Goal: Information Seeking & Learning: Understand process/instructions

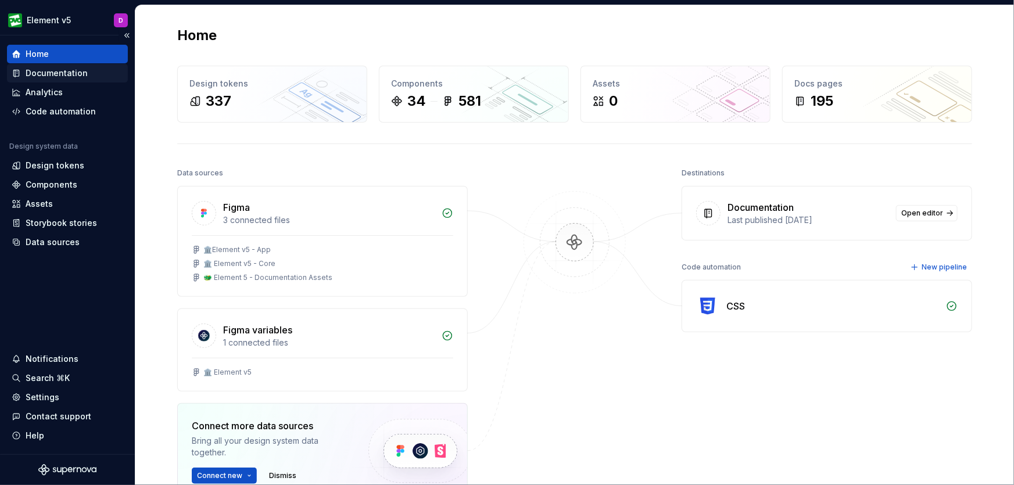
click at [58, 70] on div "Documentation" at bounding box center [57, 73] width 62 height 12
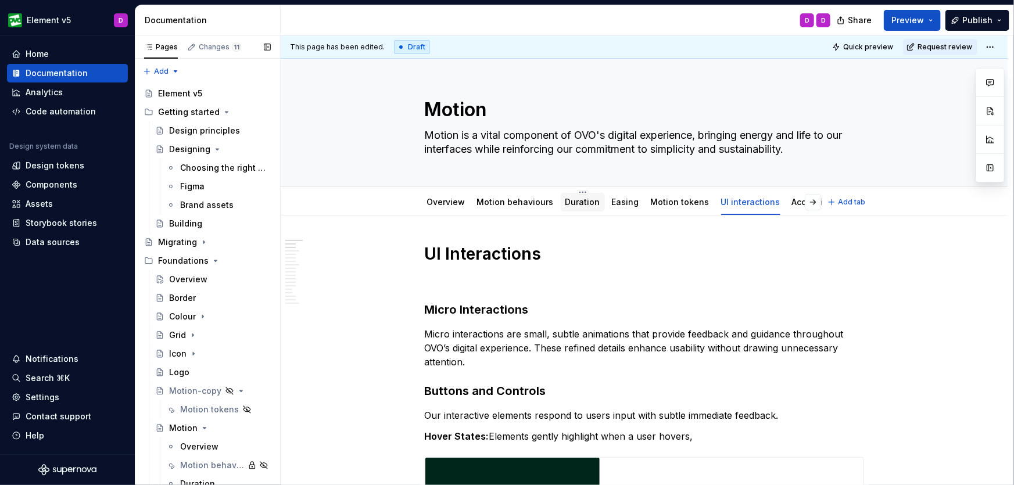
click at [579, 205] on link "Duration" at bounding box center [583, 202] width 35 height 10
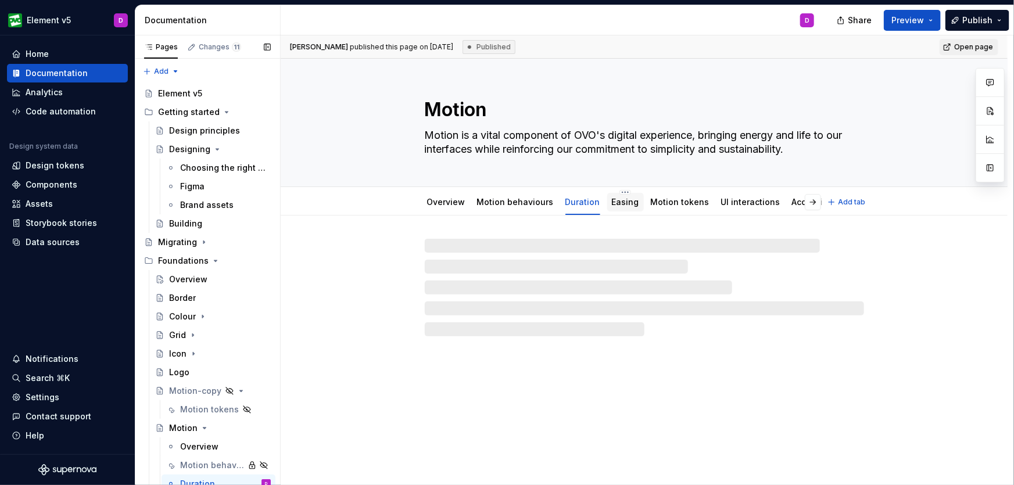
click at [623, 205] on link "Easing" at bounding box center [625, 202] width 27 height 10
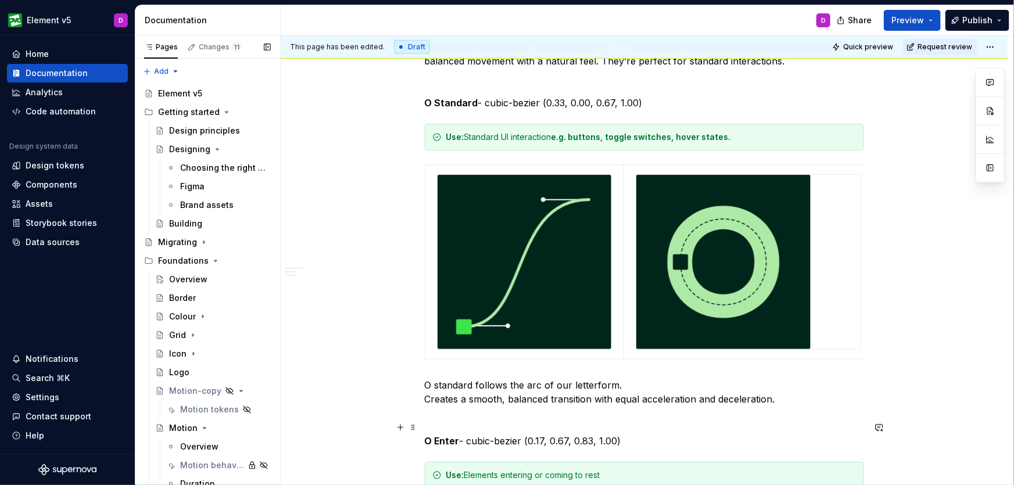
scroll to position [354, 0]
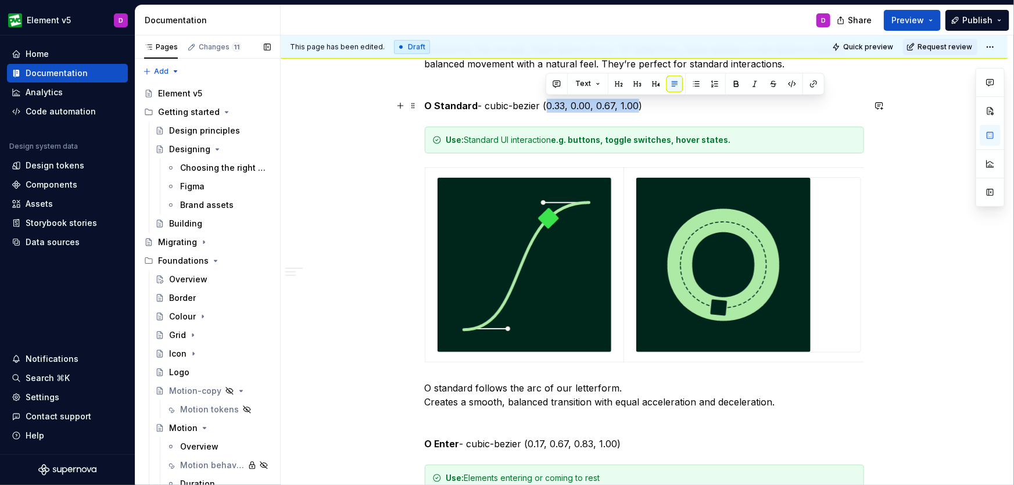
drag, startPoint x: 546, startPoint y: 106, endPoint x: 636, endPoint y: 105, distance: 89.5
click at [636, 105] on p "O Standard - cubic-bezier (0.33, 0.00, 0.67, 1.00)" at bounding box center [645, 106] width 440 height 14
copy p "0.33, 0.00, 0.67, 1.00"
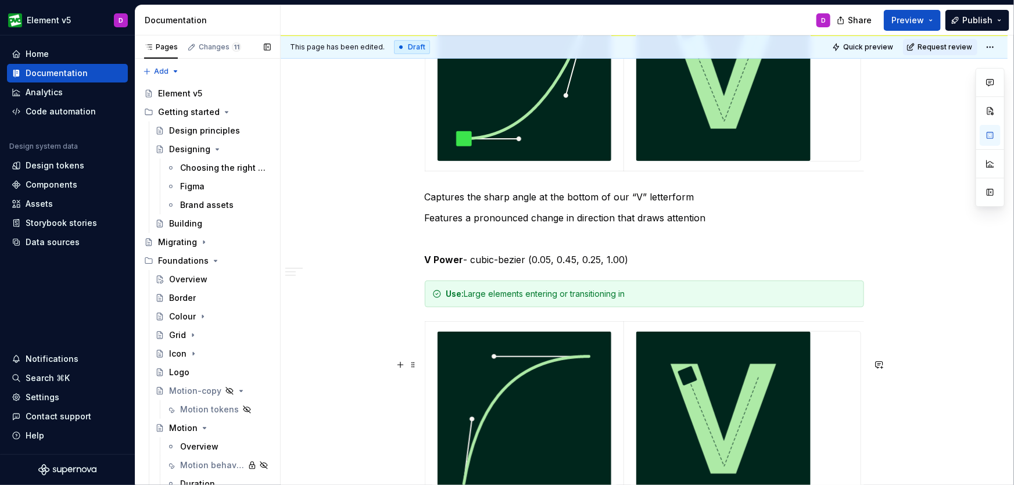
scroll to position [2040, 0]
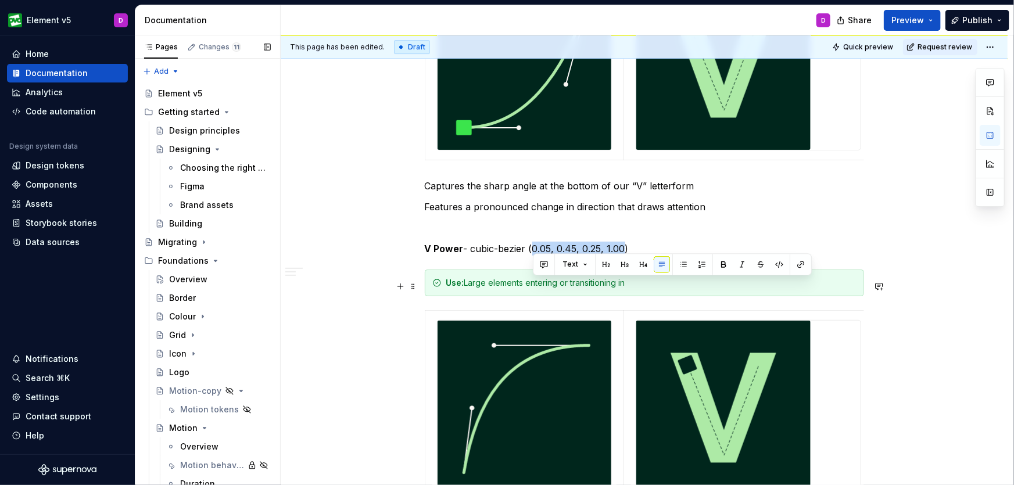
drag, startPoint x: 534, startPoint y: 286, endPoint x: 623, endPoint y: 290, distance: 88.5
click at [623, 256] on p "V Power - cubic-bezier (0.05, 0.45, 0.25, 1.00)" at bounding box center [645, 249] width 440 height 14
copy p "0.05, 0.45, 0.25, 1.00"
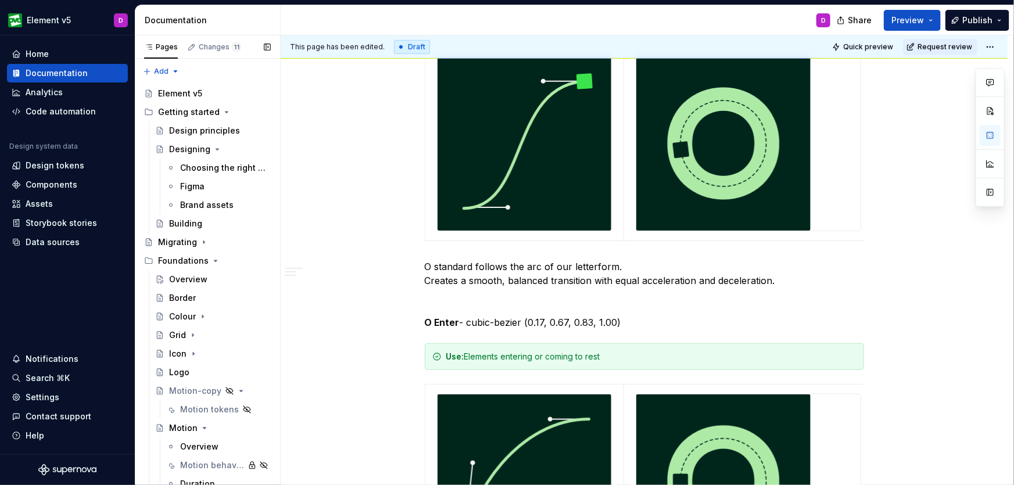
scroll to position [284, 0]
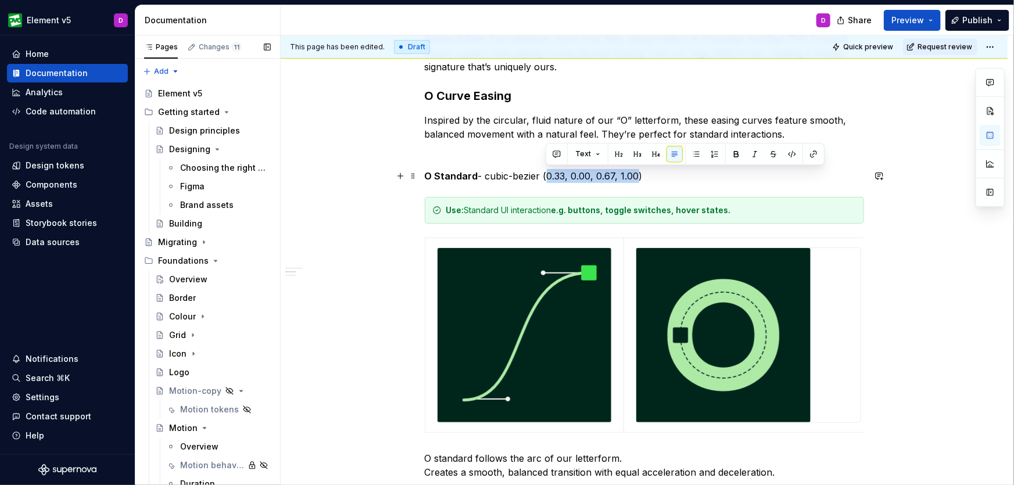
drag, startPoint x: 555, startPoint y: 173, endPoint x: 635, endPoint y: 176, distance: 79.7
click at [635, 176] on p "O Standard - cubic-bezier (0.33, 0.00, 0.67, 1.00)" at bounding box center [645, 176] width 440 height 14
copy p "0.33, 0.00, 0.67, 1.00"
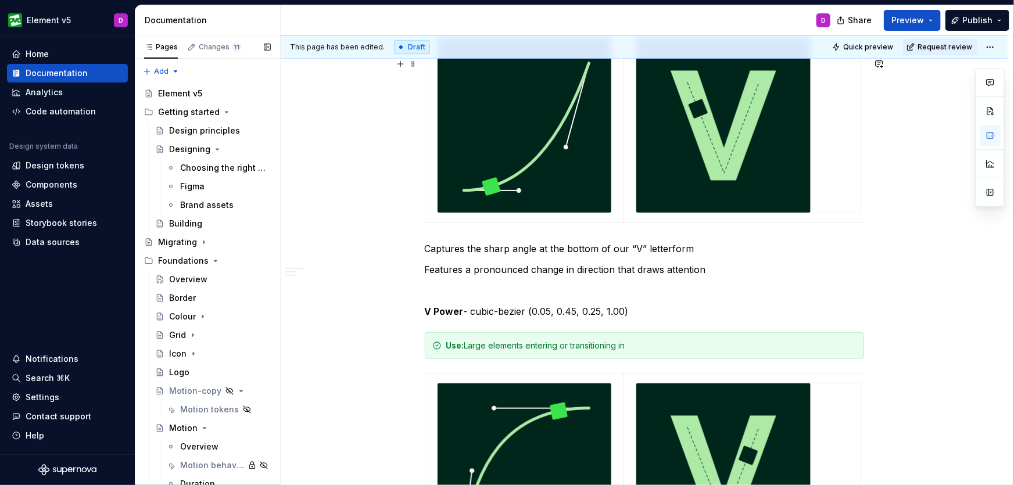
scroll to position [2018, 0]
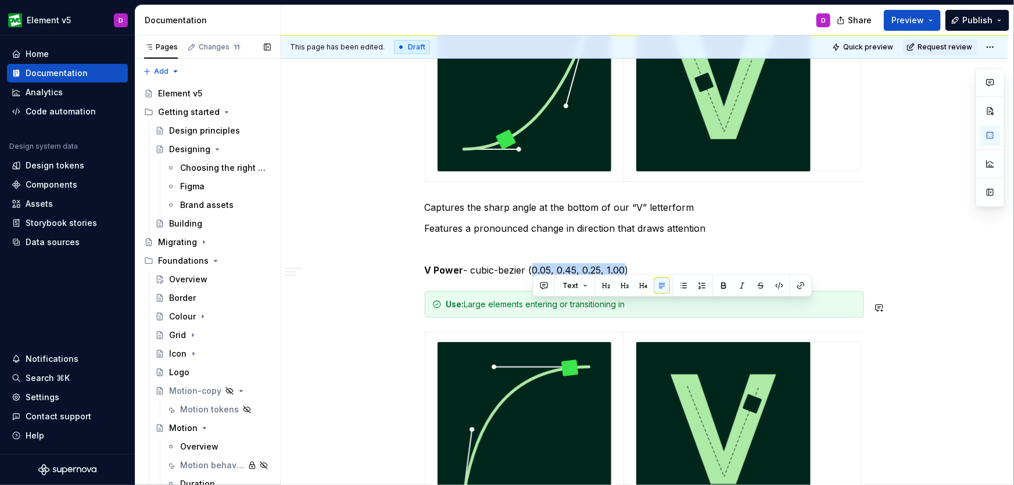
drag, startPoint x: 534, startPoint y: 308, endPoint x: 626, endPoint y: 315, distance: 92.1
copy p "0.05, 0.45, 0.25, 1.00"
drag, startPoint x: 533, startPoint y: 309, endPoint x: 624, endPoint y: 313, distance: 90.8
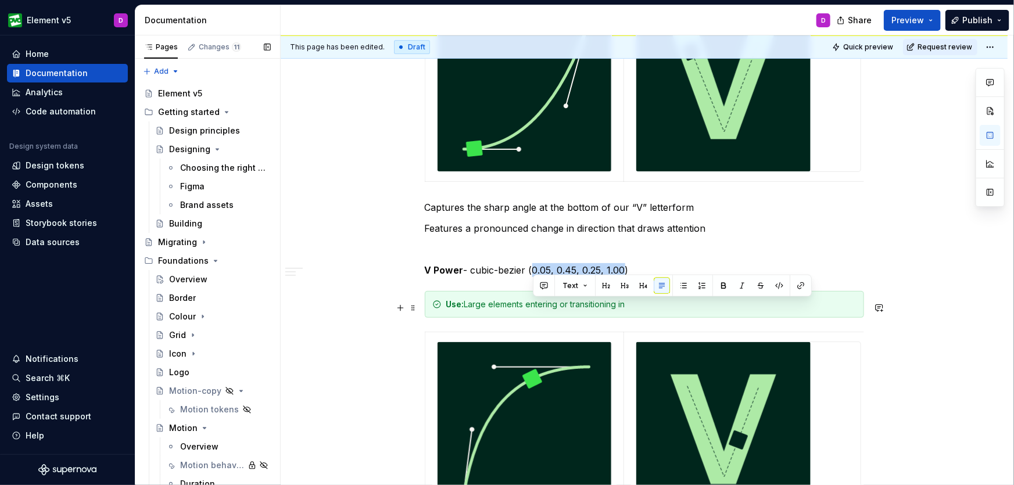
click at [624, 277] on p "V Power - cubic-bezier (0.05, 0.45, 0.25, 1.00)" at bounding box center [645, 270] width 440 height 14
copy p "0.05, 0.45, 0.25, 1.00"
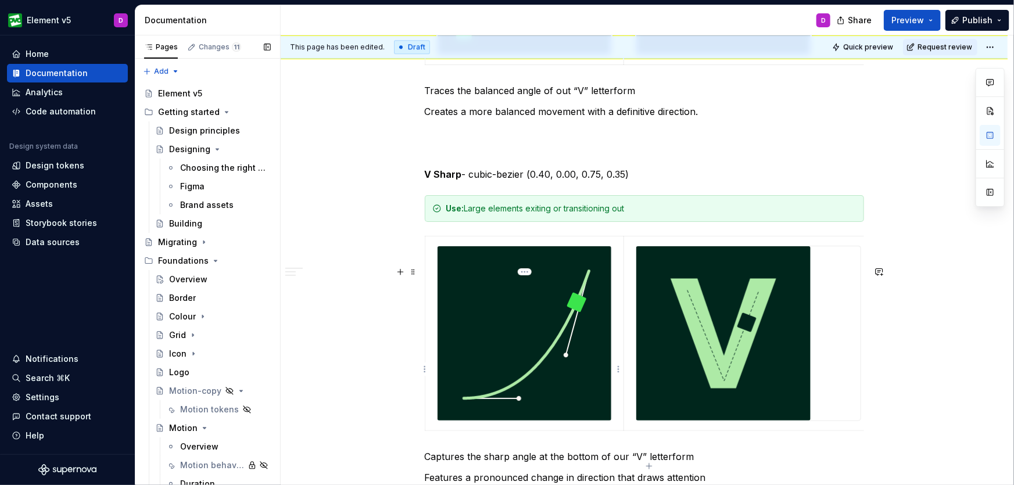
scroll to position [1763, 0]
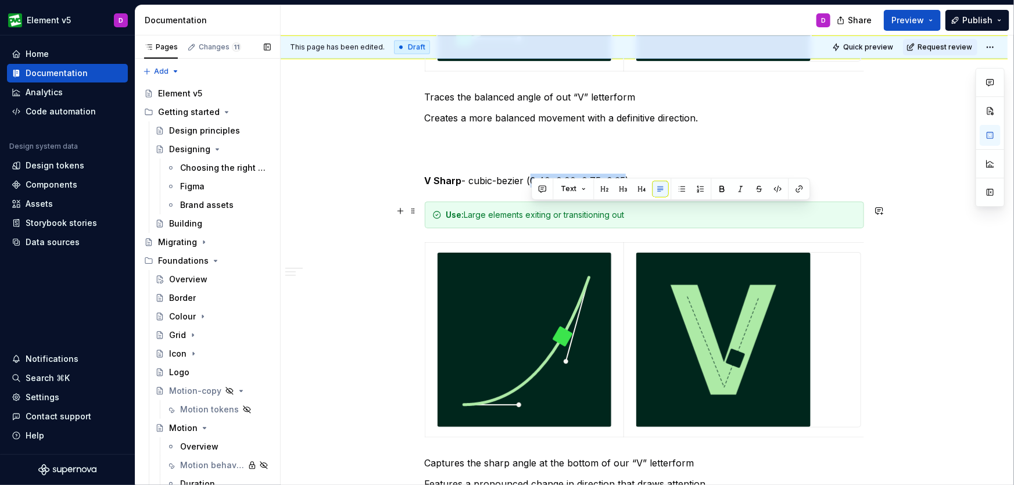
drag, startPoint x: 533, startPoint y: 210, endPoint x: 624, endPoint y: 214, distance: 91.3
click at [624, 188] on p "V Sharp - cubic-bezier (0.40, 0.00, 0.75, 0.35)" at bounding box center [645, 181] width 440 height 14
copy p "0.40, 0.00, 0.75, 0.35"
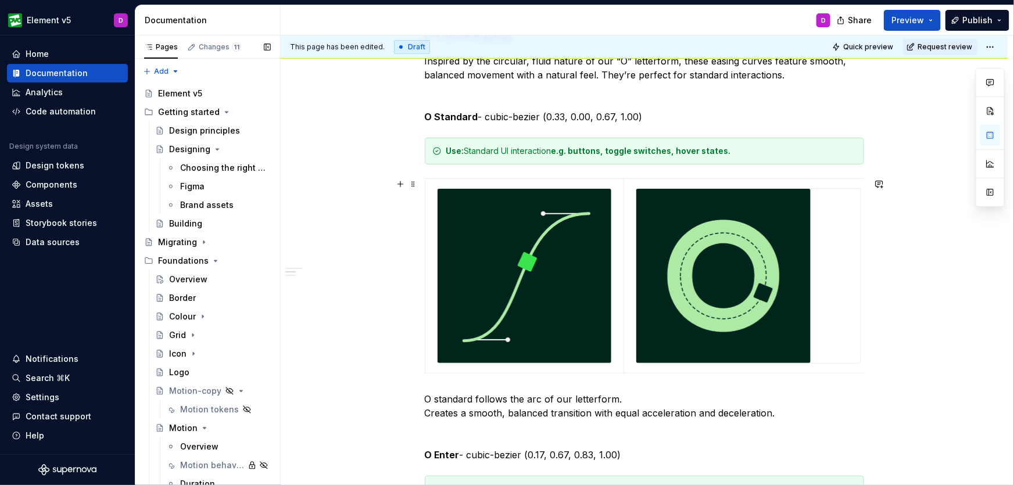
scroll to position [222, 0]
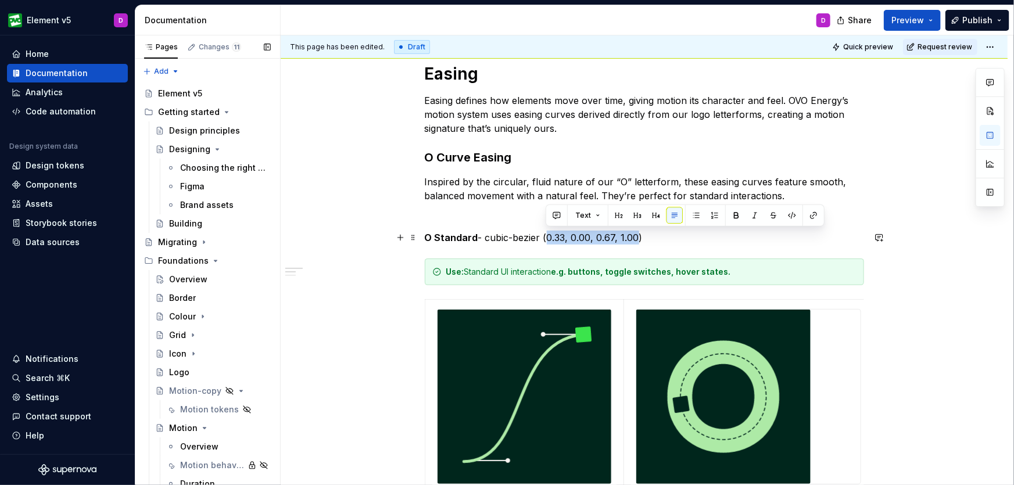
drag, startPoint x: 548, startPoint y: 237, endPoint x: 636, endPoint y: 236, distance: 87.8
click at [636, 236] on p "O Standard - cubic-bezier (0.33, 0.00, 0.67, 1.00)" at bounding box center [645, 238] width 440 height 14
copy p "0.33, 0.00, 0.67, 1.00"
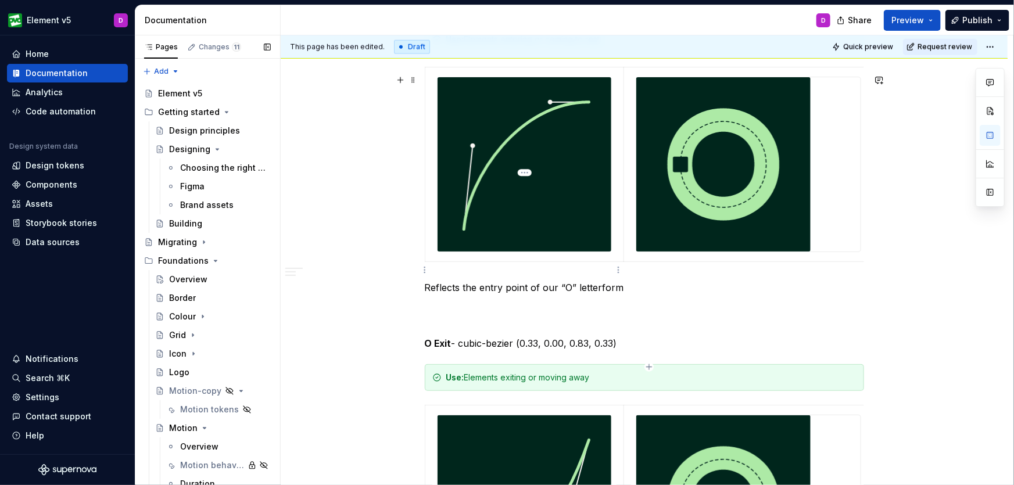
scroll to position [800, 0]
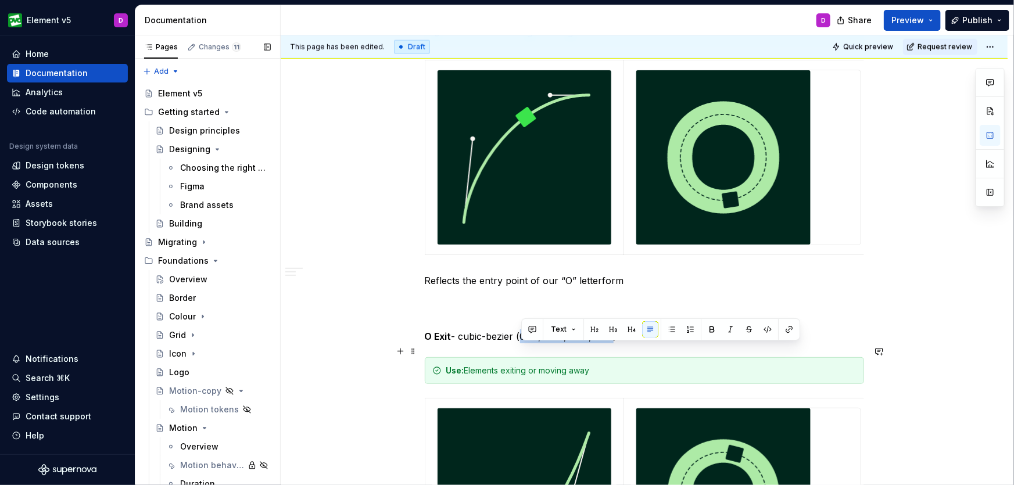
drag, startPoint x: 523, startPoint y: 354, endPoint x: 617, endPoint y: 350, distance: 94.8
click at [617, 344] on p "O Exit - cubic-bezier (0.33, 0.00, 0.83, 0.33)" at bounding box center [645, 337] width 440 height 14
copy p "0.33, 0.00, 0.83, 0.33"
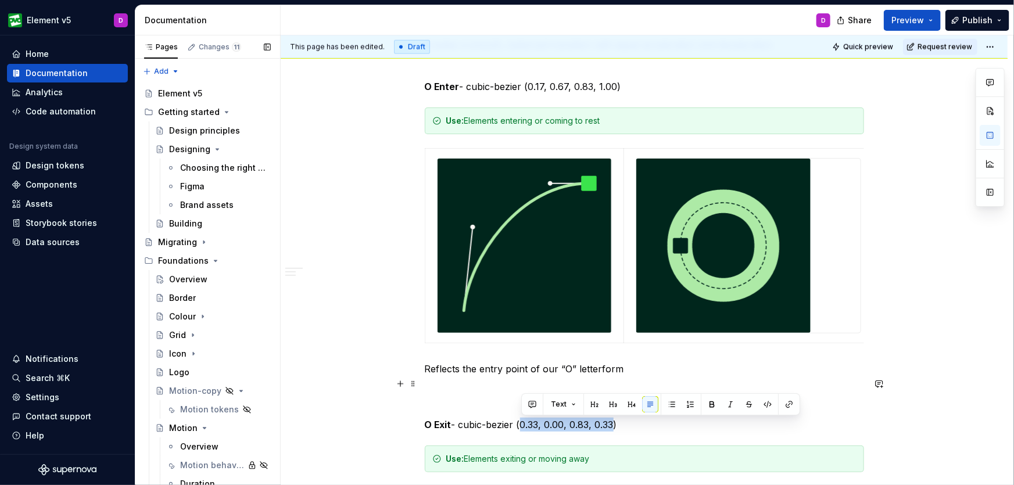
scroll to position [705, 0]
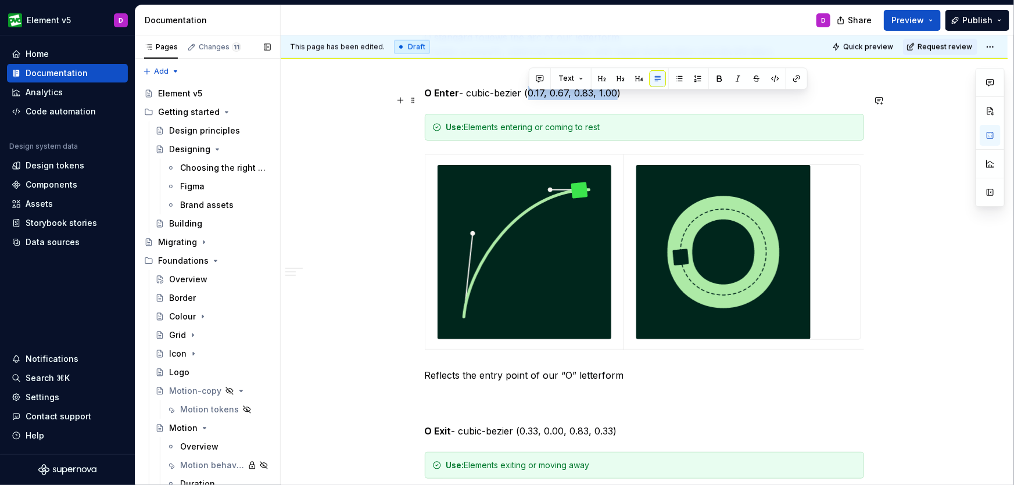
drag, startPoint x: 530, startPoint y: 101, endPoint x: 616, endPoint y: 101, distance: 85.5
click at [616, 100] on p "O Enter - cubic-bezier (0.17, 0.67, 0.83, 1.00)" at bounding box center [645, 93] width 440 height 14
copy p "0.17, 0.67, 0.83, 1.00"
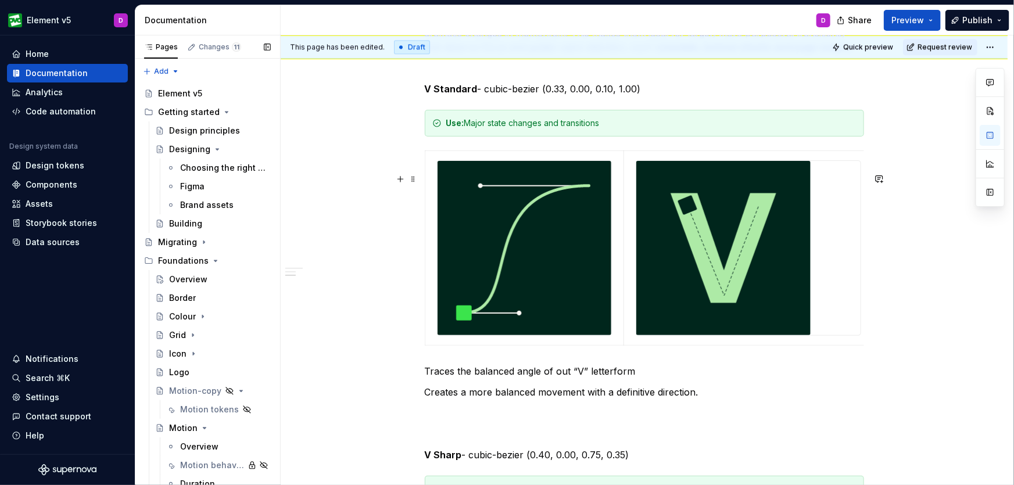
scroll to position [1471, 0]
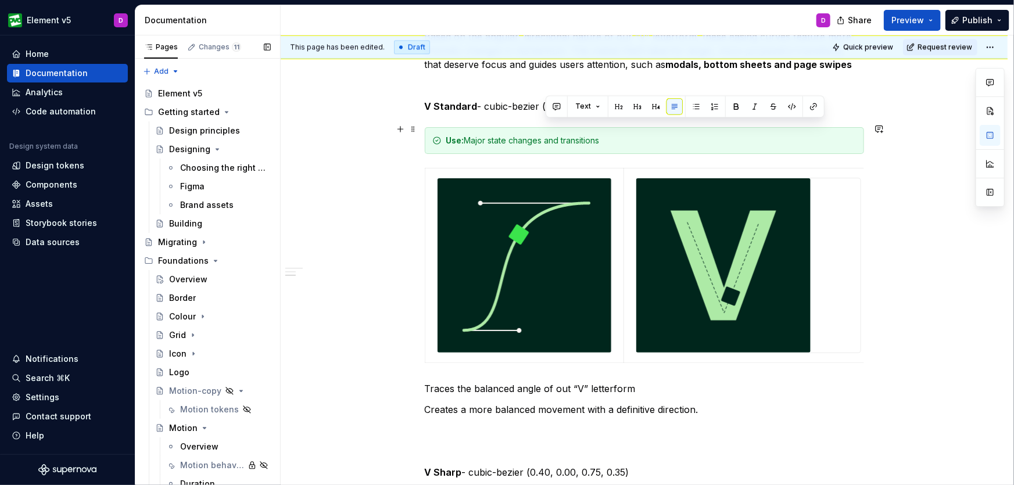
drag, startPoint x: 547, startPoint y: 124, endPoint x: 634, endPoint y: 129, distance: 87.3
click at [634, 113] on p "V Standard - cubic-bezier (0.33, 0.00, 0.10, 1.00)" at bounding box center [645, 106] width 440 height 14
copy p "0.33, 0.00, 0.10, 1.00"
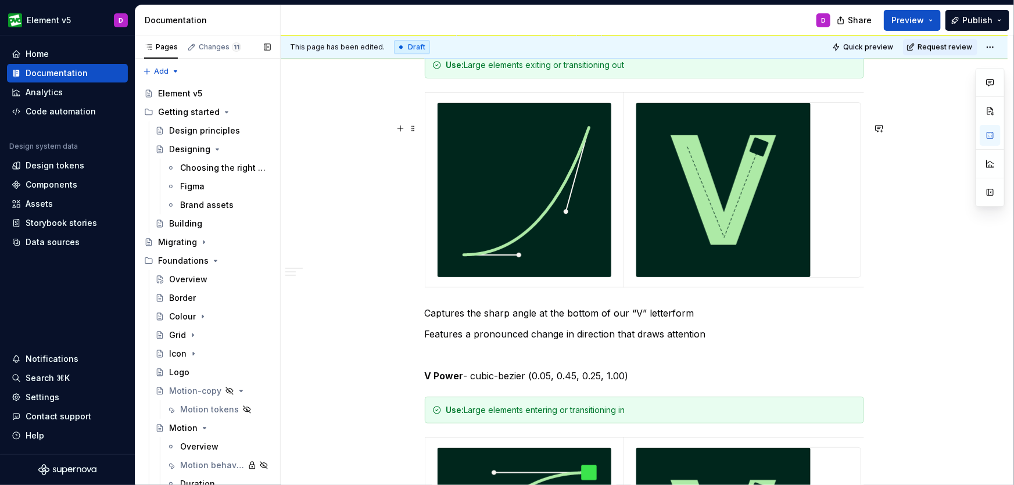
scroll to position [2014, 0]
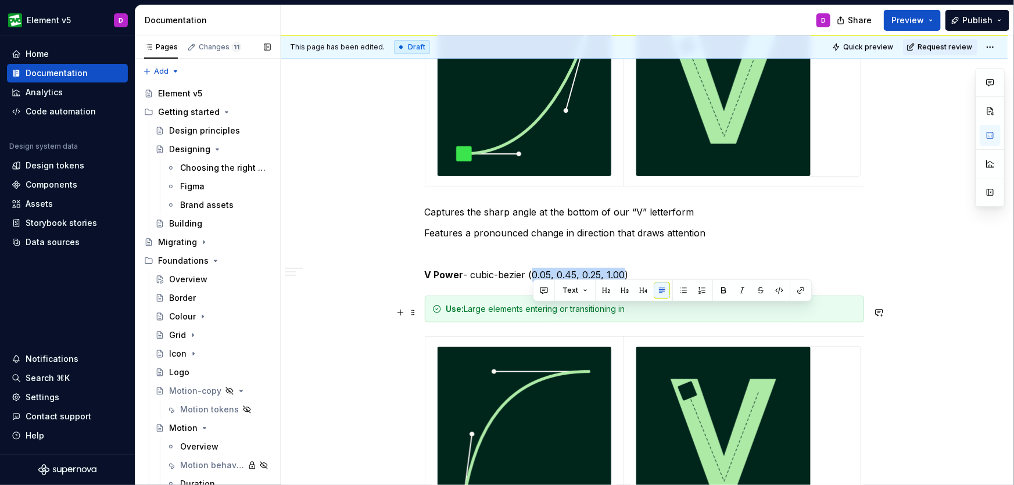
drag, startPoint x: 534, startPoint y: 313, endPoint x: 624, endPoint y: 310, distance: 90.7
click at [624, 282] on p "V Power - cubic-bezier (0.05, 0.45, 0.25, 1.00)" at bounding box center [645, 275] width 440 height 14
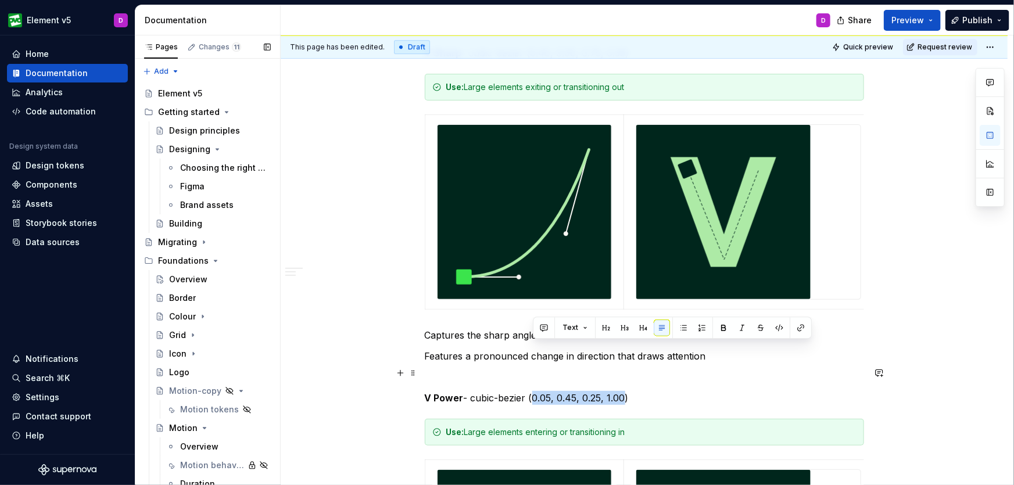
scroll to position [1843, 0]
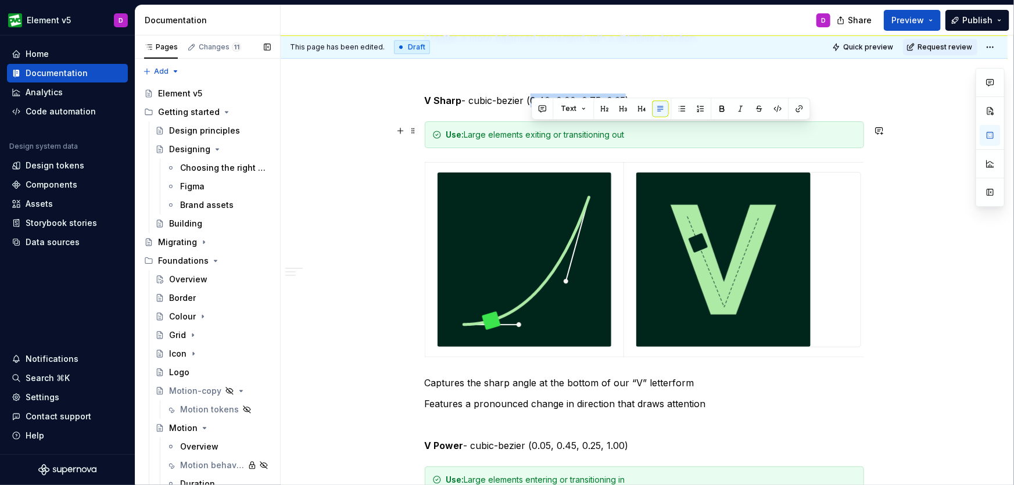
drag, startPoint x: 531, startPoint y: 131, endPoint x: 624, endPoint y: 136, distance: 93.2
click at [624, 108] on p "V Sharp - cubic-bezier (0.40, 0.00, 0.75, 0.35)" at bounding box center [645, 101] width 440 height 14
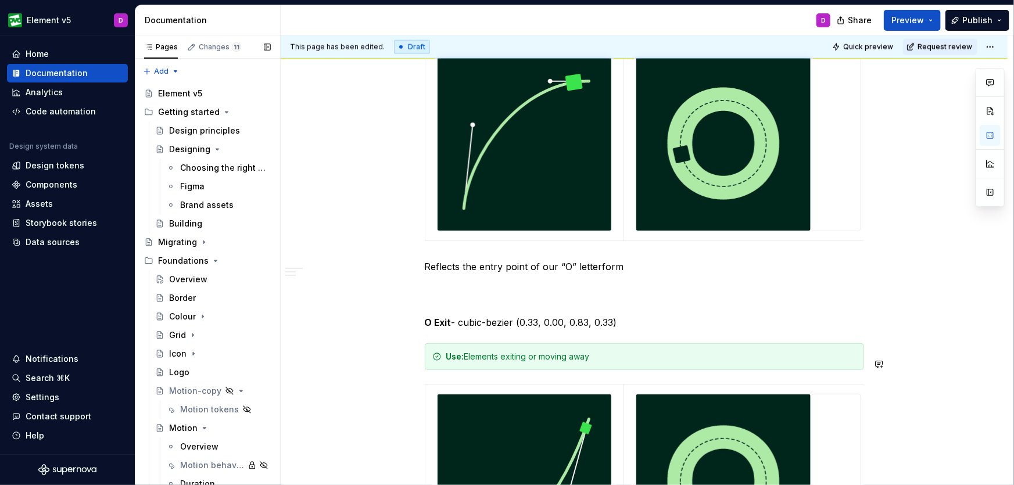
scroll to position [655, 0]
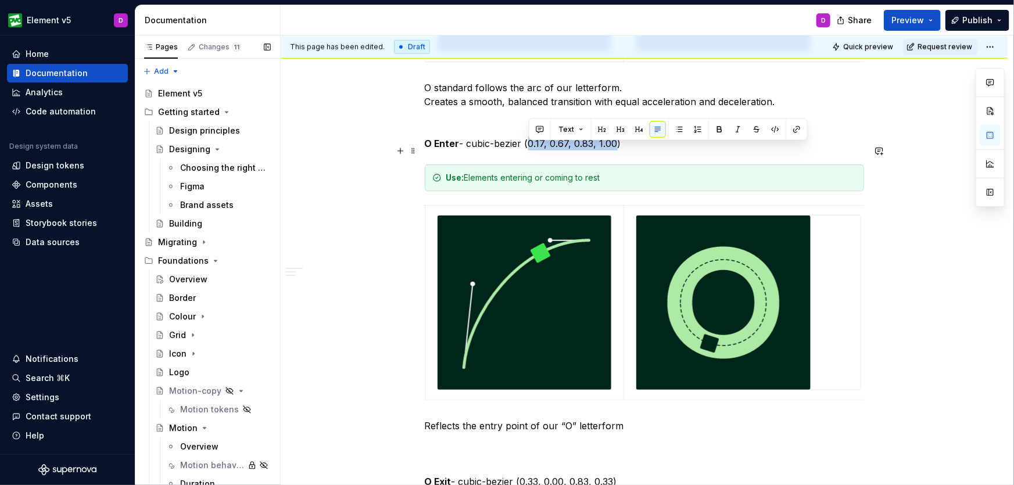
drag, startPoint x: 529, startPoint y: 151, endPoint x: 616, endPoint y: 153, distance: 87.2
click at [616, 151] on p "O Enter - cubic-bezier (0.17, 0.67, 0.83, 1.00)" at bounding box center [645, 144] width 440 height 14
type textarea "*"
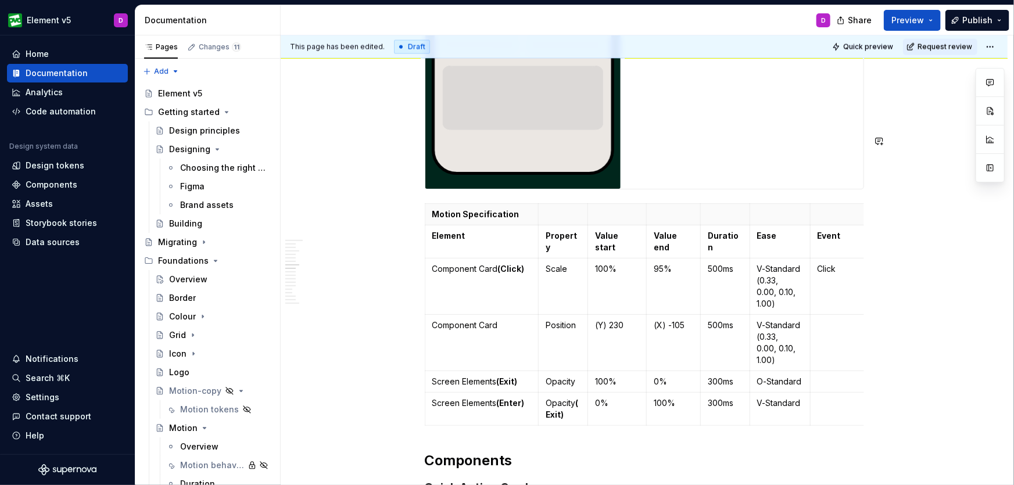
scroll to position [3296, 0]
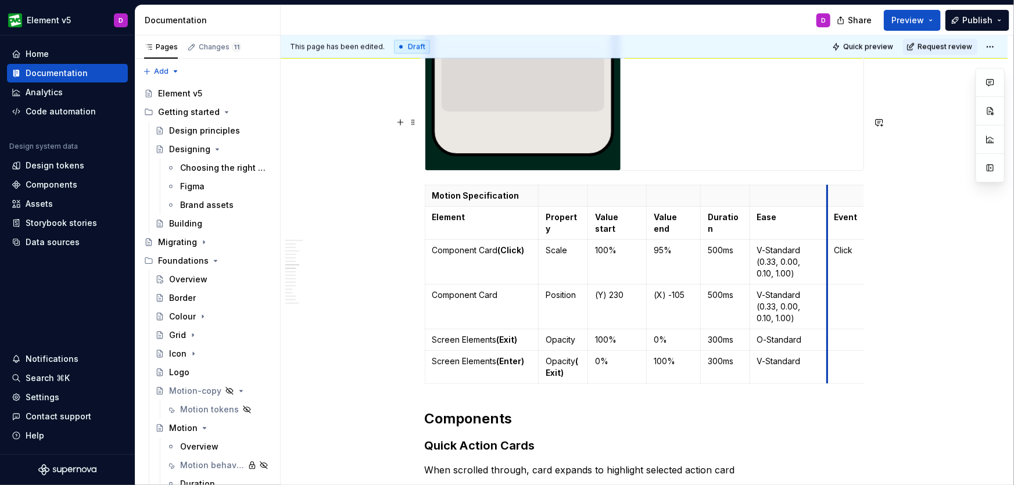
drag, startPoint x: 810, startPoint y: 285, endPoint x: 828, endPoint y: 286, distance: 18.0
click at [806, 334] on p "O-Standard" at bounding box center [790, 340] width 64 height 12
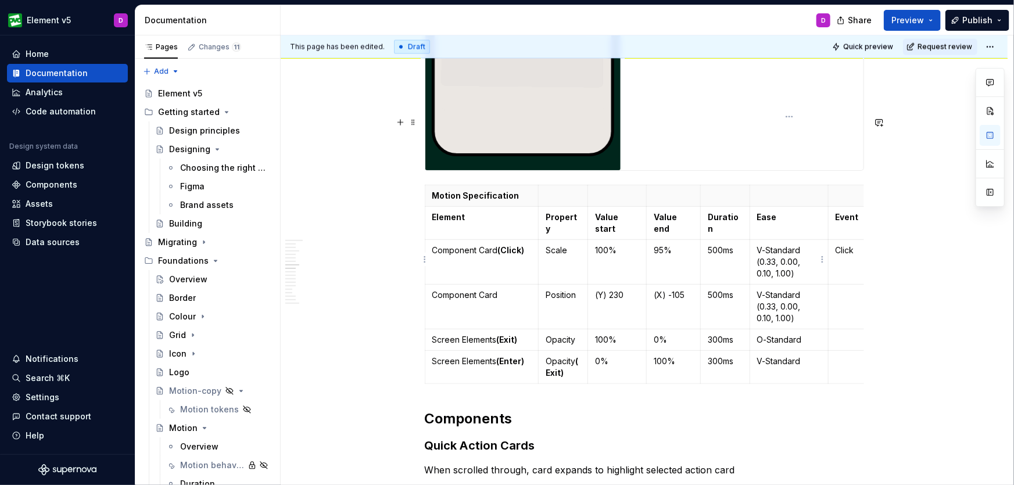
click at [811, 334] on p "O-Standard" at bounding box center [790, 340] width 64 height 12
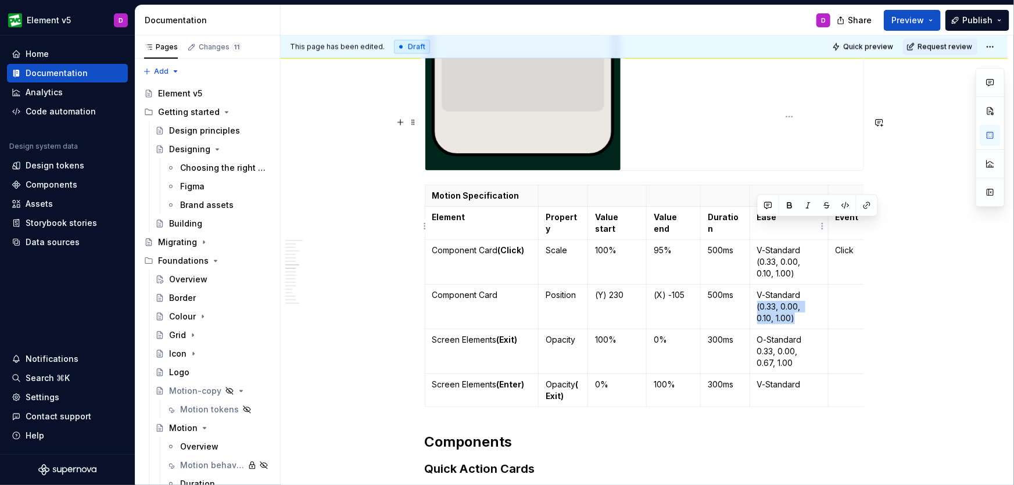
drag, startPoint x: 786, startPoint y: 238, endPoint x: 753, endPoint y: 225, distance: 35.0
click at [753, 285] on td "V-Standard (0.33, 0.00, 0.10, 1.00)" at bounding box center [789, 307] width 78 height 45
copy p "(0.33, 0.00, 0.10, 1.00)"
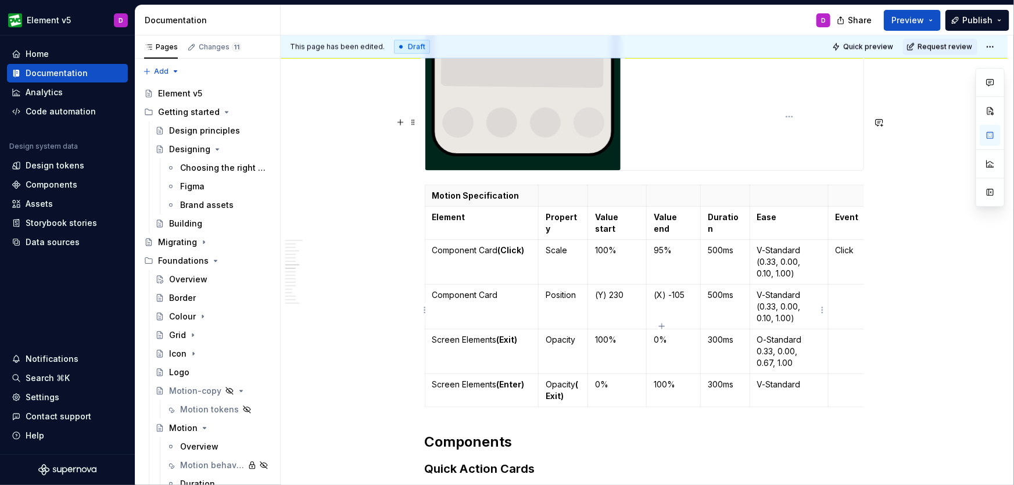
click at [792, 374] on td "V-Standard" at bounding box center [789, 390] width 78 height 33
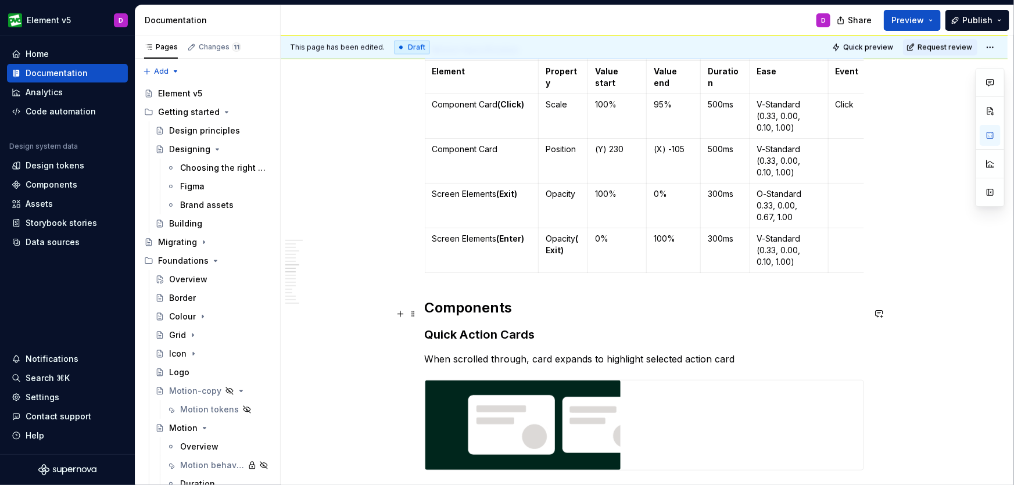
scroll to position [3432, 0]
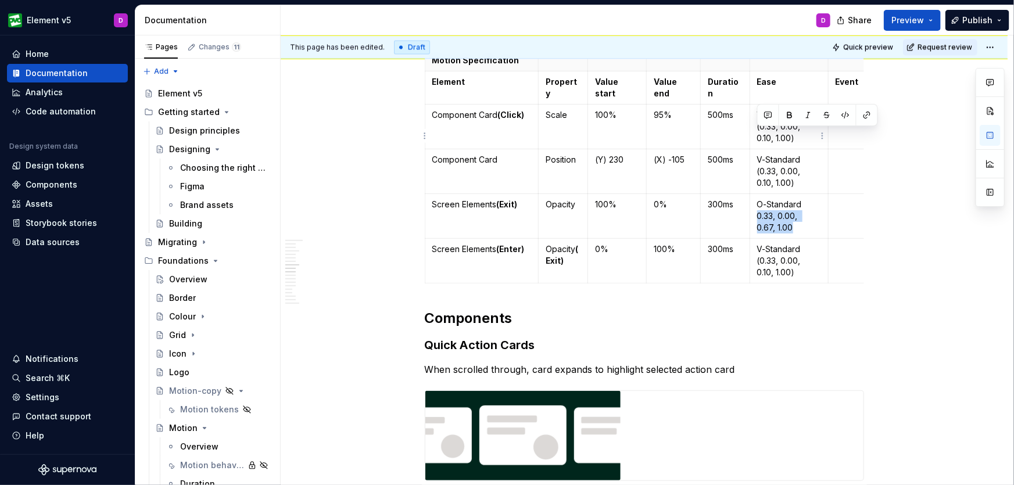
drag, startPoint x: 777, startPoint y: 148, endPoint x: 754, endPoint y: 138, distance: 25.5
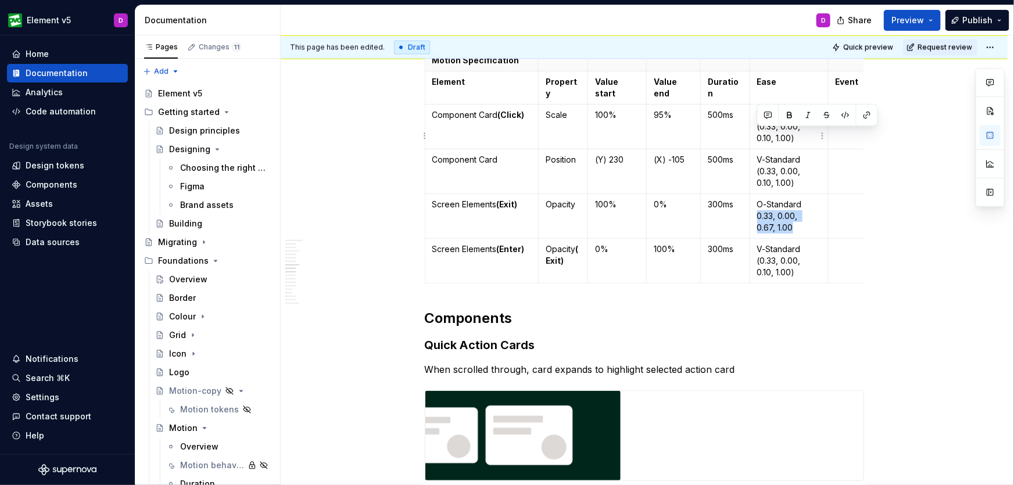
click at [754, 194] on td "O-Standard 0.33, 0.00, 0.67, 1.00" at bounding box center [789, 216] width 78 height 45
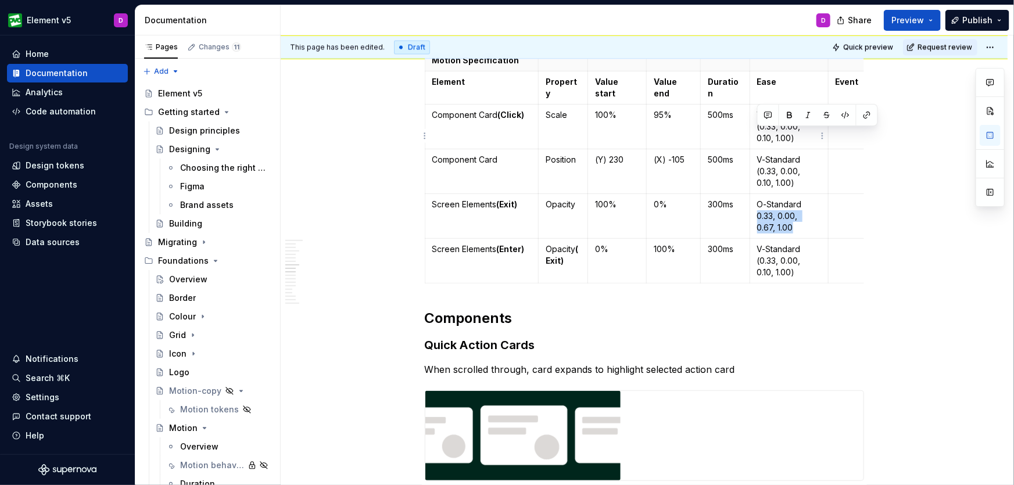
copy p "0.33, 0.00, 0.67, 1.00"
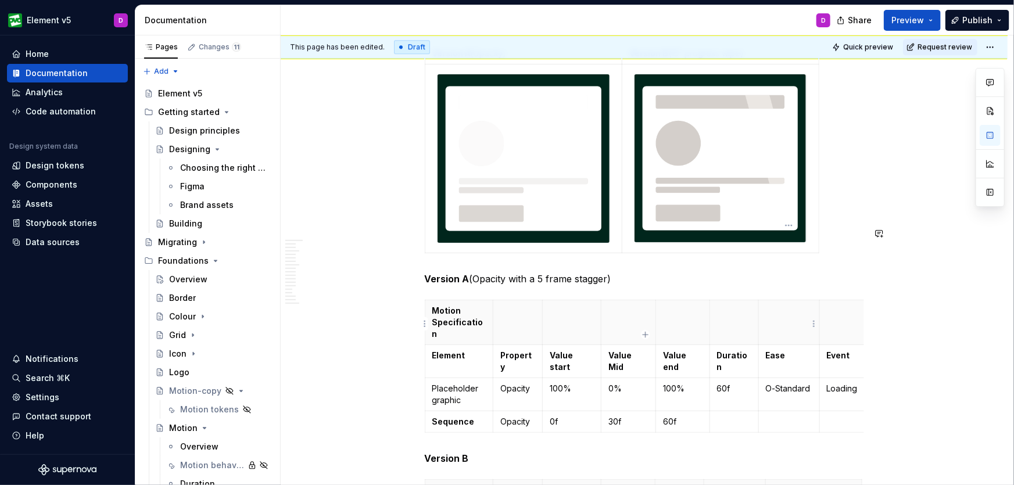
scroll to position [3968, 0]
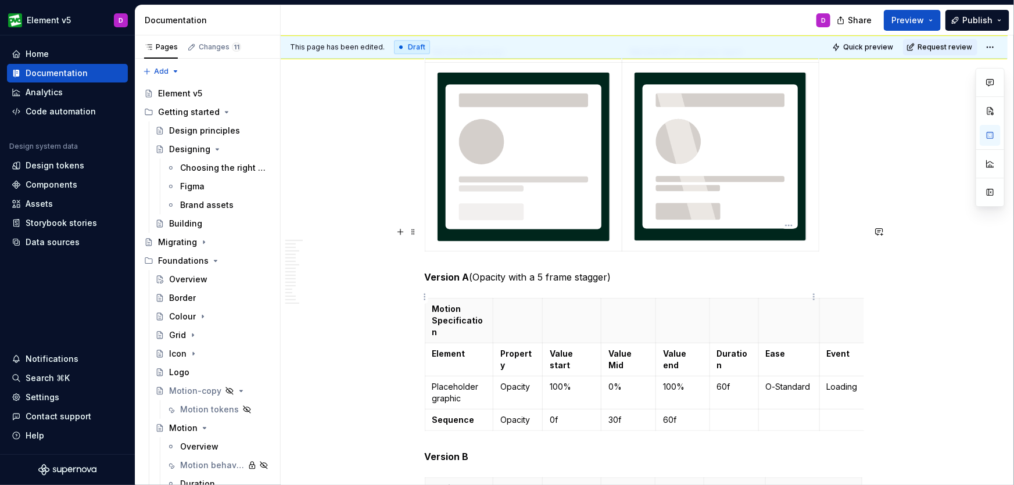
click at [783, 377] on td "O-Standard" at bounding box center [789, 393] width 61 height 33
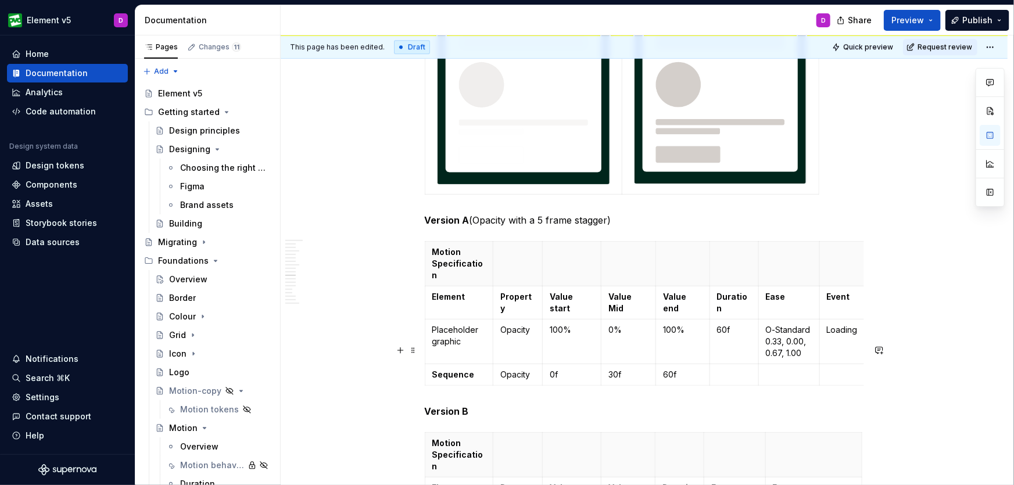
scroll to position [4034, 0]
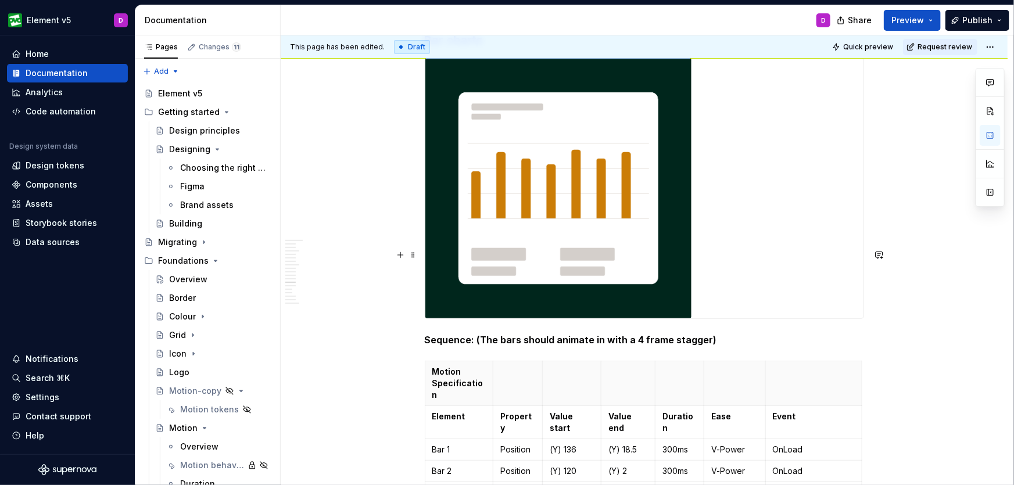
scroll to position [4796, 0]
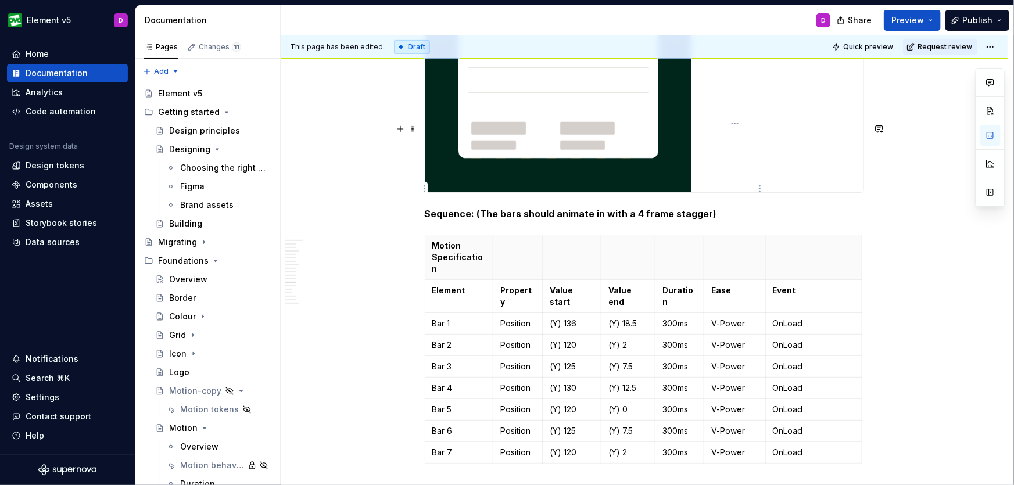
click at [753, 318] on p "V-Power" at bounding box center [735, 324] width 47 height 12
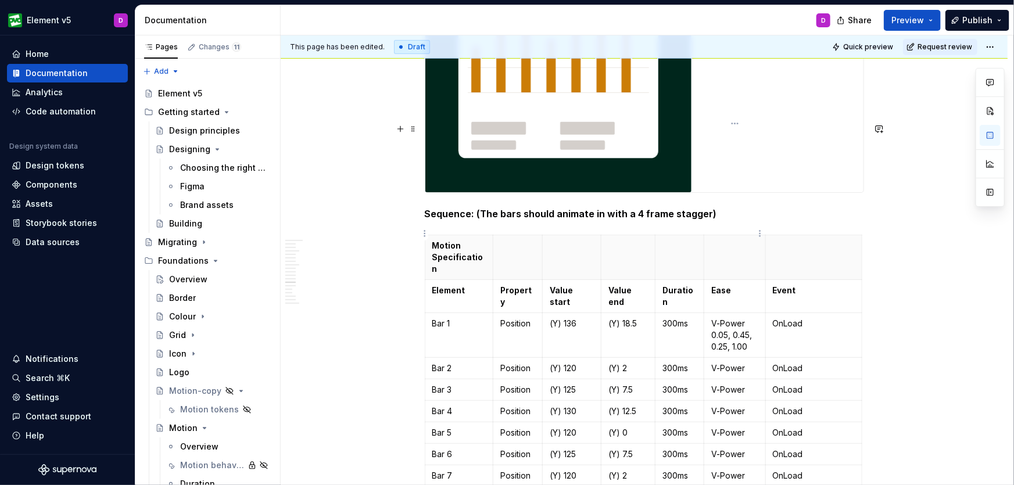
click at [752, 363] on p "V-Power" at bounding box center [735, 369] width 47 height 12
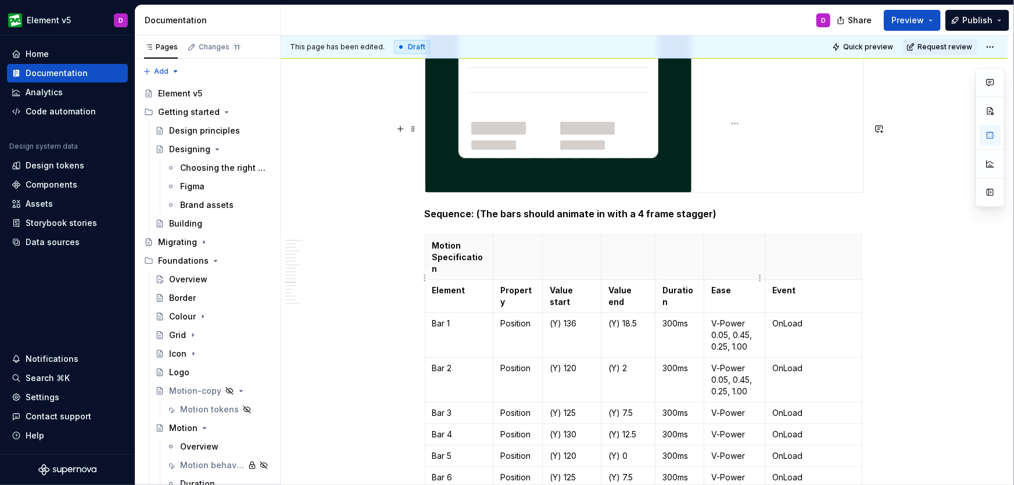
click at [751, 408] on p "V-Power" at bounding box center [735, 414] width 47 height 12
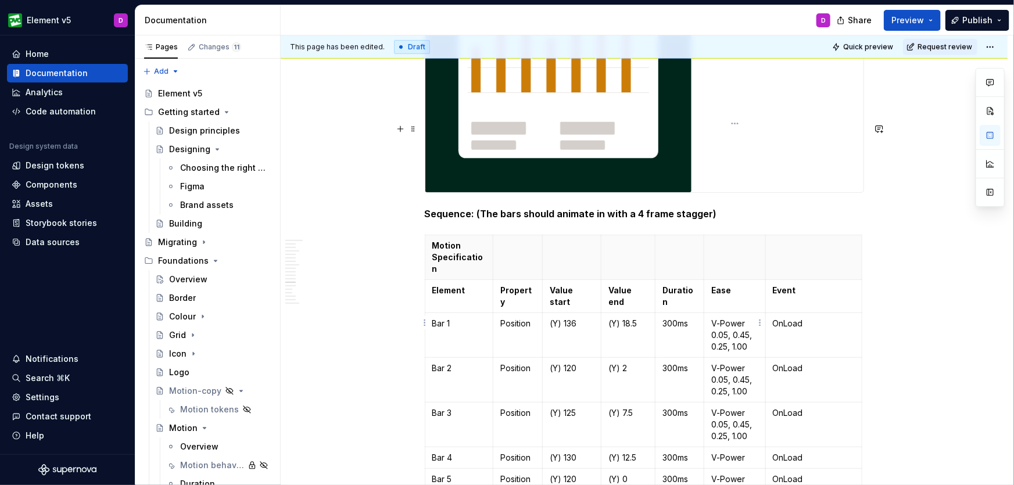
click at [752, 452] on p "V-Power" at bounding box center [735, 458] width 47 height 12
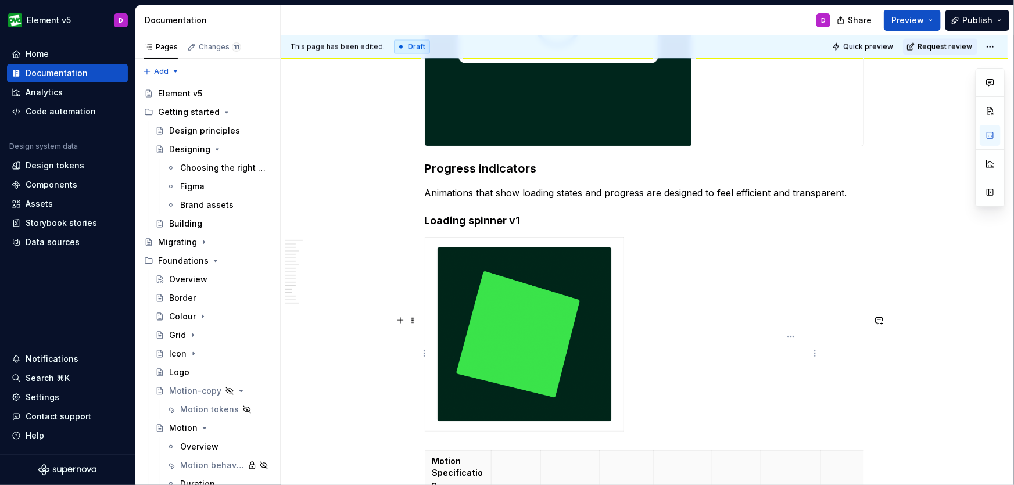
scroll to position [5622, 0]
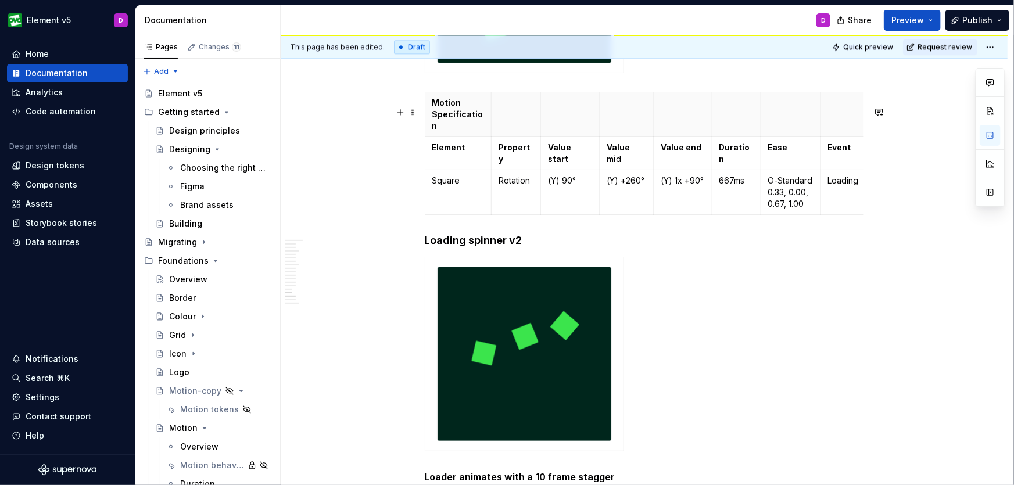
scroll to position [5958, 0]
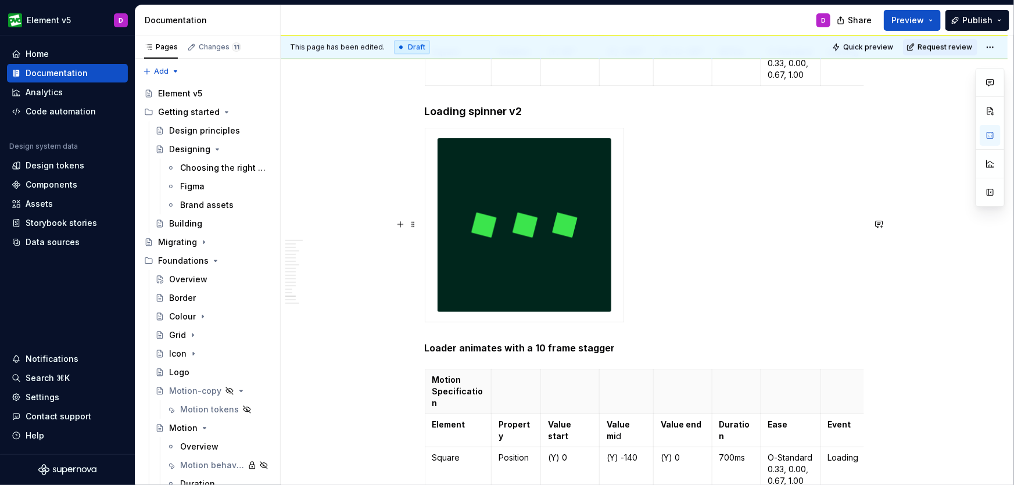
scroll to position [6078, 0]
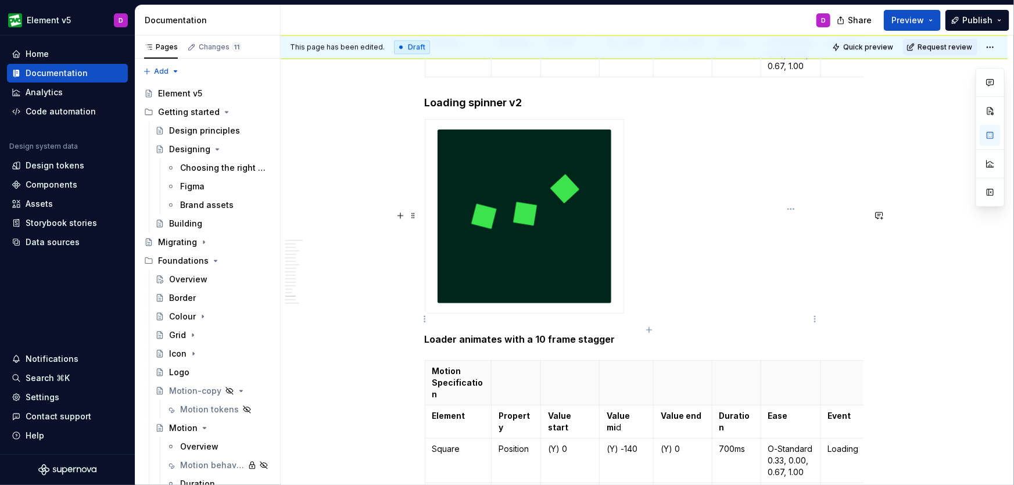
click at [811, 485] on p "O-Standard" at bounding box center [791, 494] width 45 height 12
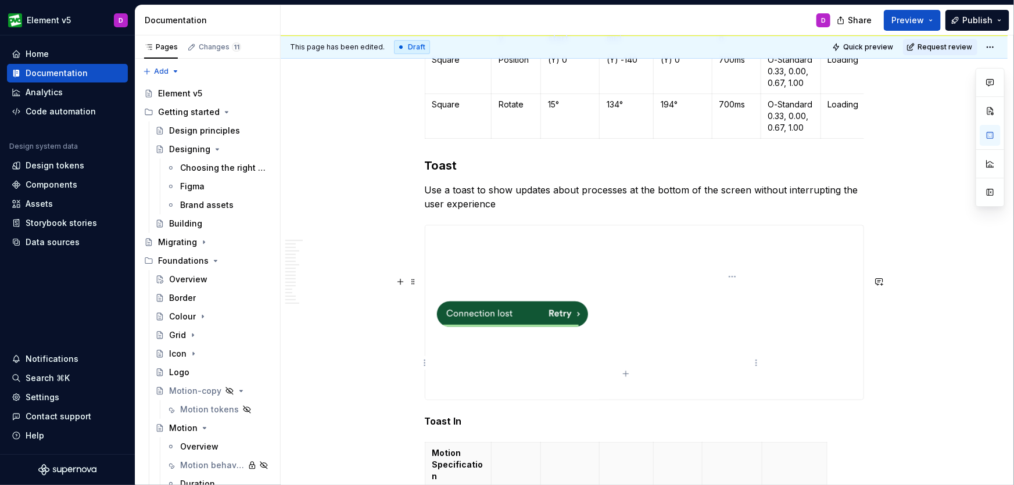
scroll to position [6468, 0]
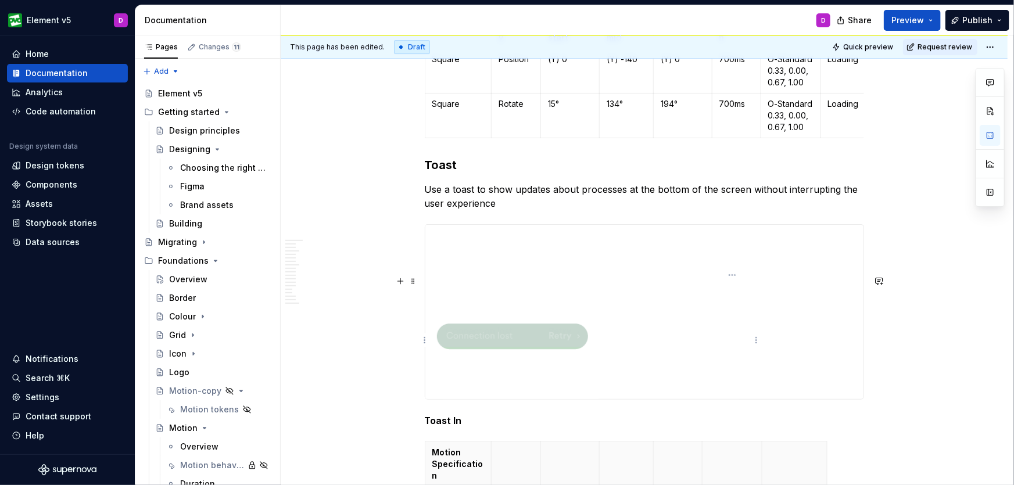
drag, startPoint x: 743, startPoint y: 340, endPoint x: 742, endPoint y: 380, distance: 39.5
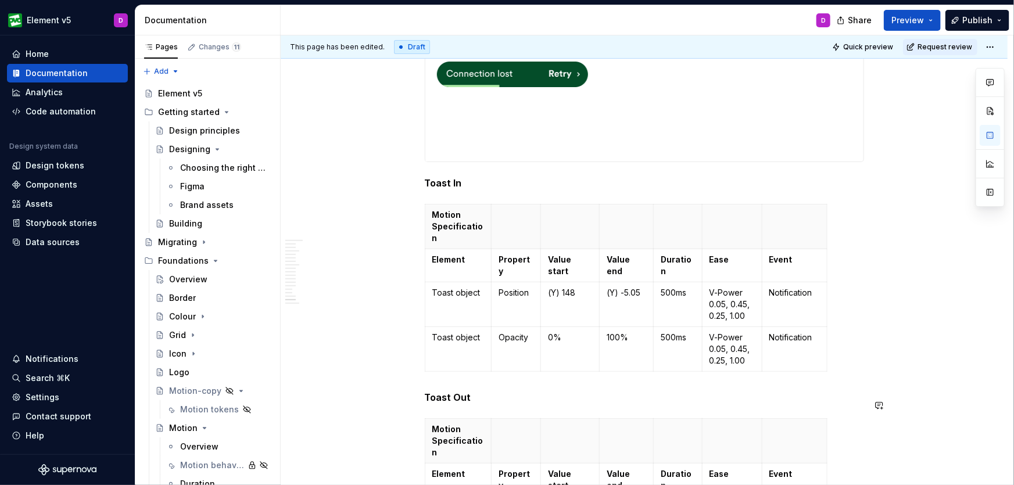
scroll to position [6709, 0]
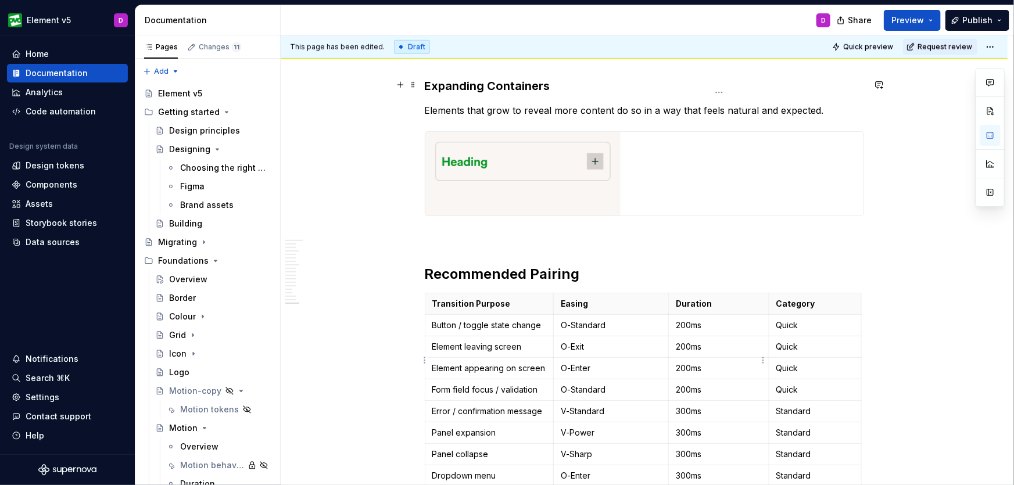
scroll to position [7198, 0]
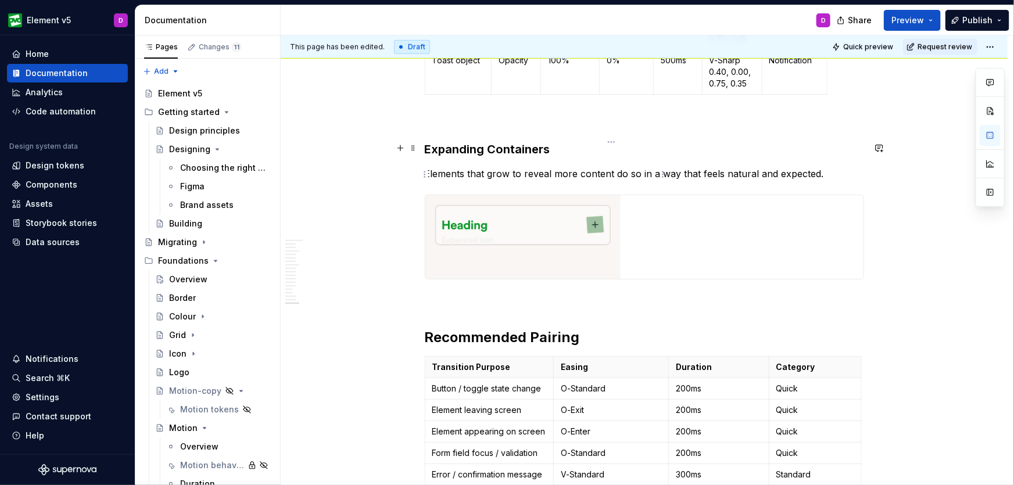
click at [608, 383] on p "O-Standard" at bounding box center [611, 389] width 101 height 12
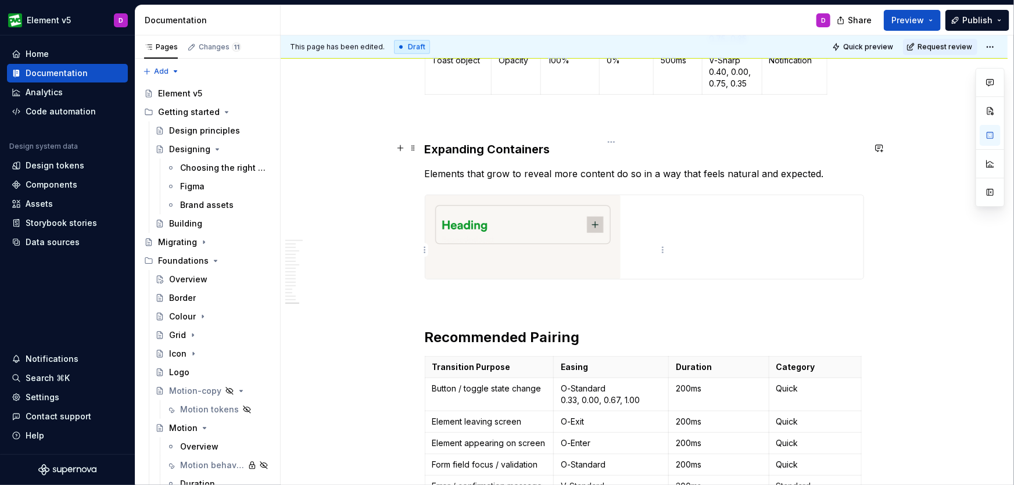
click at [618, 459] on p "O-Standard" at bounding box center [611, 465] width 101 height 12
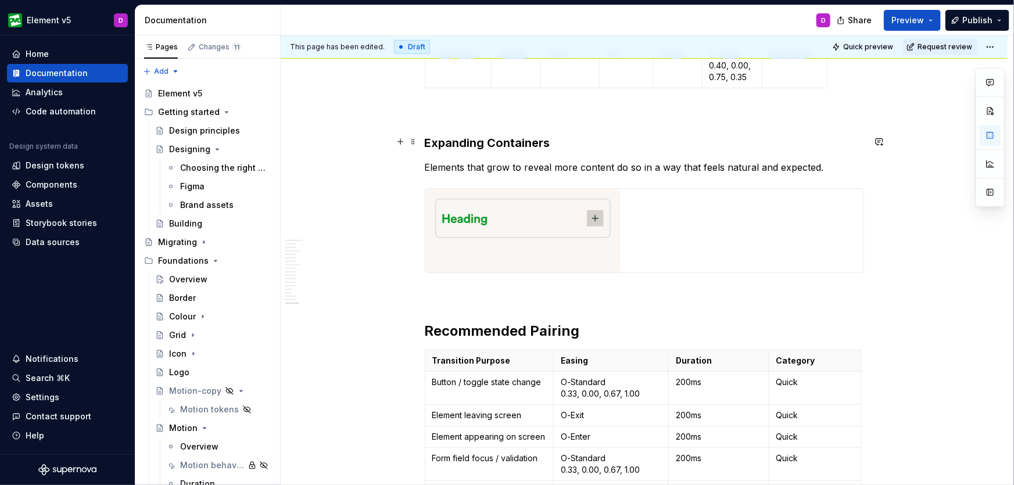
scroll to position [7270, 0]
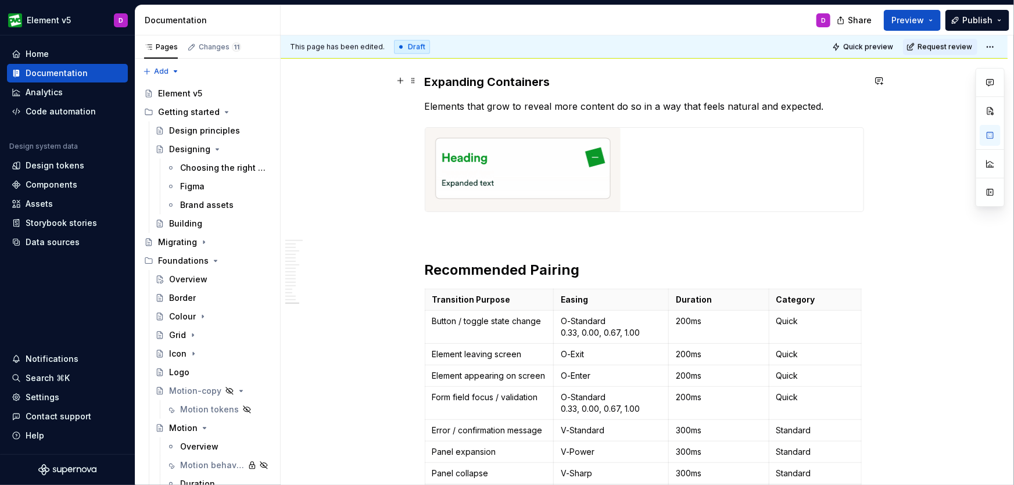
scroll to position [7254, 0]
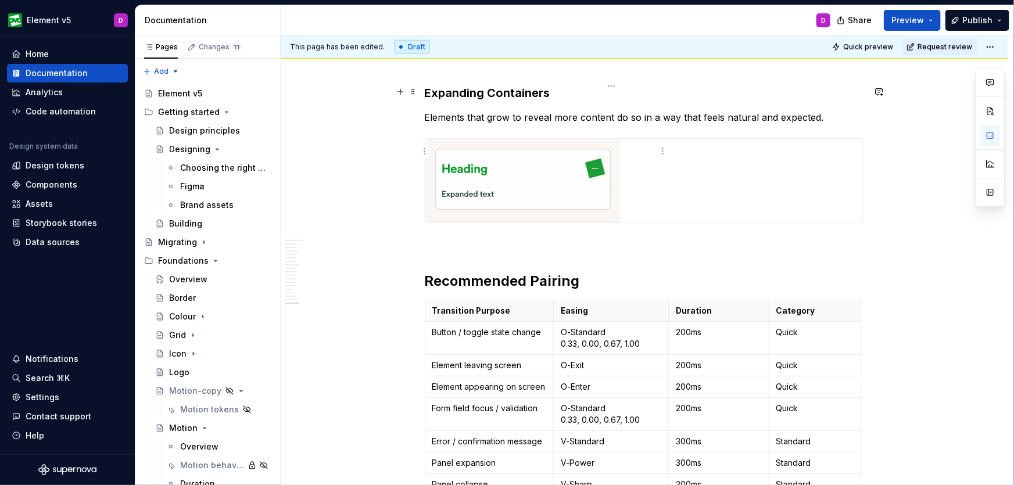
click at [589, 360] on p "O-Exit" at bounding box center [611, 366] width 101 height 12
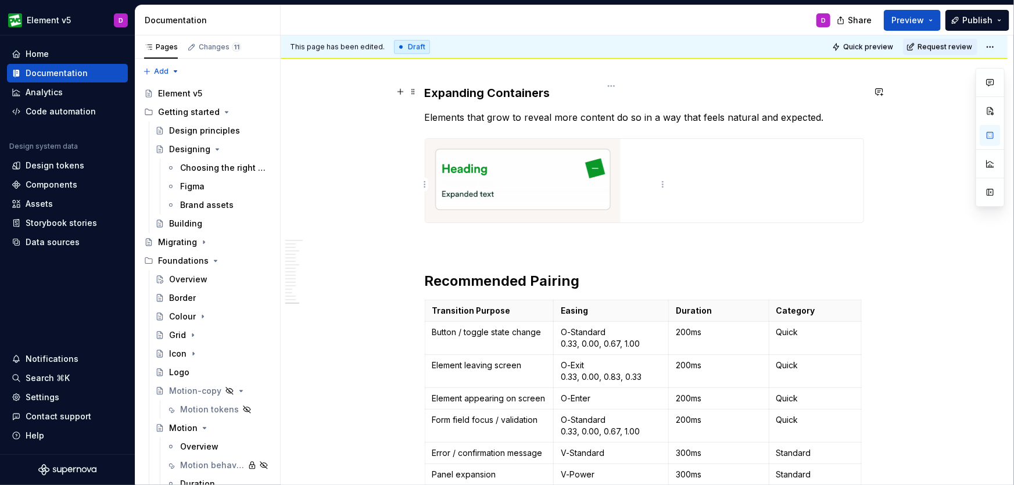
click at [611, 393] on p "O-Enter" at bounding box center [611, 399] width 101 height 12
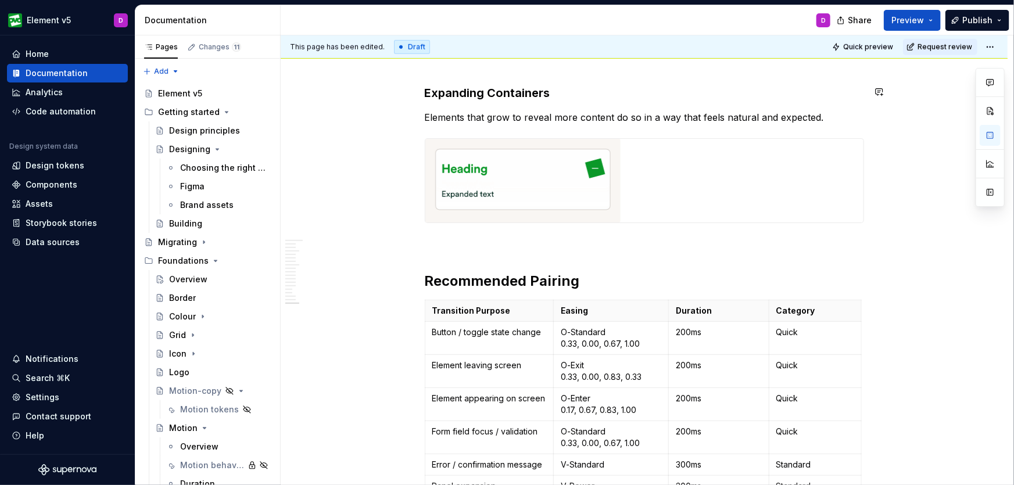
type textarea "*"
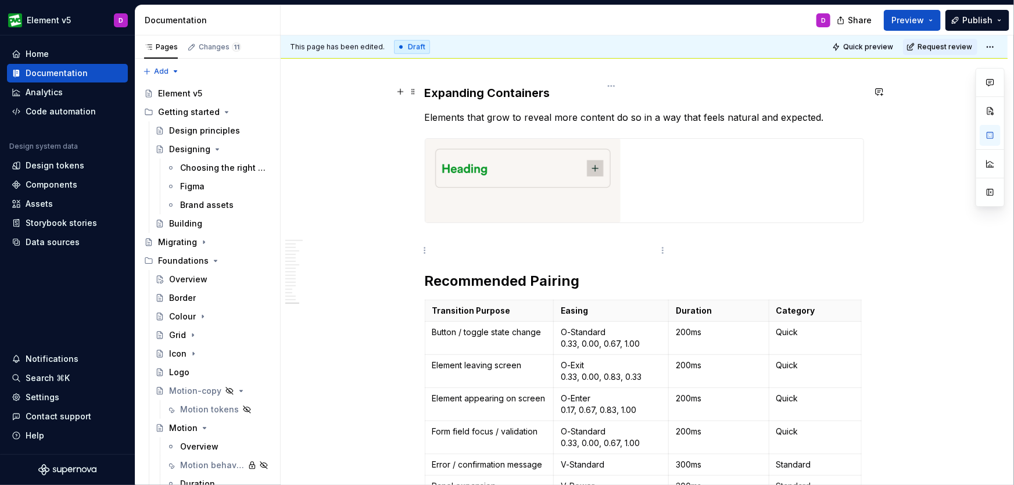
click at [620, 459] on p "V-Standard" at bounding box center [611, 465] width 101 height 12
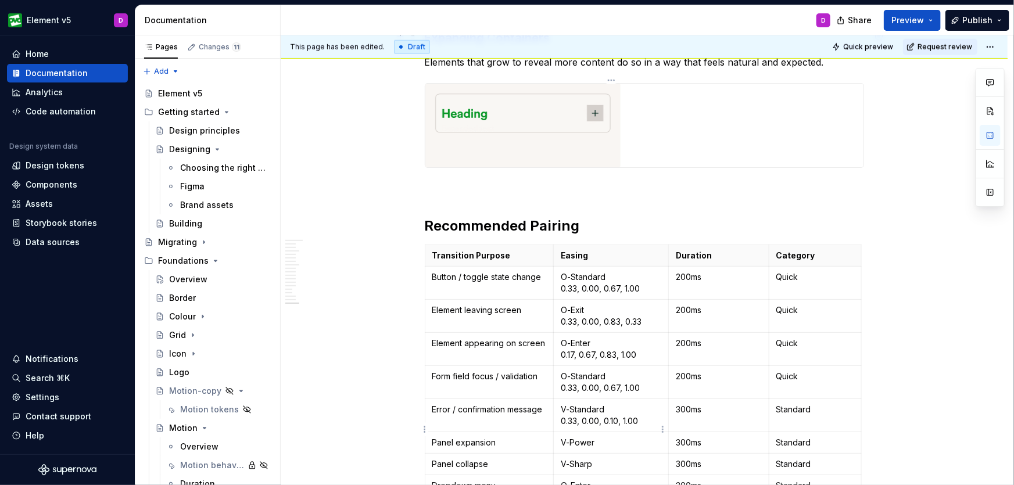
scroll to position [7311, 0]
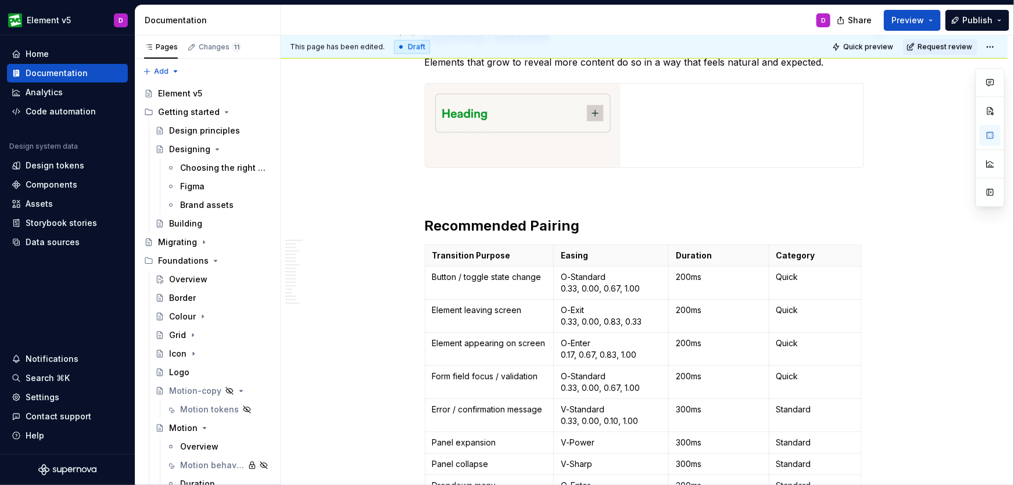
scroll to position [7309, 0]
click at [601, 438] on p "V-Power" at bounding box center [611, 444] width 101 height 12
click at [608, 438] on p "V-Power" at bounding box center [611, 444] width 101 height 12
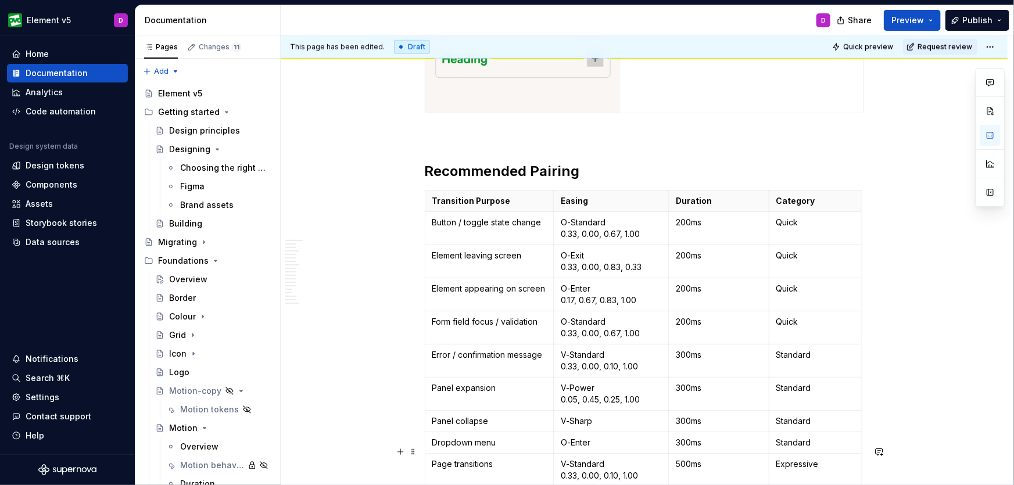
scroll to position [7376, 0]
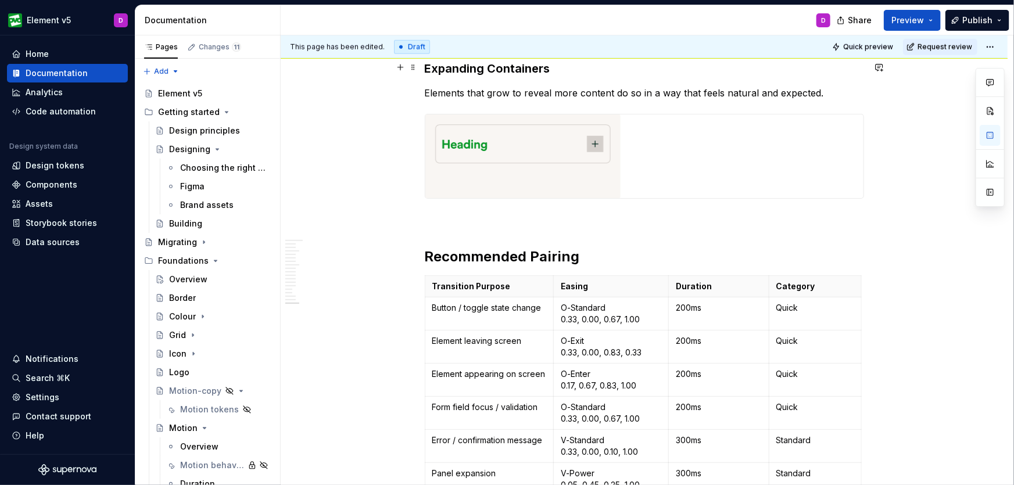
scroll to position [7269, 0]
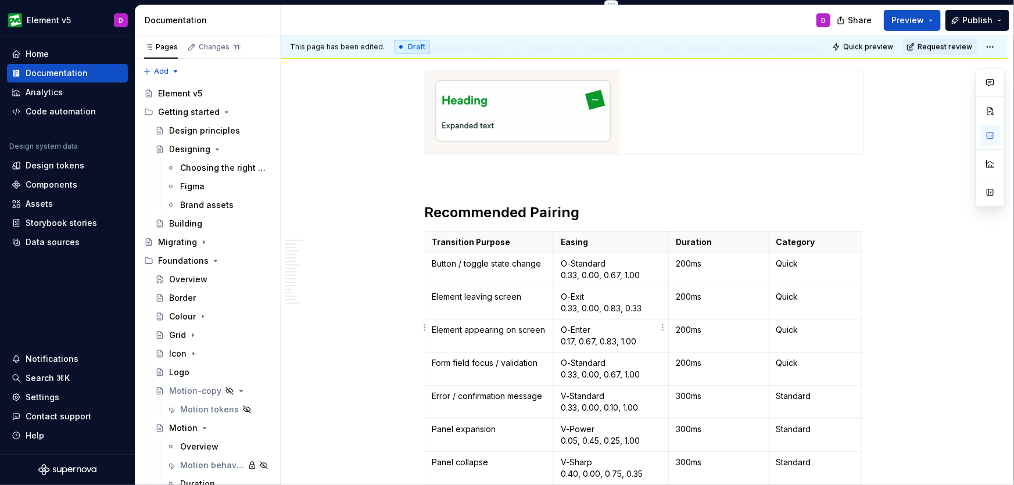
scroll to position [7339, 0]
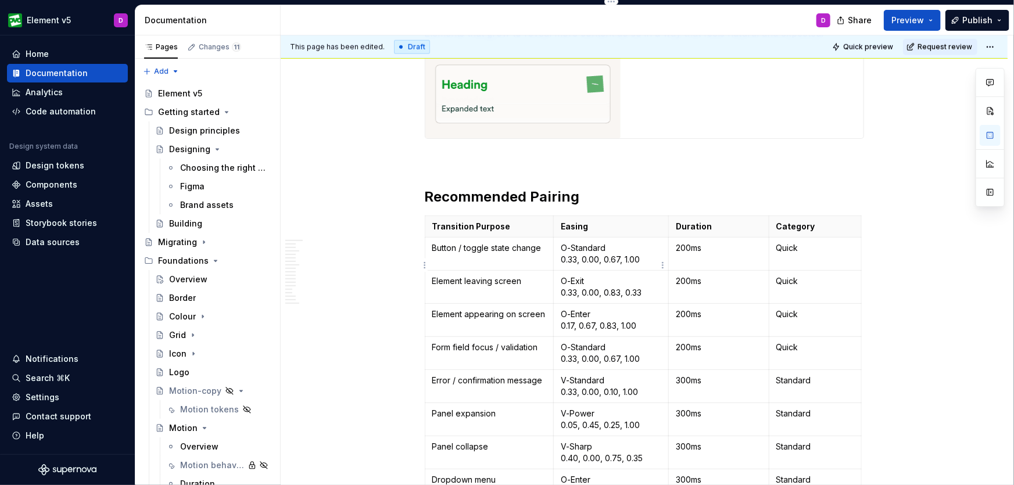
click at [610, 470] on td "O-Enter" at bounding box center [611, 481] width 115 height 22
click at [609, 474] on p "O-Enter" at bounding box center [611, 480] width 101 height 12
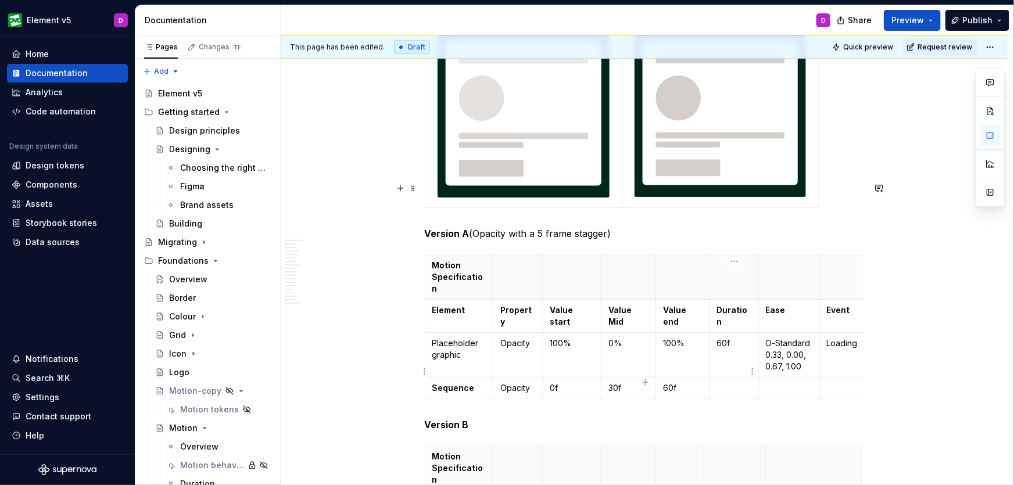
scroll to position [4067, 0]
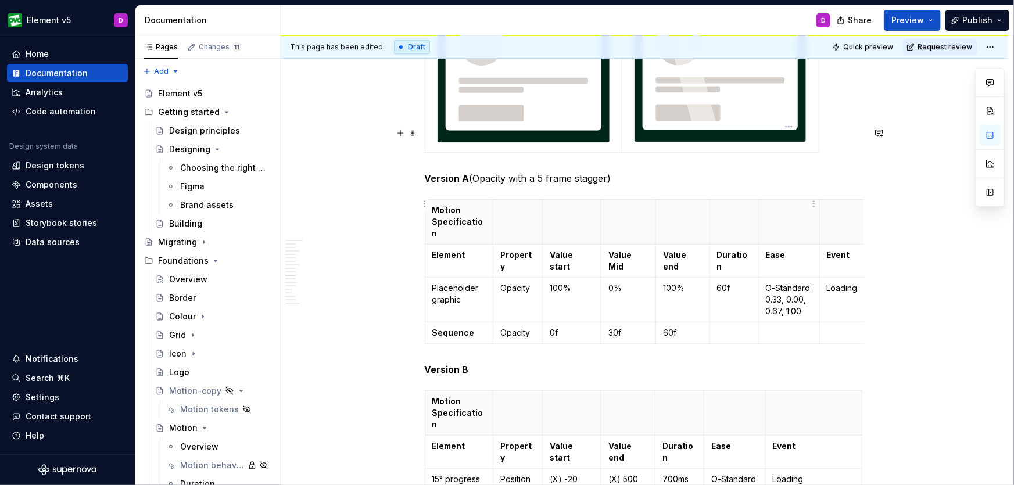
click at [767, 283] on p "O-Standard 0.33, 0.00, 0.67, 1.00" at bounding box center [789, 300] width 47 height 35
click at [808, 283] on p "O-Standard (0.33, 0.00, 0.67, 1.00" at bounding box center [789, 300] width 47 height 35
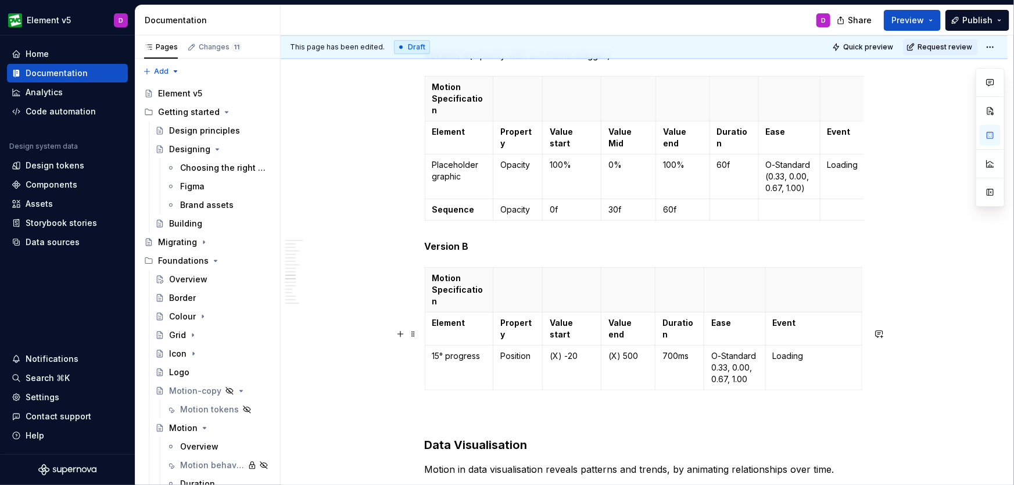
scroll to position [4196, 0]
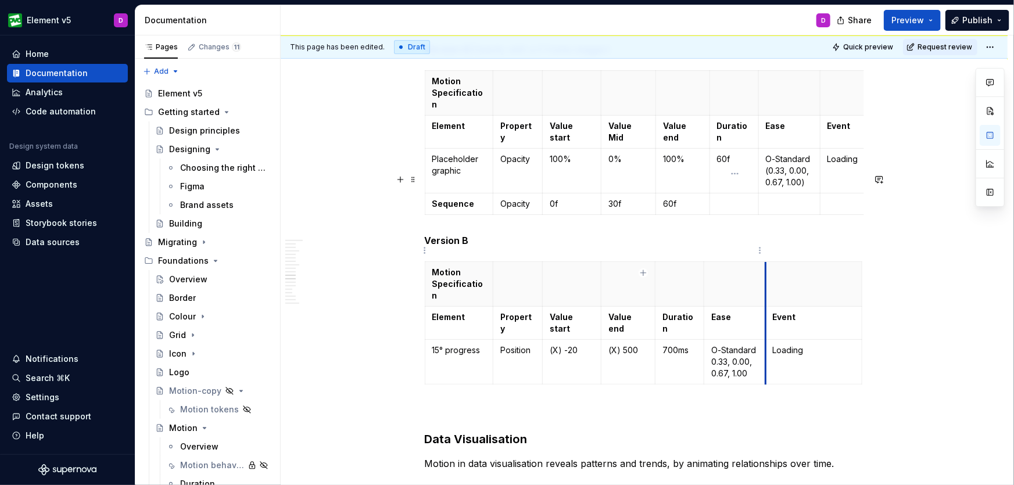
click at [764, 340] on td "O-Standard 0.33, 0.00, 0.67, 1.00" at bounding box center [735, 362] width 62 height 45
click at [752, 345] on p "O-Standard 0.33, 0.00, 0.67, 1.00" at bounding box center [735, 362] width 47 height 35
click at [710, 340] on td "O-Standard 0.33, 0.00, 0.67, 1.00)" at bounding box center [735, 362] width 62 height 45
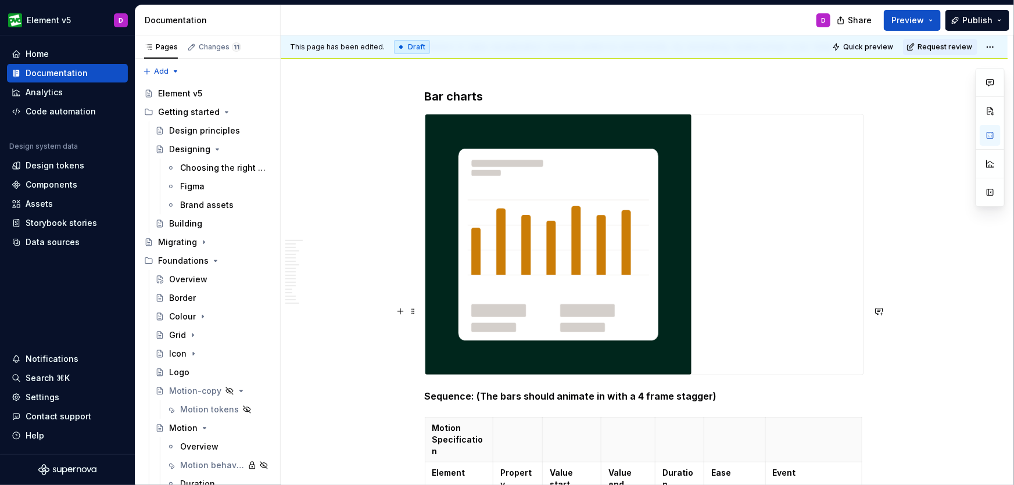
scroll to position [4684, 0]
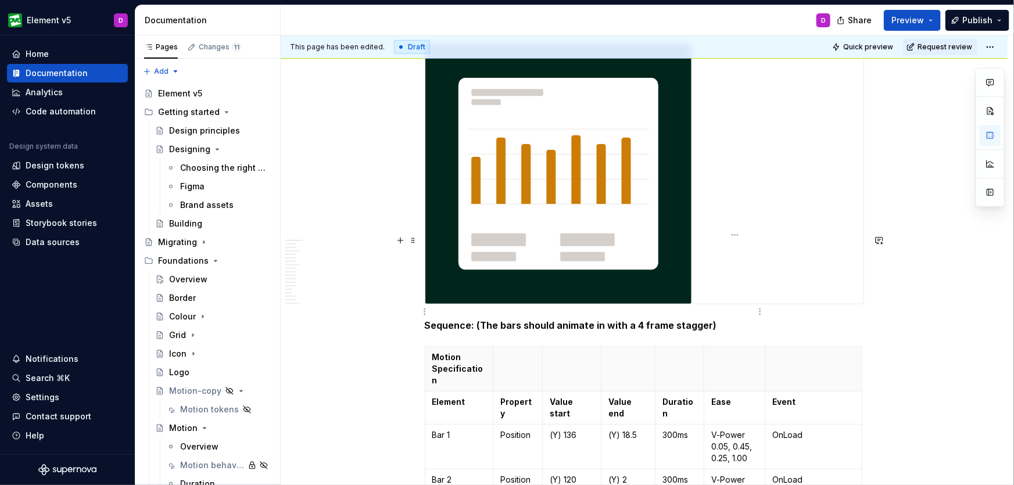
click at [712, 430] on p "V-Power 0.05, 0.45, 0.25, 1.00" at bounding box center [735, 447] width 47 height 35
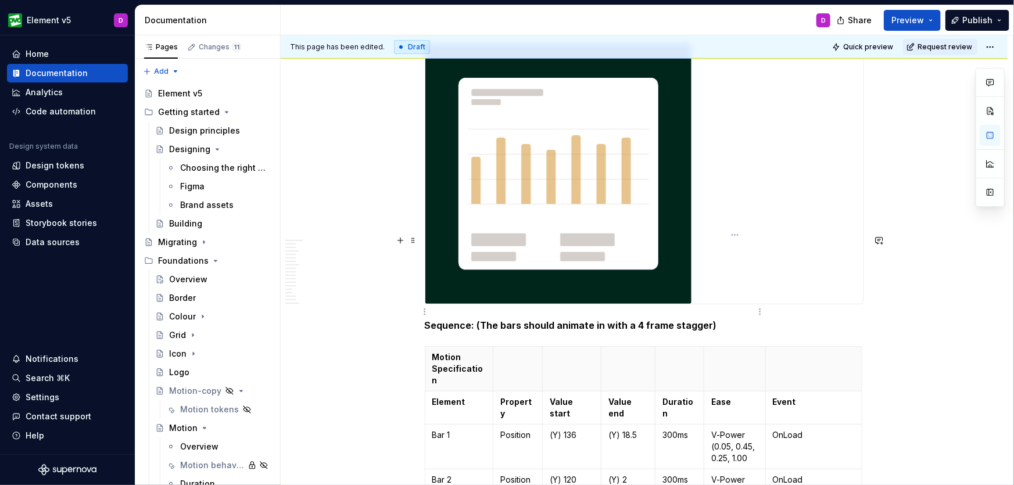
click at [752, 430] on p "V-Power (0.05, 0.45, 0.25, 1.00" at bounding box center [735, 447] width 47 height 35
click at [751, 474] on p "V-Power 0.05, 0.45, 0.25, 1.00" at bounding box center [735, 491] width 47 height 35
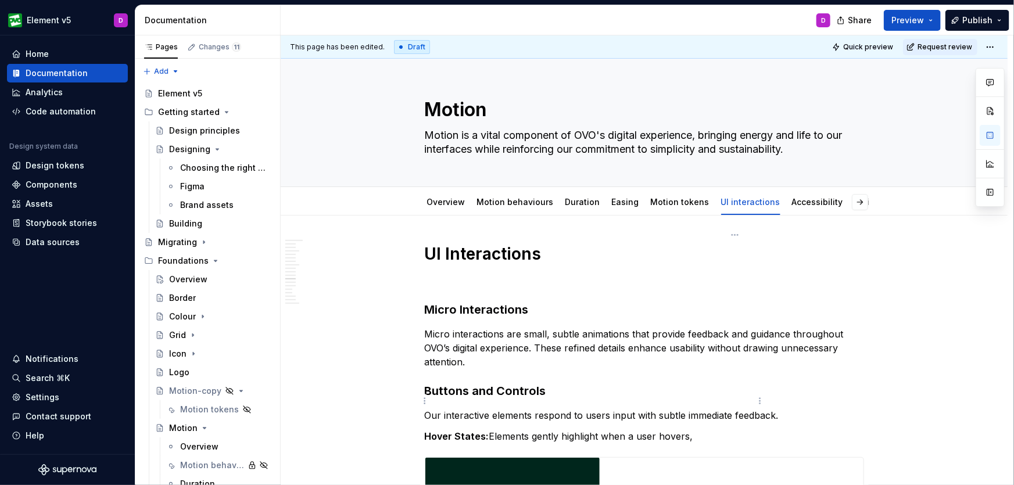
scroll to position [7532, 0]
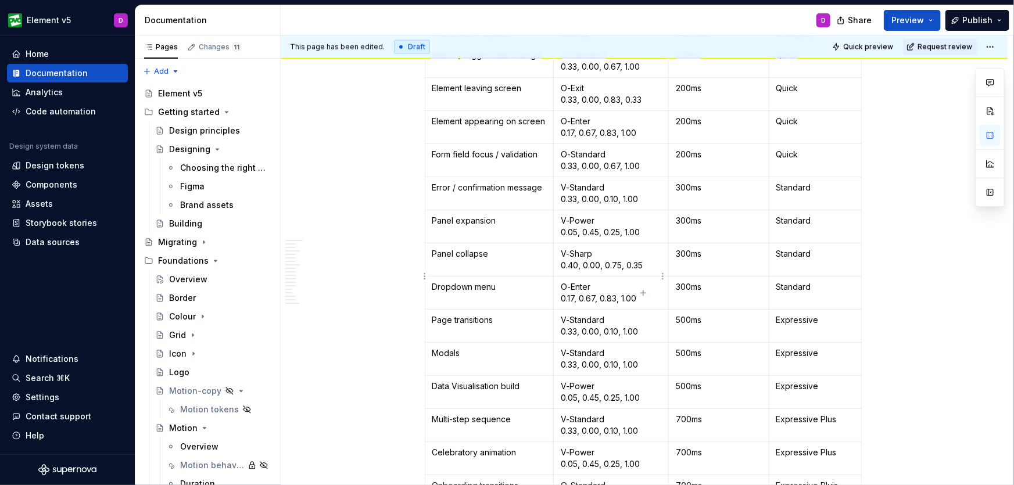
drag, startPoint x: 647, startPoint y: 283, endPoint x: 641, endPoint y: 281, distance: 6.1
click at [641, 480] on p "O-Standard 0.33, 0.00, 0.67, 1.00" at bounding box center [611, 491] width 101 height 23
click at [561, 480] on p "O-Standard 0.33, 0.00, 0.67, 1.00)" at bounding box center [611, 491] width 101 height 23
click at [645, 447] on p "V-Power 0.05, 0.45, 0.25, 1.00" at bounding box center [611, 458] width 101 height 23
click at [559, 442] on td "V-Power 0.05, 0.45, 0.25, 1.00)" at bounding box center [611, 458] width 115 height 33
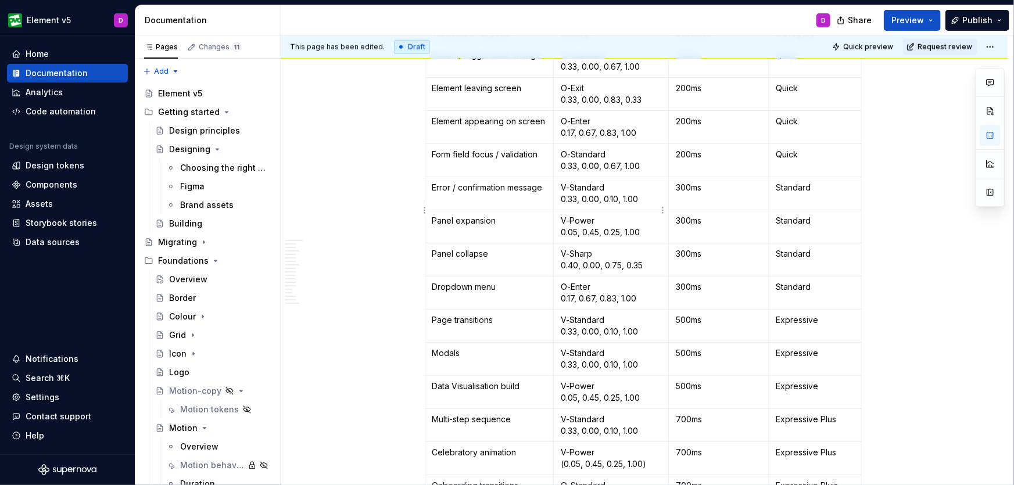
click at [642, 414] on p "V-Standard 0.33, 0.00, 0.10, 1.00" at bounding box center [611, 425] width 101 height 23
click at [560, 409] on td "V-Standard 0.33, 0.00, 0.10, 1.00)" at bounding box center [611, 425] width 115 height 33
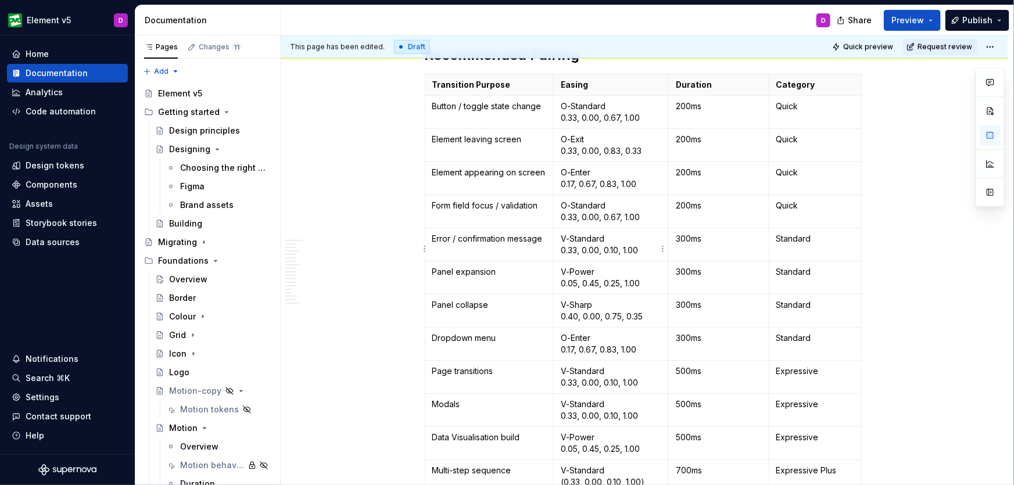
scroll to position [7473, 0]
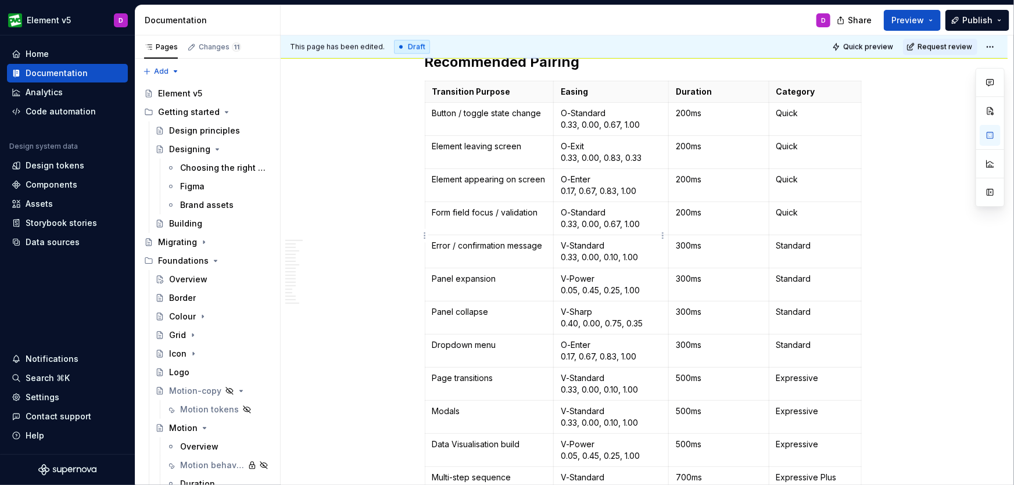
click at [647, 439] on p "V-Power 0.05, 0.45, 0.25, 1.00" at bounding box center [611, 450] width 101 height 23
click at [561, 439] on p "V-Power 0.05, 0.45, 0.25, 1.00)" at bounding box center [611, 450] width 101 height 23
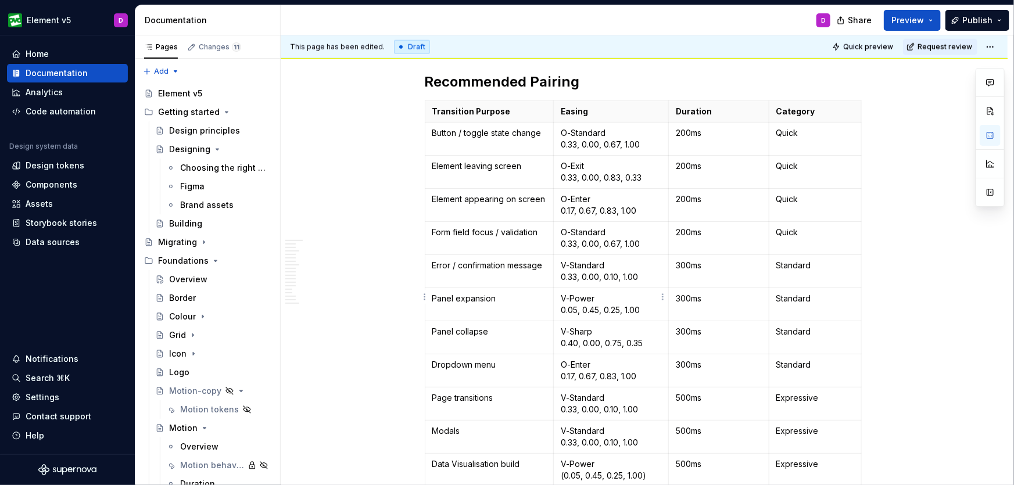
scroll to position [7392, 0]
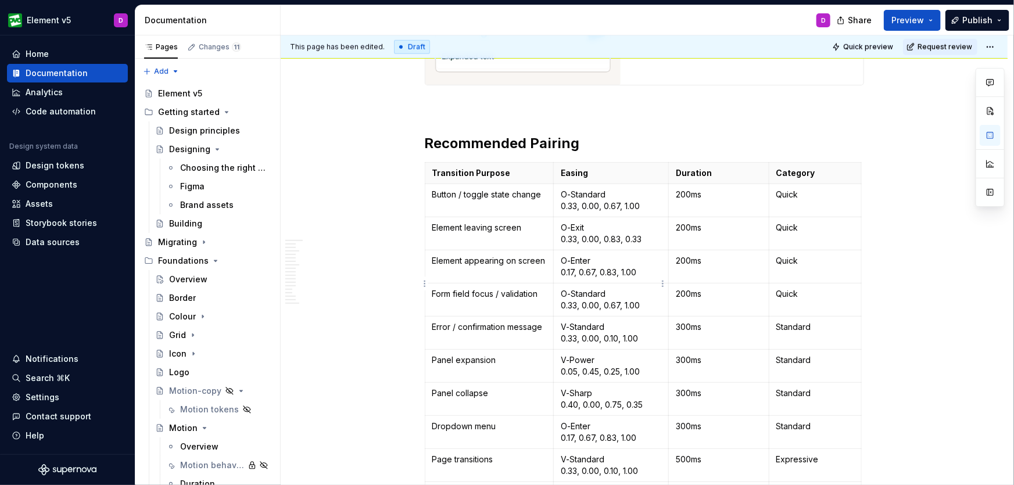
click at [641, 454] on p "V-Standard 0.33, 0.00, 0.10, 1.00" at bounding box center [611, 465] width 101 height 23
click at [561, 454] on p "V-Standard 0.33, 0.00, 0.10, 1.00)" at bounding box center [611, 465] width 101 height 23
click at [638, 421] on p "O-Enter 0.17, 0.67, 0.83, 1.00" at bounding box center [611, 432] width 101 height 23
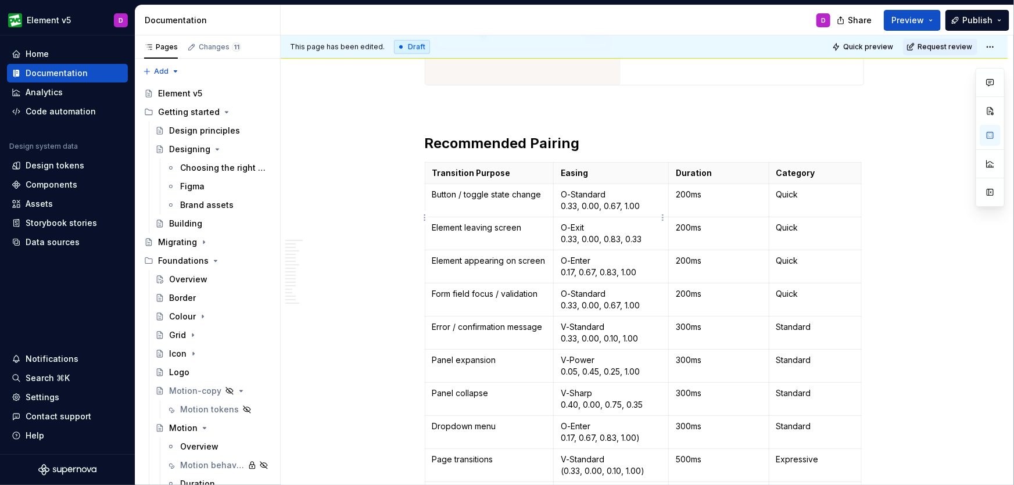
click at [561, 421] on p "O-Enter 0.17, 0.67, 0.83, 1.00)" at bounding box center [611, 432] width 101 height 23
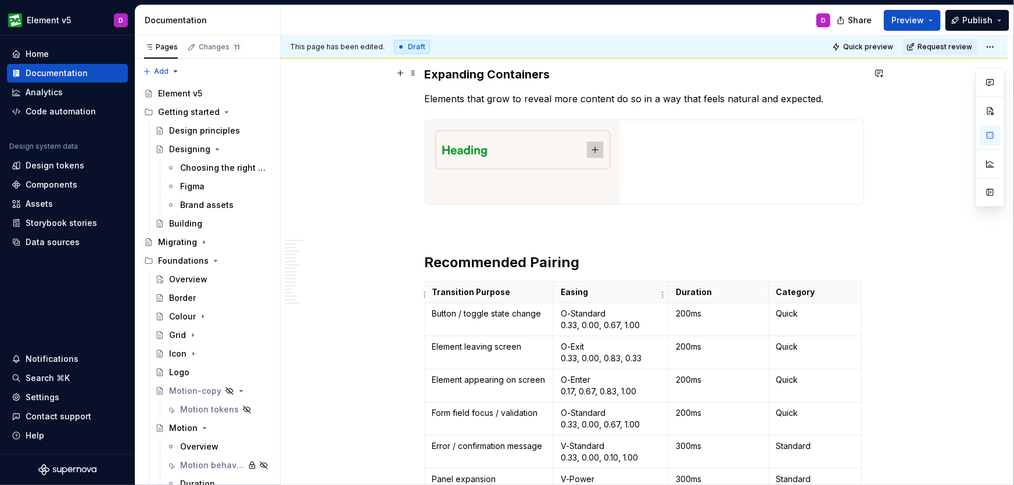
scroll to position [7251, 0]
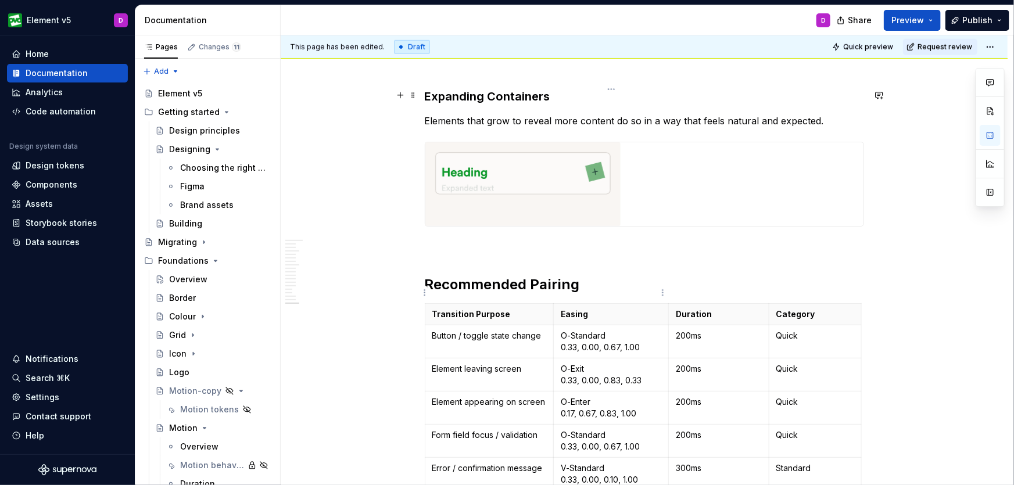
click at [644, 463] on p "V-Standard 0.33, 0.00, 0.10, 1.00" at bounding box center [611, 474] width 101 height 23
click at [561, 463] on p "V-Standard 0.33, 0.00, 0.10, 1.00)" at bounding box center [611, 474] width 101 height 23
click at [644, 430] on p "O-Standard 0.33, 0.00, 0.67, 1.00" at bounding box center [611, 441] width 101 height 23
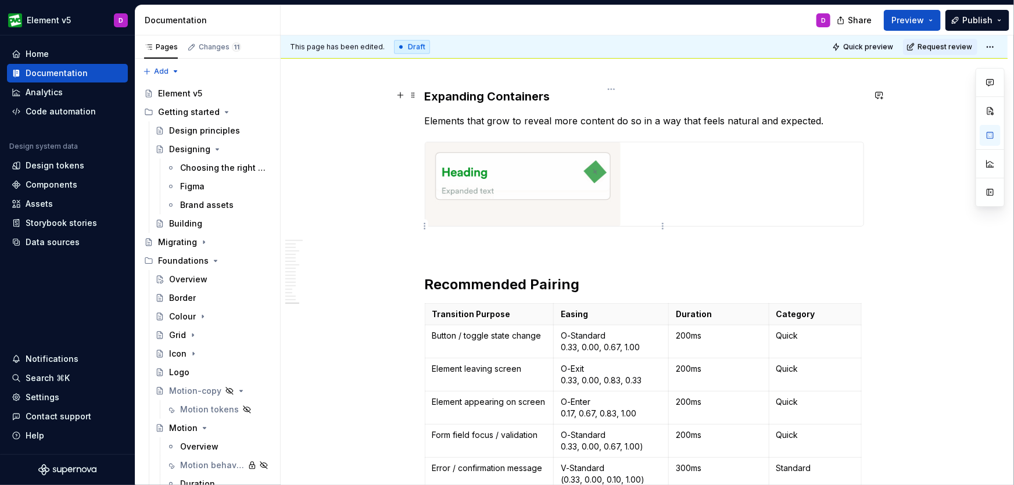
click at [561, 430] on p "O-Standard 0.33, 0.00, 0.67, 1.00)" at bounding box center [611, 441] width 101 height 23
click at [638, 396] on p "O-Enter 0.17, 0.67, 0.83, 1.00" at bounding box center [611, 407] width 101 height 23
click at [562, 396] on p "O-Enter 0.17, 0.67, 0.83, 1.00)" at bounding box center [611, 407] width 101 height 23
click at [648, 363] on p "O-Exit 0.33, 0.00, 0.83, 0.33" at bounding box center [611, 374] width 101 height 23
click at [559, 359] on td "O-Exit 0.33, 0.00, 0.83, 0.33)" at bounding box center [611, 375] width 115 height 33
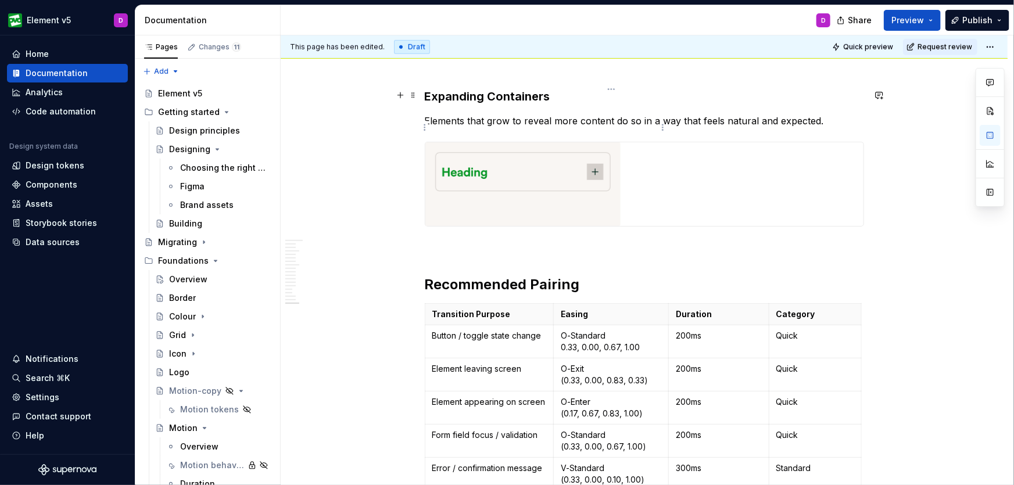
click at [642, 330] on p "O-Standard 0.33, 0.00, 0.67, 1.00" at bounding box center [611, 341] width 101 height 23
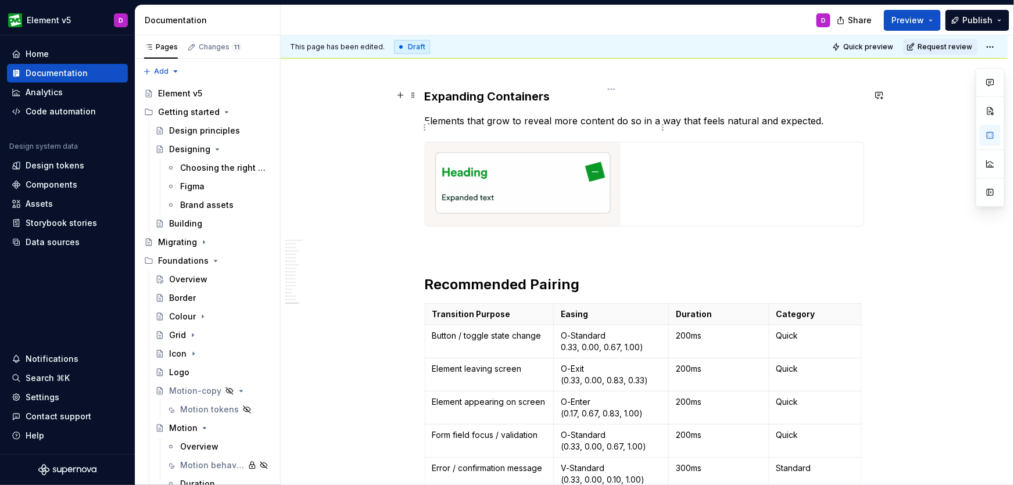
click at [563, 330] on p "O-Standard 0.33, 0.00, 0.67, 1.00)" at bounding box center [611, 341] width 101 height 23
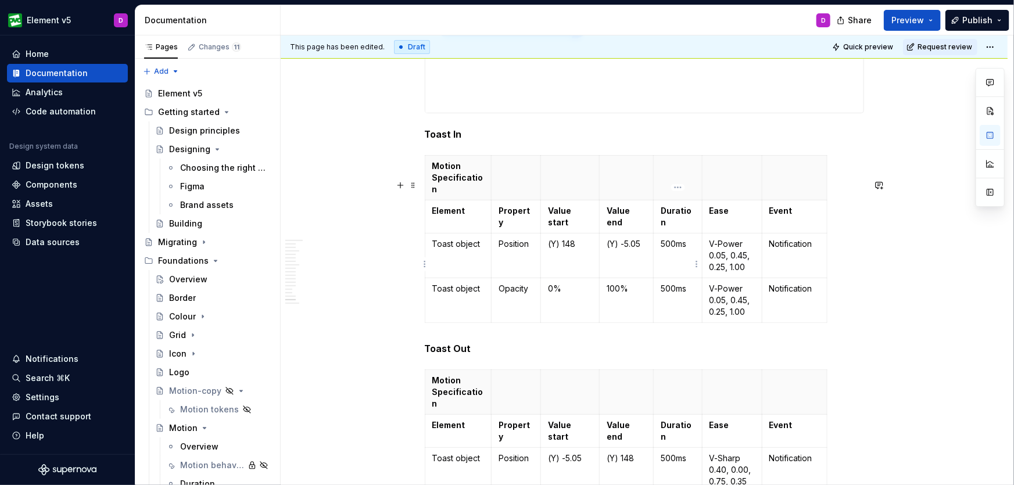
scroll to position [6747, 0]
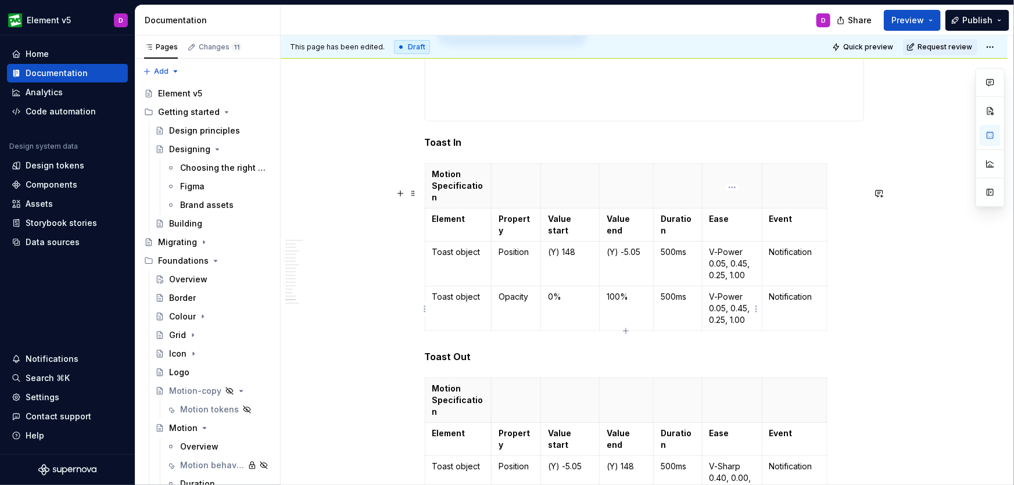
click at [750, 461] on p "V-Sharp 0.40, 0.00, 0.75, 0.35" at bounding box center [732, 478] width 45 height 35
click at [711, 461] on p "V-Sharp 0.40, 0.00, 0.75, 0.35)" at bounding box center [732, 478] width 45 height 35
click at [751, 291] on p "V-Power 0.05, 0.45, 0.25, 1.00" at bounding box center [732, 308] width 45 height 35
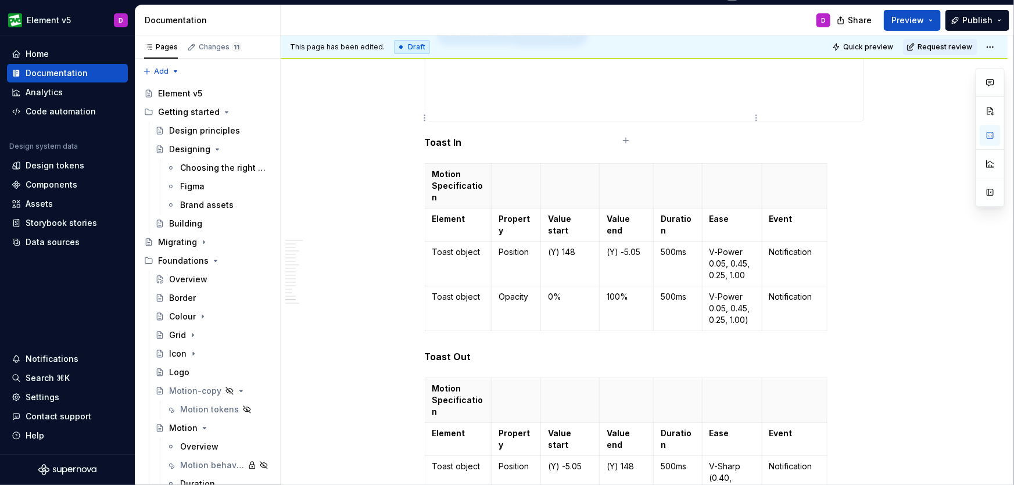
click at [708, 287] on td "V-Power 0.05, 0.45, 0.25, 1.00)" at bounding box center [732, 309] width 60 height 45
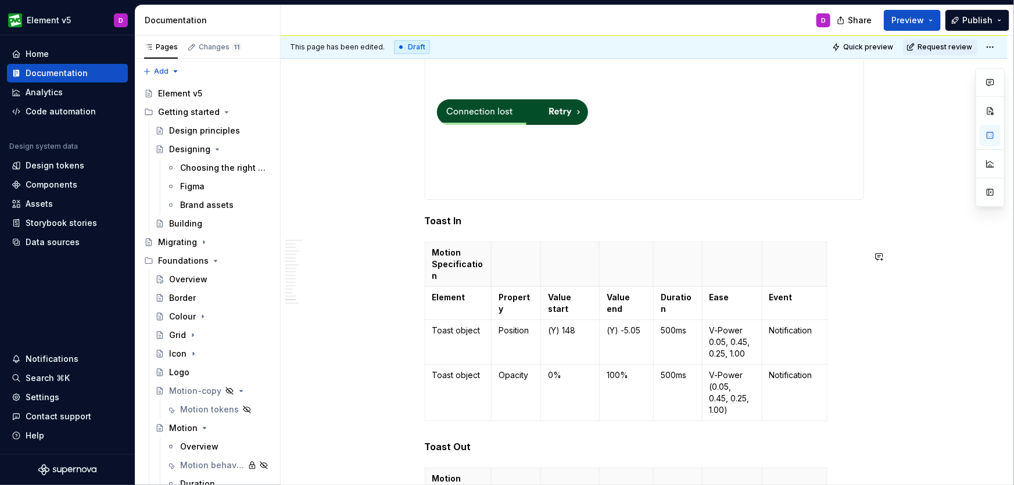
scroll to position [6605, 0]
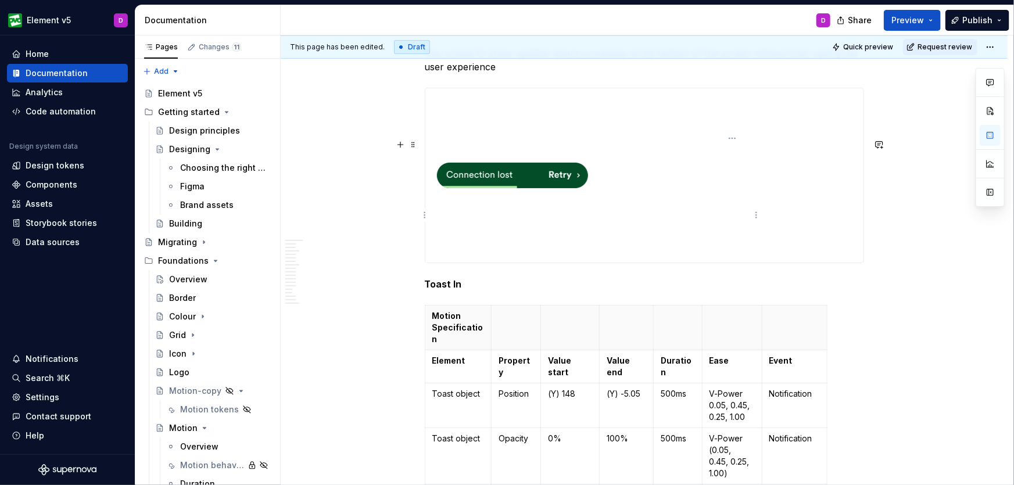
click at [746, 388] on p "V-Power 0.05, 0.45, 0.25, 1.00" at bounding box center [732, 405] width 45 height 35
click at [709, 384] on td "V-Power 0.05, 0.45, 0.25, 1.00)" at bounding box center [732, 406] width 60 height 45
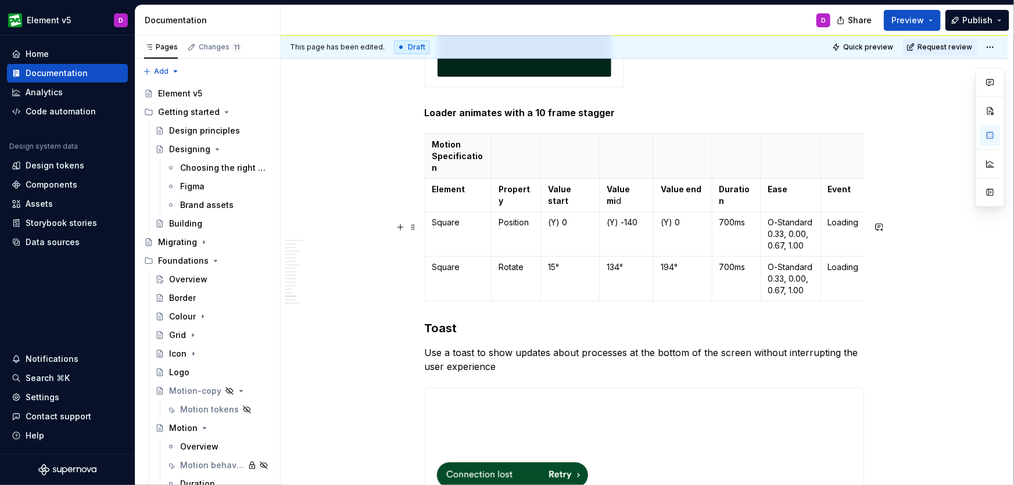
scroll to position [6221, 0]
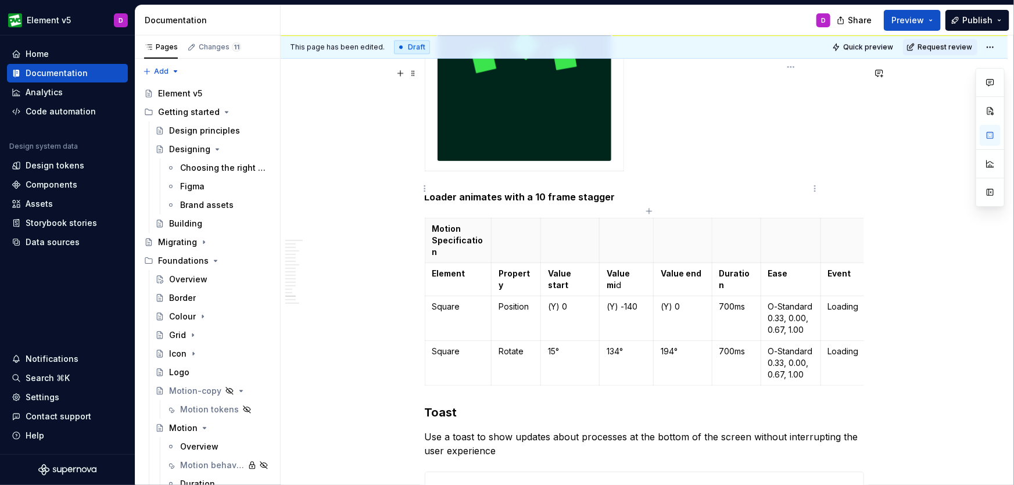
click at [804, 346] on p "O-Standard 0.33, 0.00, 0.67, 1.00" at bounding box center [791, 363] width 45 height 35
click at [769, 346] on p "O-Standard 0.33, 0.00, 0.67, 1.00)" at bounding box center [791, 363] width 45 height 35
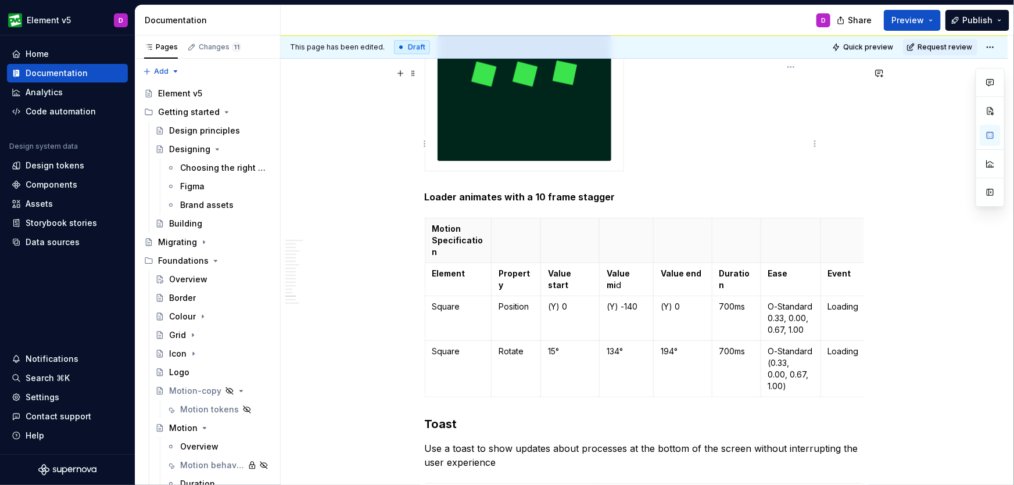
click at [803, 301] on p "O-Standard 0.33, 0.00, 0.67, 1.00" at bounding box center [791, 318] width 45 height 35
click at [769, 301] on p "O-Standard 0.33, 0.00, 0.67, 1.00)" at bounding box center [791, 318] width 45 height 35
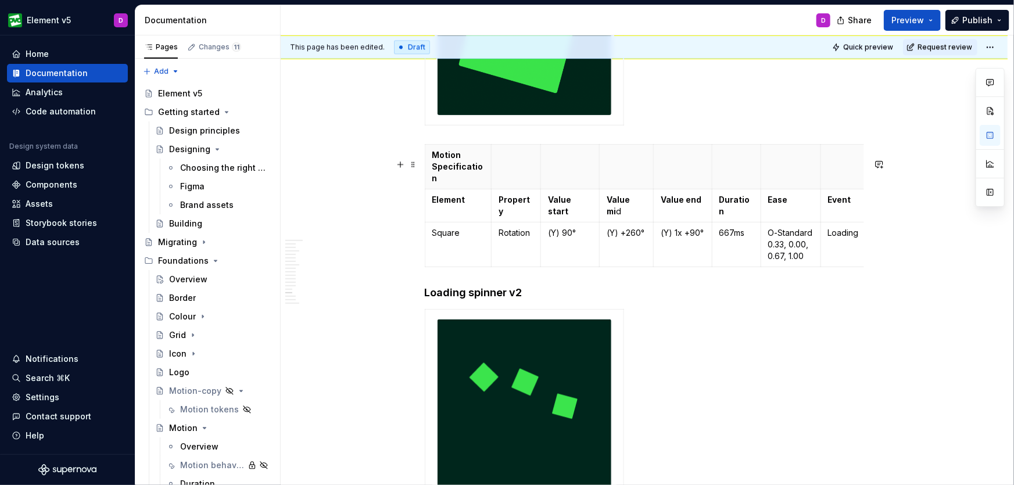
scroll to position [5826, 0]
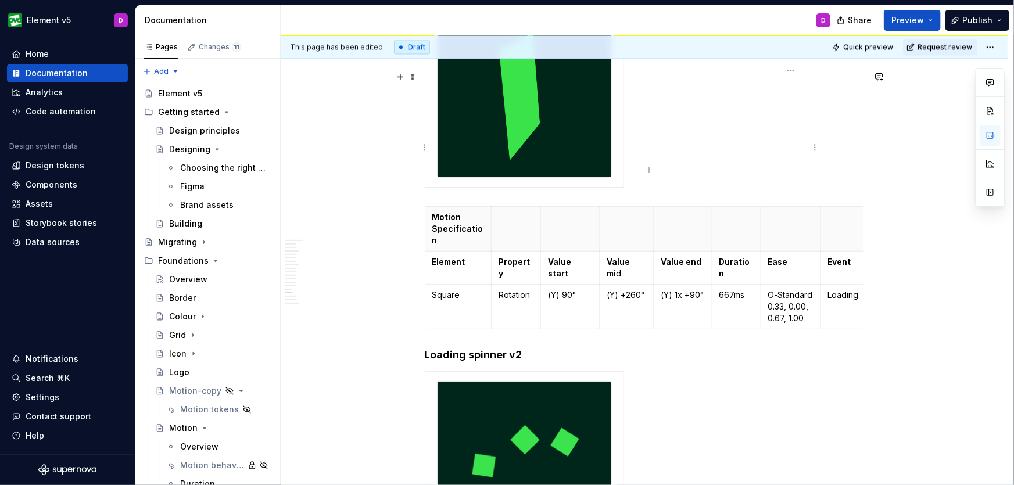
click at [808, 290] on p "O-Standard 0.33, 0.00, 0.67, 1.00" at bounding box center [791, 307] width 45 height 35
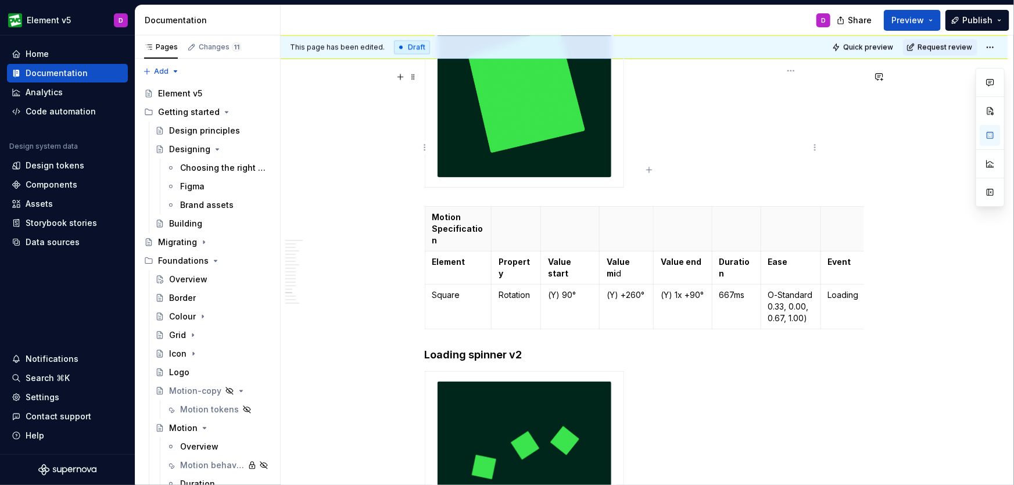
click at [769, 290] on p "O-Standard 0.33, 0.00, 0.67, 1.00)" at bounding box center [791, 307] width 45 height 35
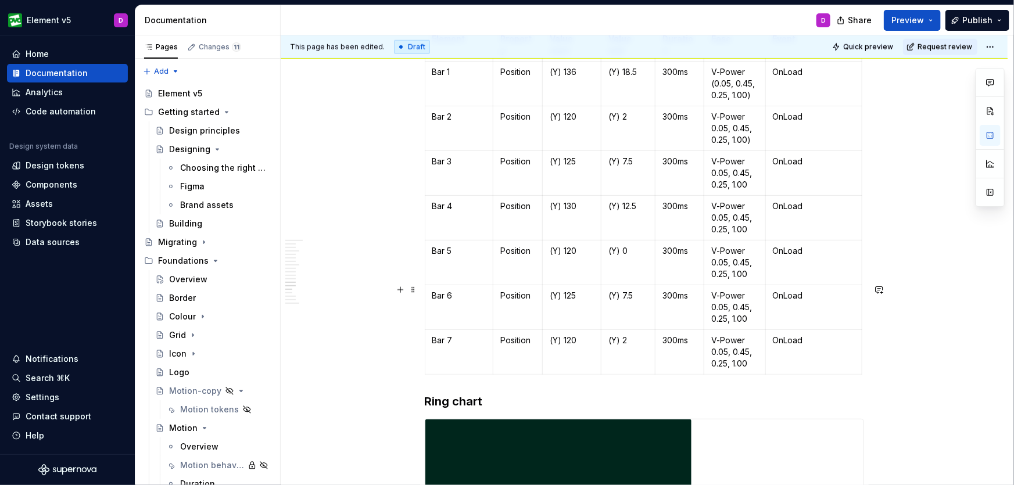
scroll to position [4924, 0]
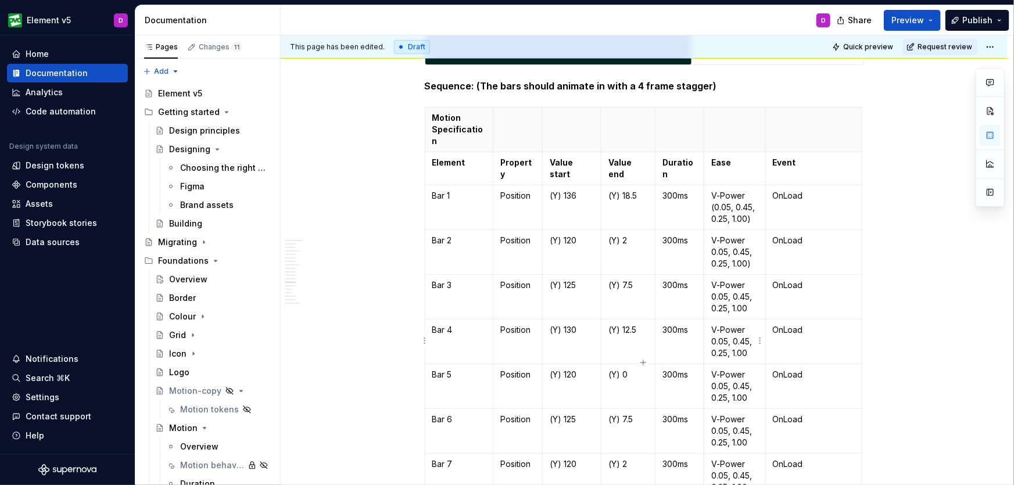
drag, startPoint x: 751, startPoint y: 352, endPoint x: 752, endPoint y: 369, distance: 16.9
click at [751, 459] on p "V-Power 0.05, 0.45, 0.25, 1.00" at bounding box center [735, 476] width 47 height 35
click at [713, 459] on p "V-Power 0.05, 0.45, 0.25, 1.00)" at bounding box center [735, 476] width 47 height 35
click at [749, 414] on p "V-Power 0.05, 0.45, 0.25, 1.00" at bounding box center [735, 431] width 47 height 35
click at [712, 414] on p "V-Power 0.05, 0.45, 0.25, 1.00)" at bounding box center [735, 431] width 47 height 35
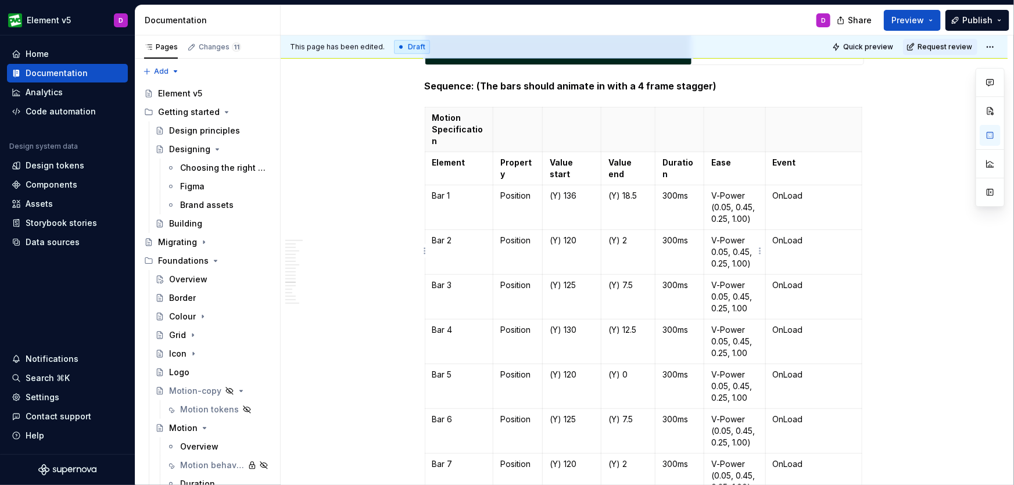
click at [754, 369] on p "V-Power 0.05, 0.45, 0.25, 1.00" at bounding box center [735, 386] width 47 height 35
click at [710, 365] on td "V-Power 0.05, 0.45, 0.25, 1.00)" at bounding box center [735, 387] width 62 height 45
click at [748, 324] on p "V-Power 0.05, 0.45, 0.25, 1.00" at bounding box center [735, 341] width 47 height 35
click at [712, 320] on td "V-Power 0.05, 0.45, 0.25, 1.00)" at bounding box center [735, 342] width 62 height 45
click at [746, 280] on p "V-Power 0.05, 0.45, 0.25, 1.00" at bounding box center [735, 297] width 47 height 35
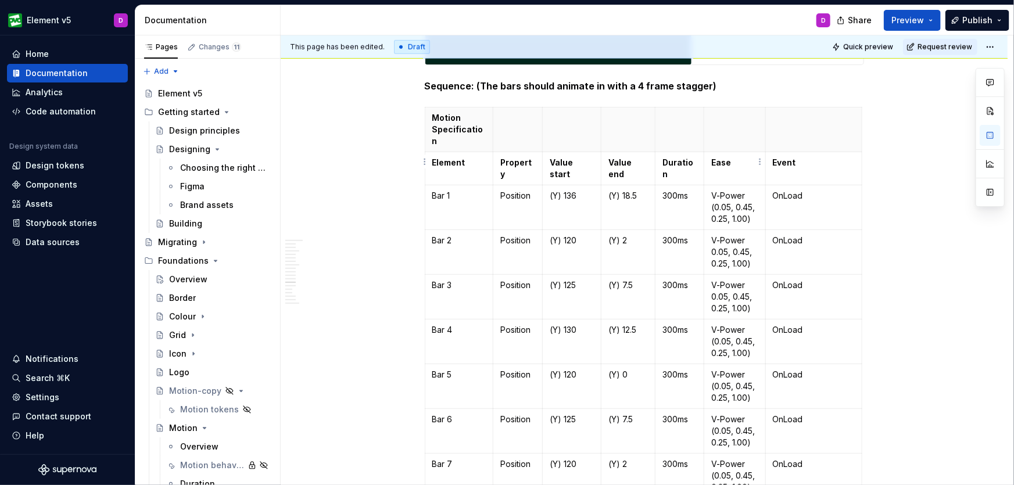
click at [712, 280] on p "V-Power 0.05, 0.45, 0.25, 1.00)" at bounding box center [735, 297] width 47 height 35
click at [712, 235] on p "V-Power 0.05, 0.45, 0.25, 1.00)" at bounding box center [735, 252] width 47 height 35
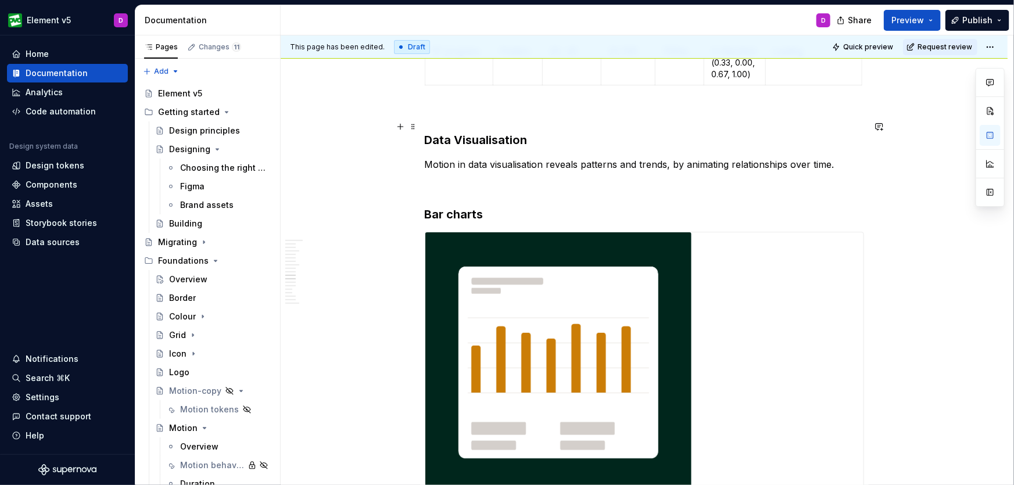
scroll to position [4235, 0]
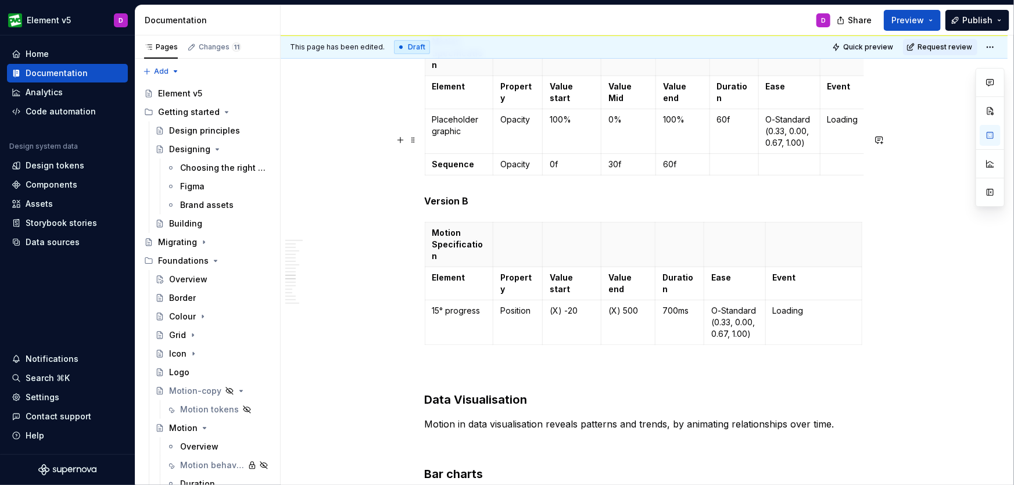
click at [356, 176] on div "UI Interactions Micro Interactions Micro interactions are small, subtle animati…" at bounding box center [644, 29] width 727 height 8098
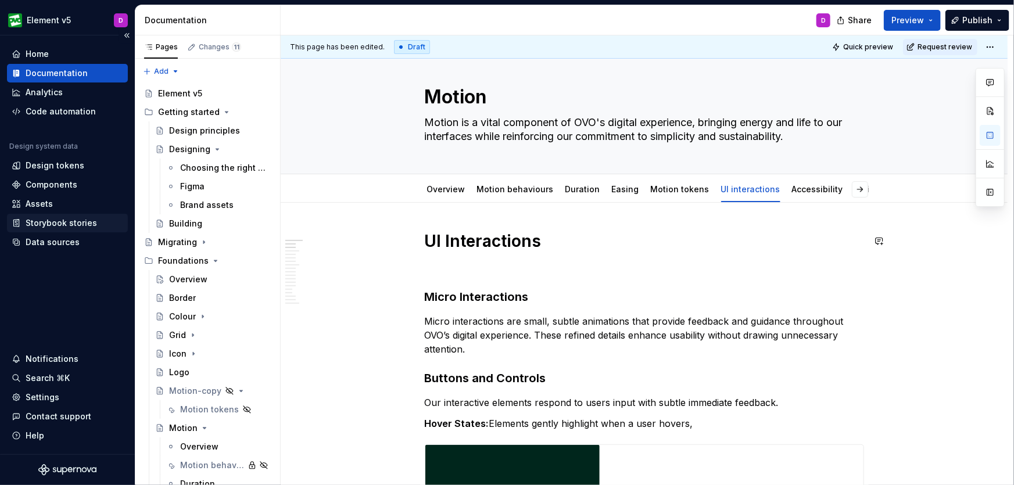
scroll to position [0, 0]
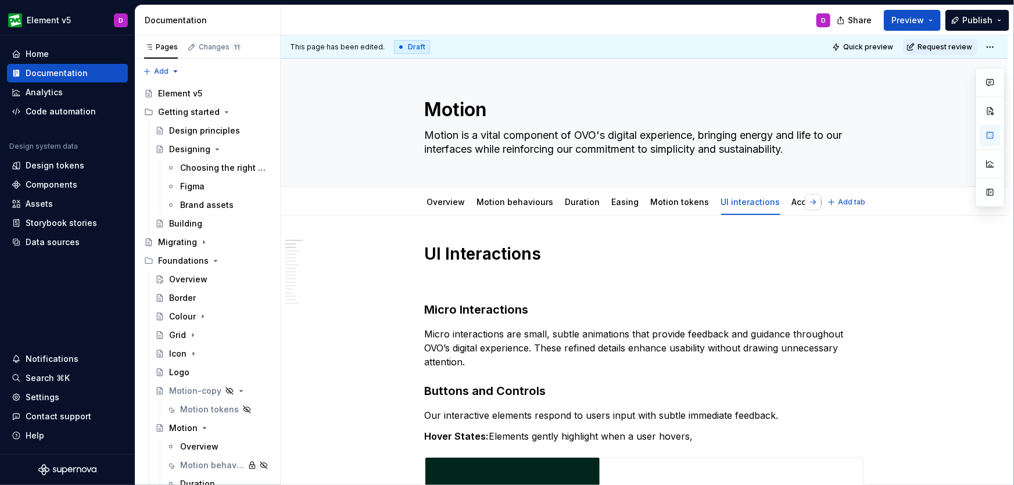
click at [806, 203] on button "button" at bounding box center [813, 202] width 16 height 16
click at [756, 205] on link "Accessibility" at bounding box center [771, 202] width 51 height 10
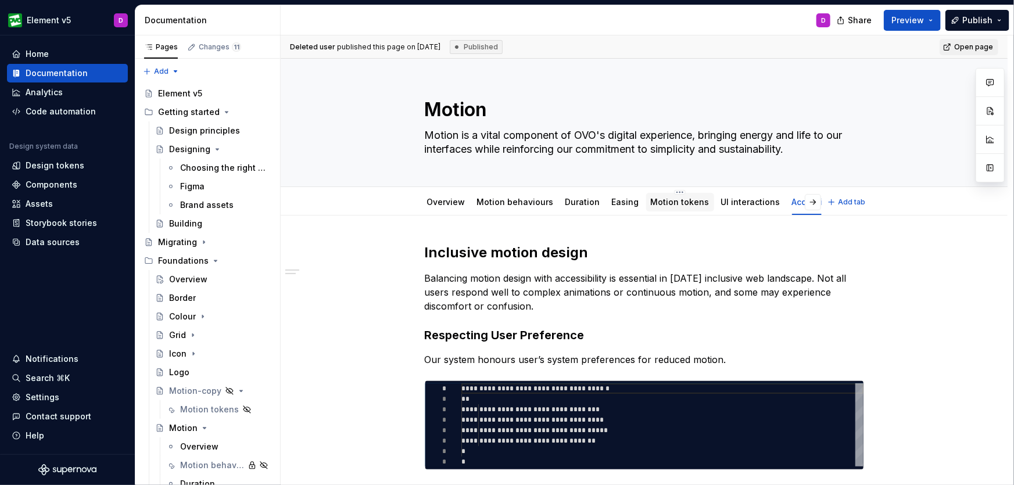
click at [675, 206] on link "Motion tokens" at bounding box center [680, 202] width 59 height 10
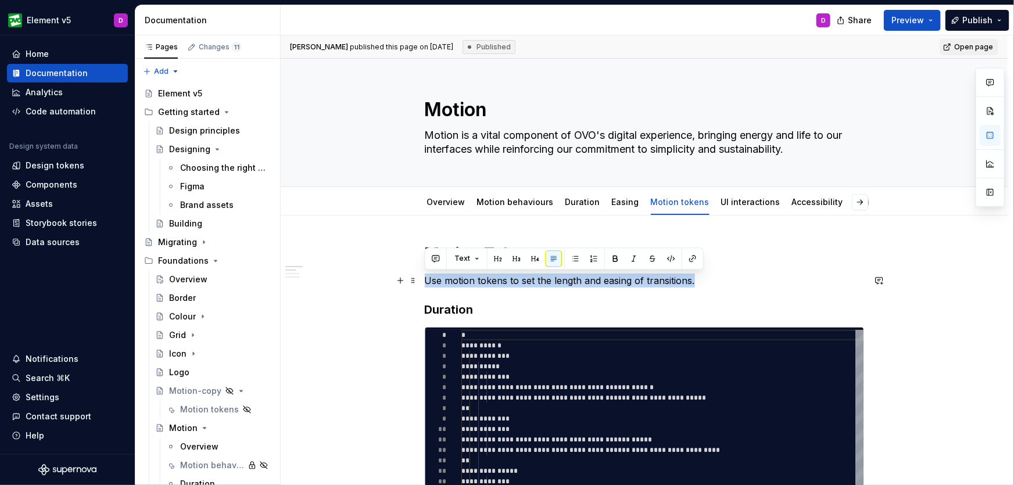
drag, startPoint x: 427, startPoint y: 279, endPoint x: 698, endPoint y: 282, distance: 271.5
click at [698, 282] on p "Use motion tokens to set the length and easing of transitions." at bounding box center [645, 281] width 440 height 14
copy p "Use motion tokens to set the length and easing of transitions."
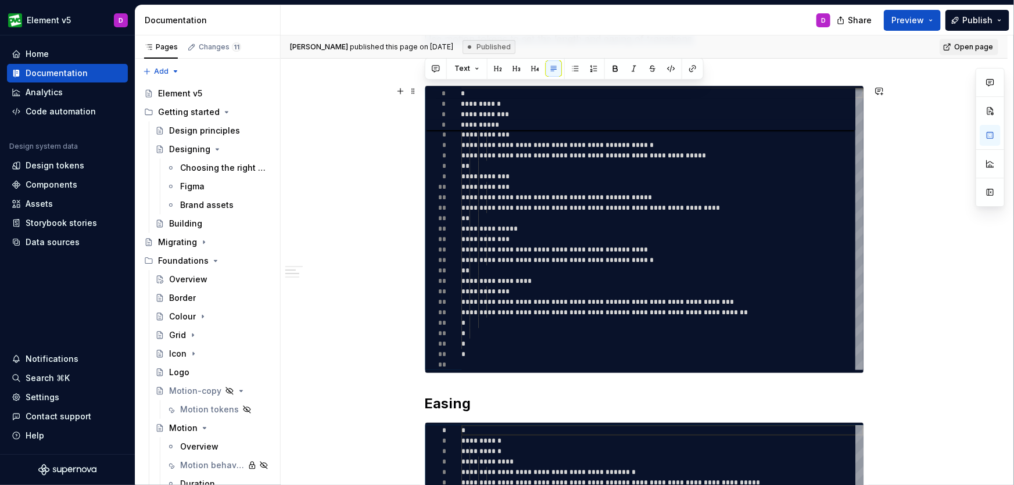
scroll to position [233, 0]
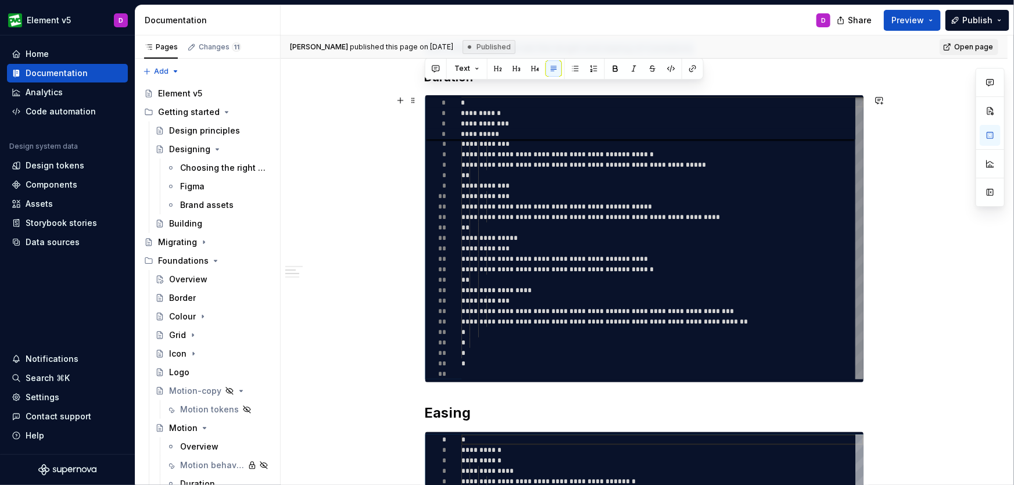
type textarea "*"
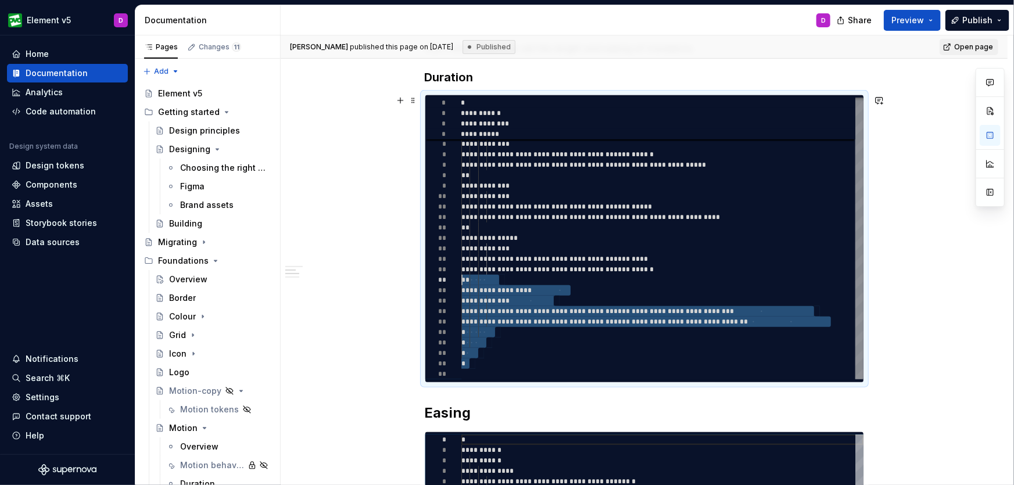
scroll to position [0, 0]
type textarea "**********"
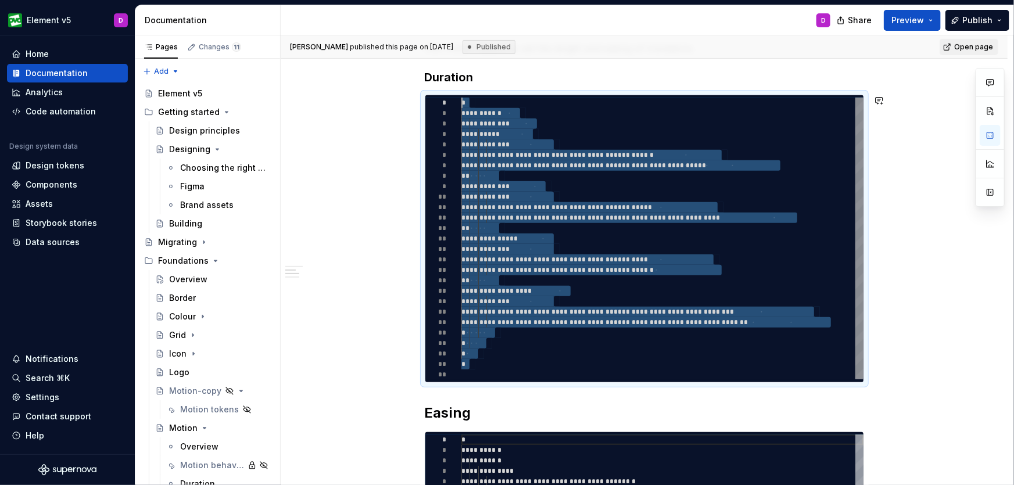
drag, startPoint x: 469, startPoint y: 373, endPoint x: 415, endPoint y: 89, distance: 289.3
click at [462, 98] on div "**********" at bounding box center [663, 239] width 402 height 283
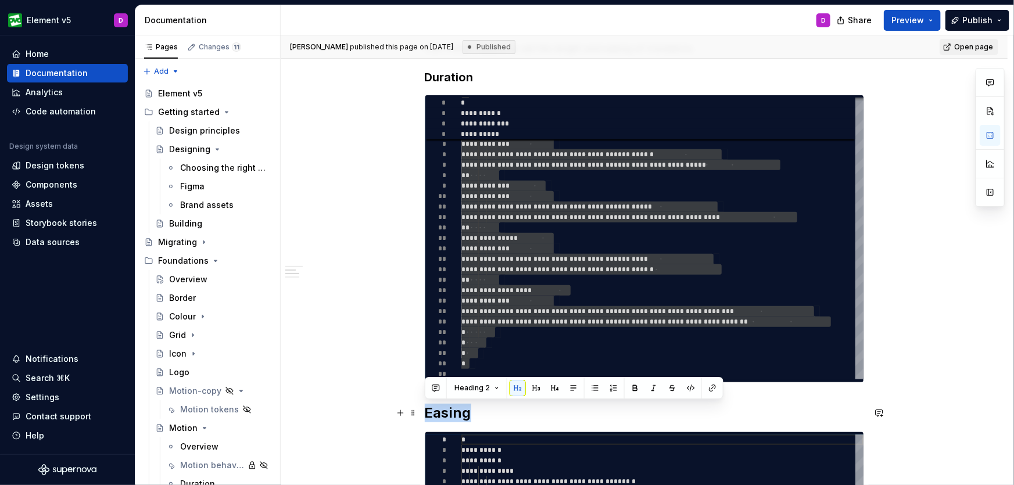
drag, startPoint x: 478, startPoint y: 413, endPoint x: 426, endPoint y: 414, distance: 52.3
click at [426, 414] on h2 "Easing" at bounding box center [645, 413] width 440 height 19
copy h2 "Easing"
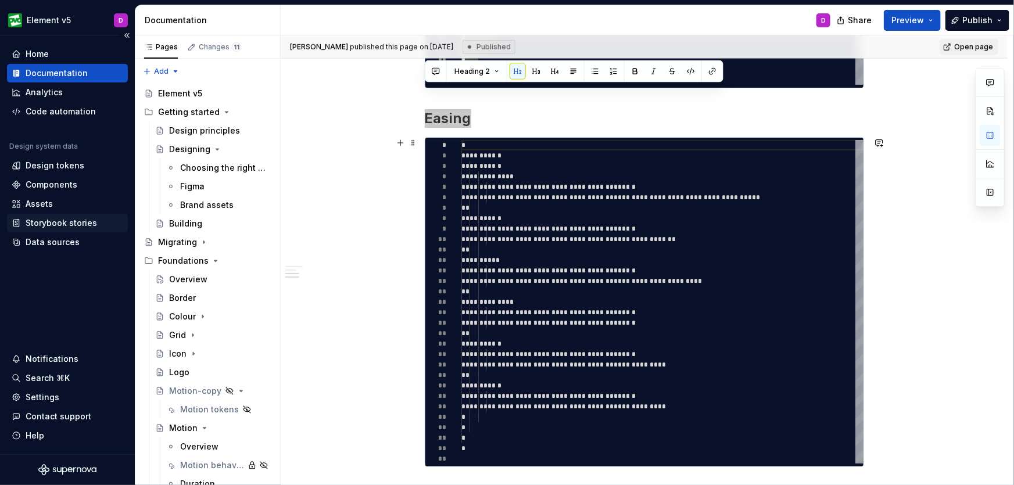
scroll to position [549, 0]
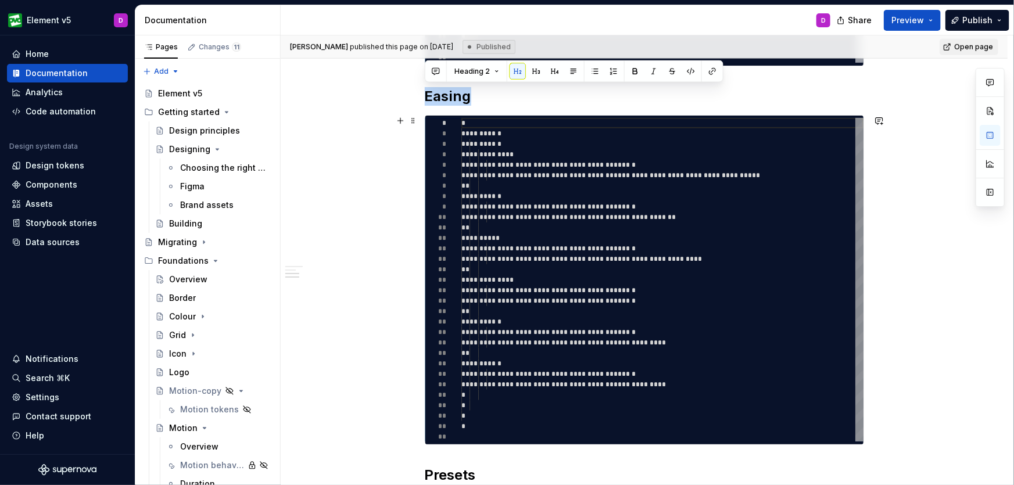
type textarea "*"
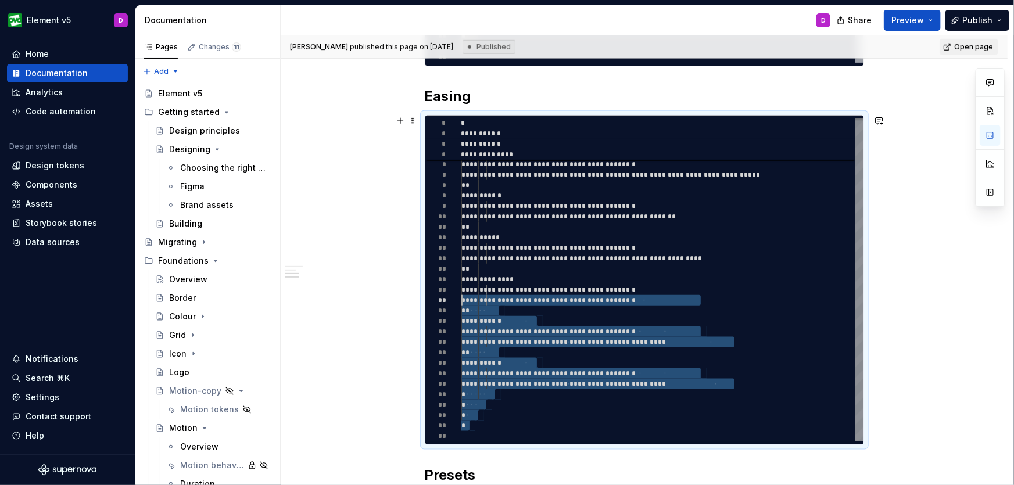
scroll to position [0, 0]
type textarea "**********"
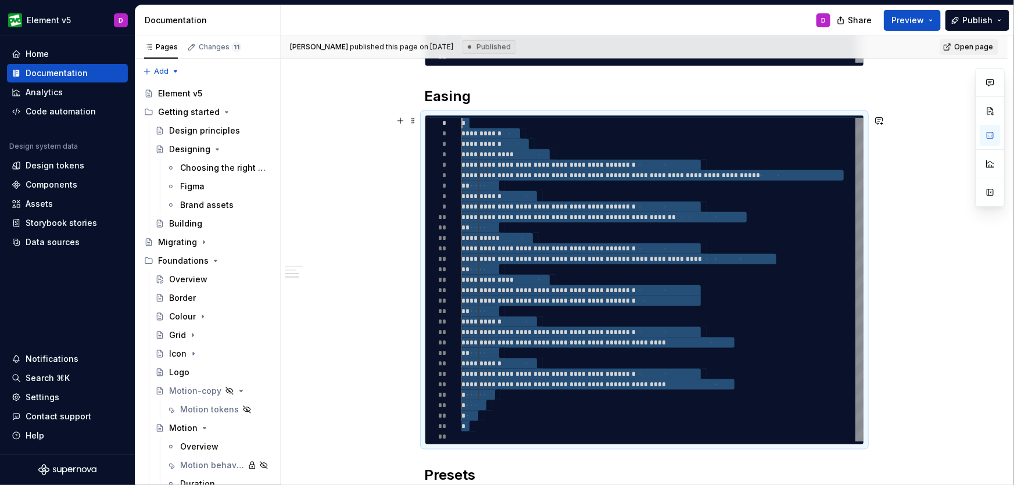
drag, startPoint x: 458, startPoint y: 434, endPoint x: 442, endPoint y: 113, distance: 321.3
click at [462, 118] on div "**********" at bounding box center [663, 280] width 402 height 324
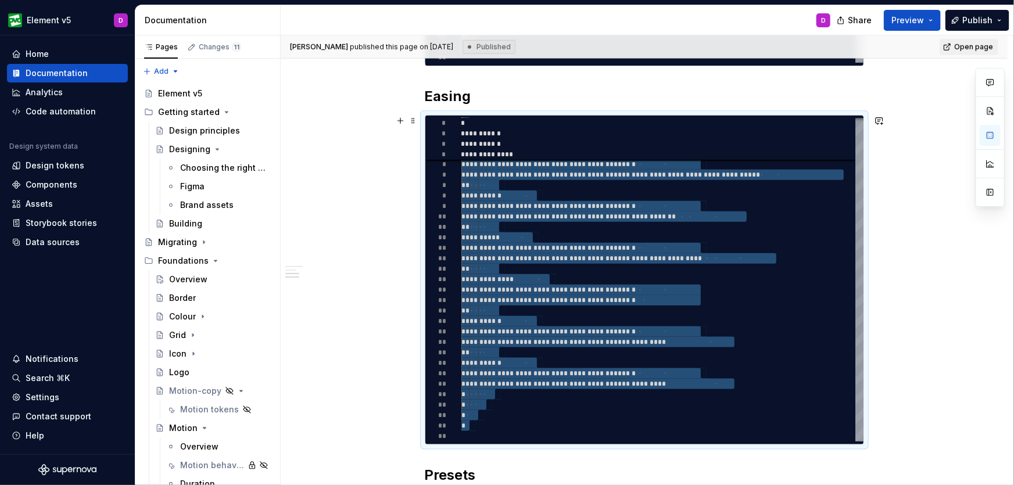
click at [391, 399] on div "**********" at bounding box center [644, 337] width 727 height 1342
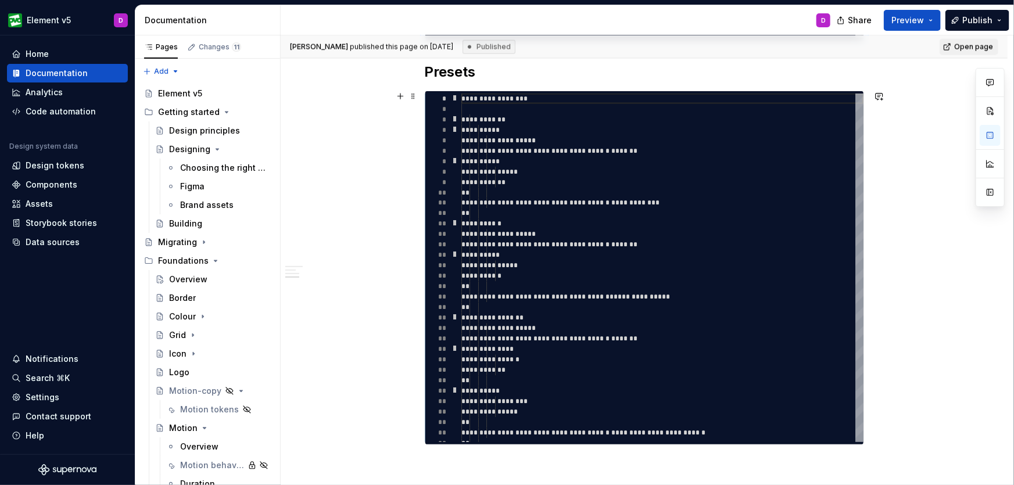
scroll to position [959, 0]
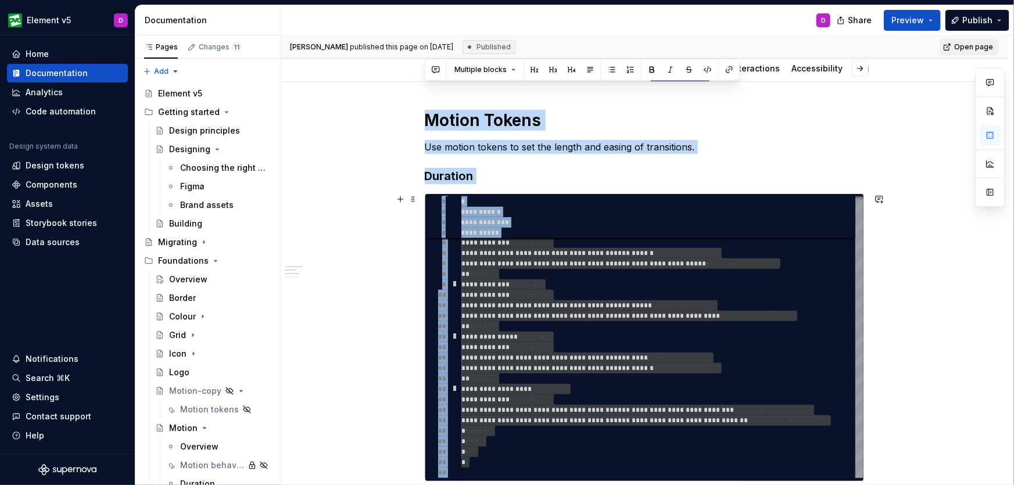
drag, startPoint x: 480, startPoint y: 66, endPoint x: 425, endPoint y: 69, distance: 54.7
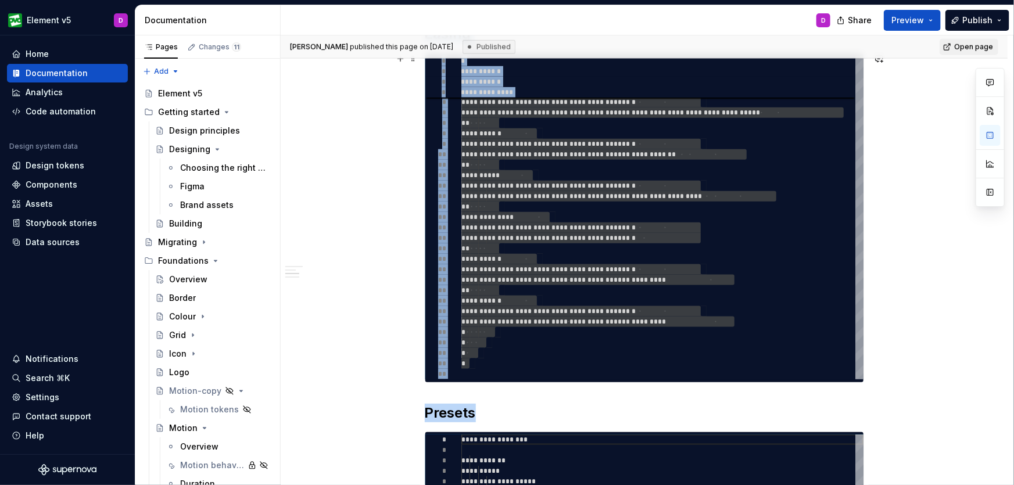
scroll to position [888, 0]
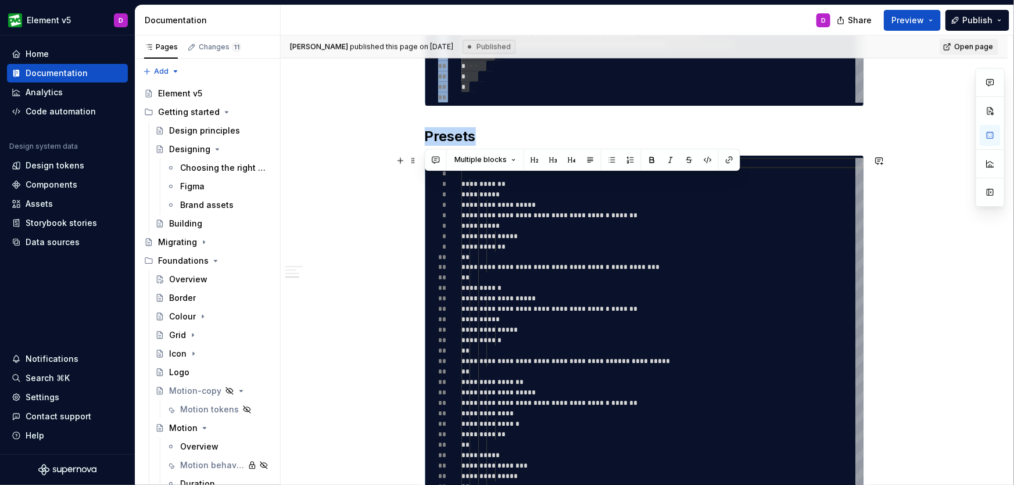
click at [484, 133] on h2 "Presets" at bounding box center [645, 136] width 440 height 19
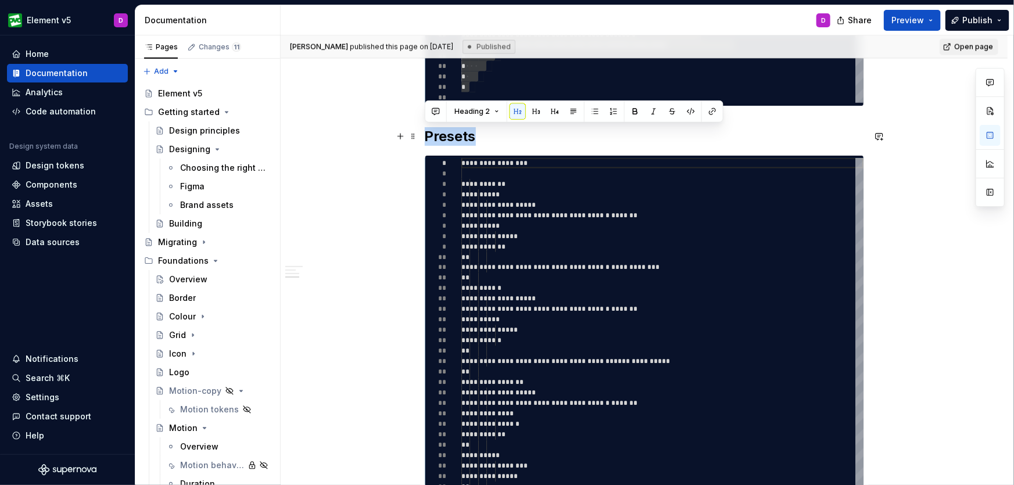
drag, startPoint x: 484, startPoint y: 135, endPoint x: 425, endPoint y: 139, distance: 59.4
click at [425, 139] on h2 "Presets" at bounding box center [645, 136] width 440 height 19
copy h2 "Presets"
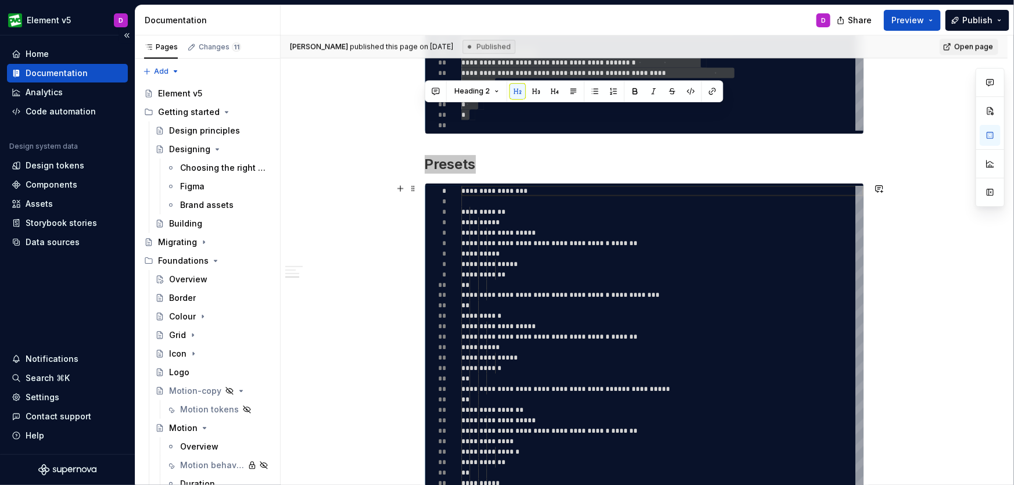
scroll to position [856, 0]
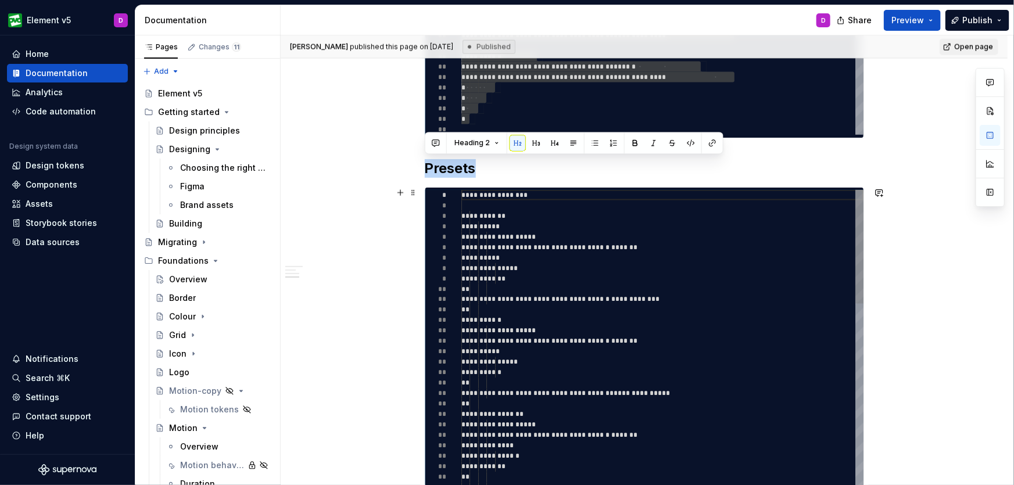
type textarea "*"
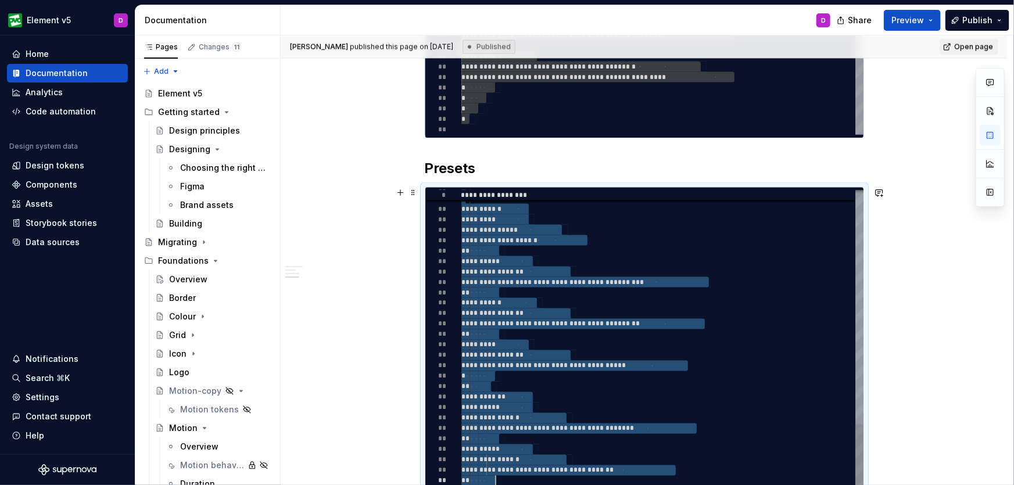
scroll to position [0, 34]
drag, startPoint x: 463, startPoint y: 195, endPoint x: 652, endPoint y: 480, distance: 341.8
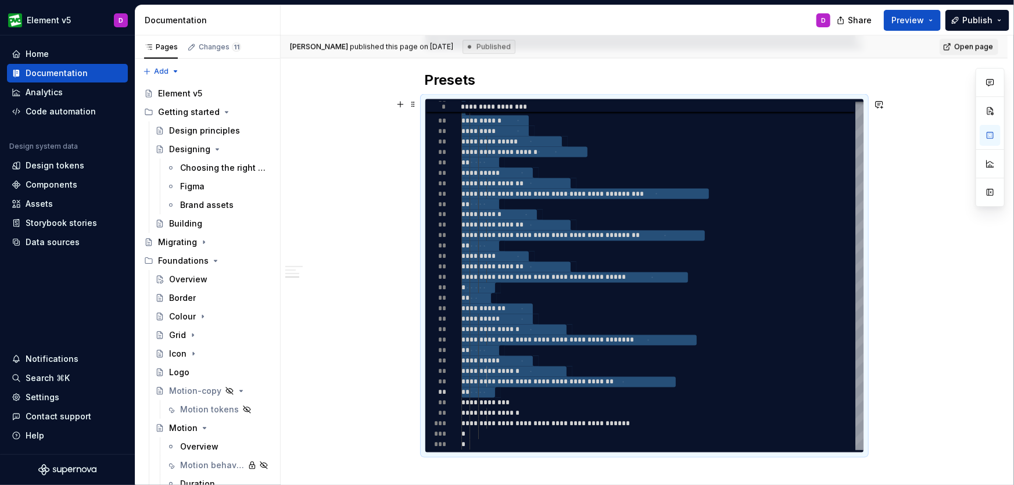
scroll to position [959, 0]
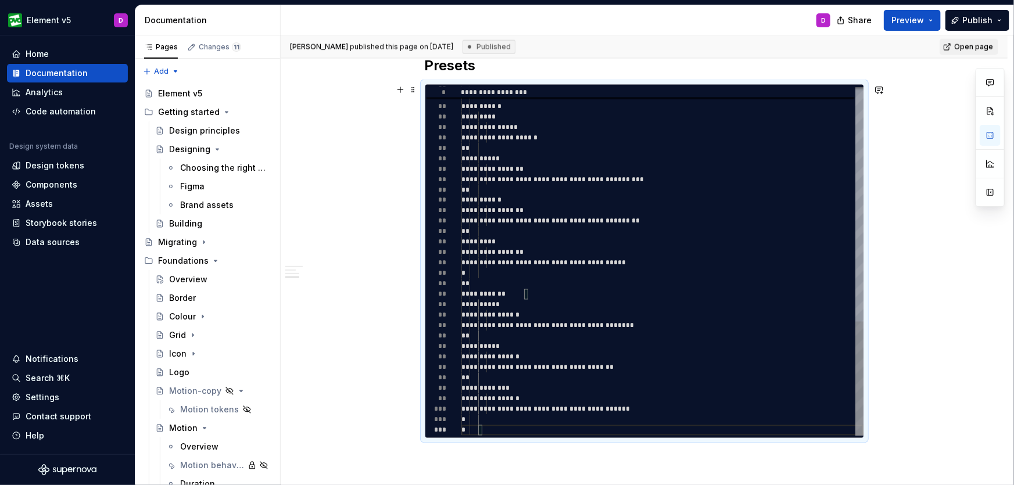
type textarea "**********"
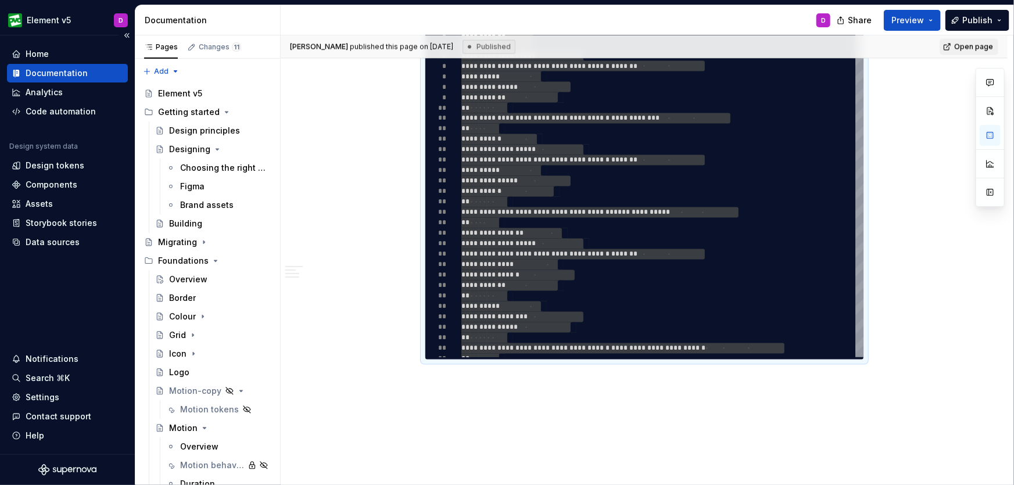
scroll to position [1071, 0]
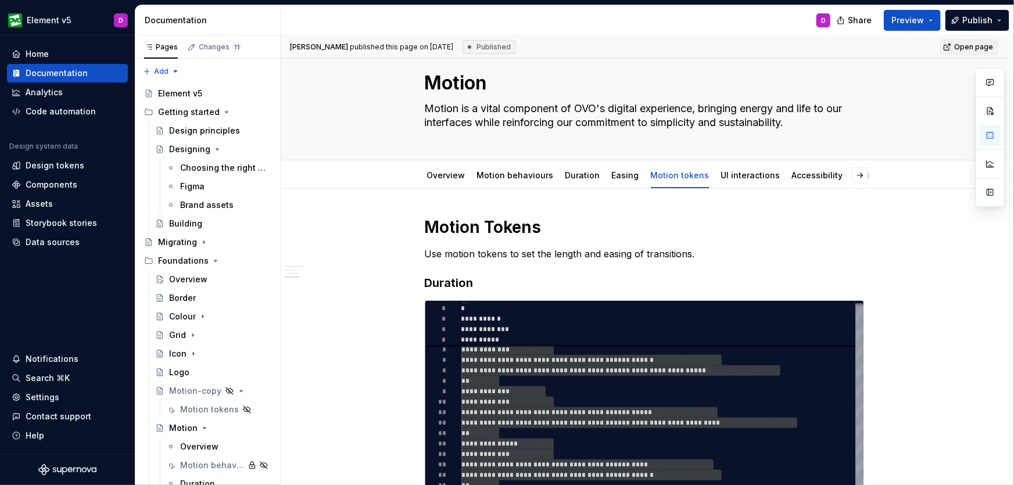
scroll to position [0, 0]
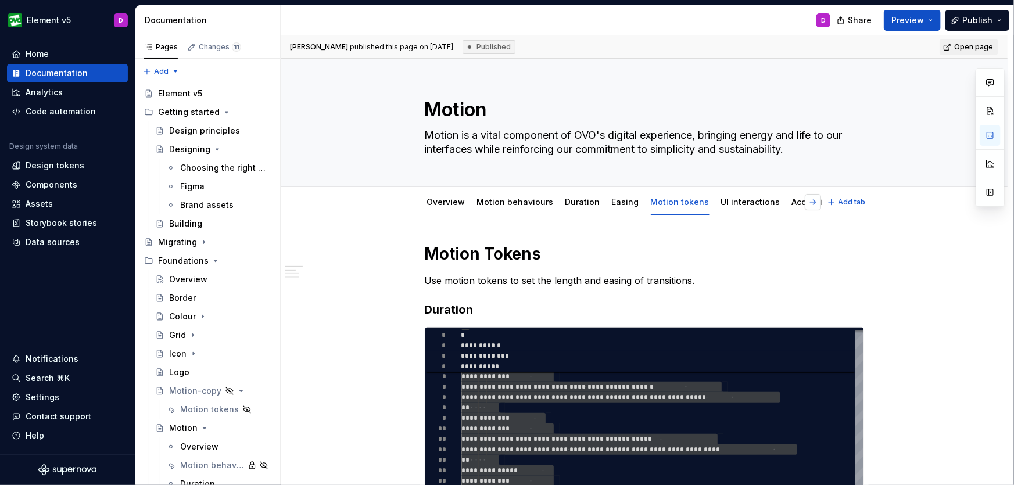
click at [817, 204] on button "button" at bounding box center [813, 202] width 16 height 16
click at [809, 206] on link "Utility" at bounding box center [820, 202] width 23 height 10
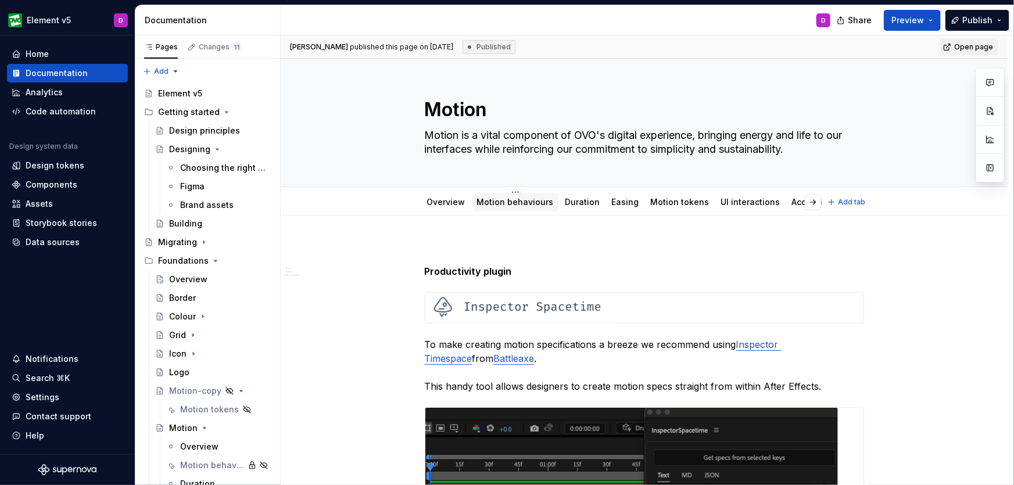
click at [529, 199] on link "Motion behaviours" at bounding box center [515, 202] width 77 height 10
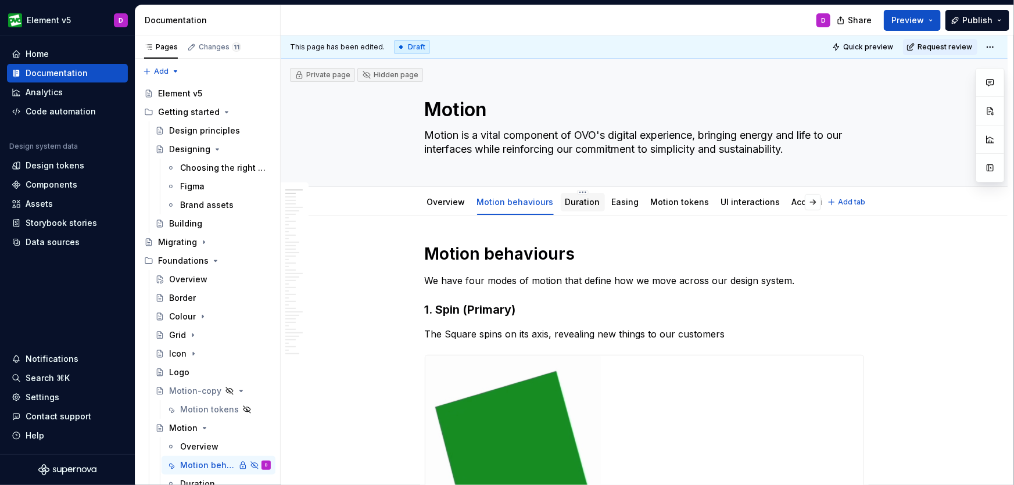
click at [567, 205] on link "Duration" at bounding box center [583, 202] width 35 height 10
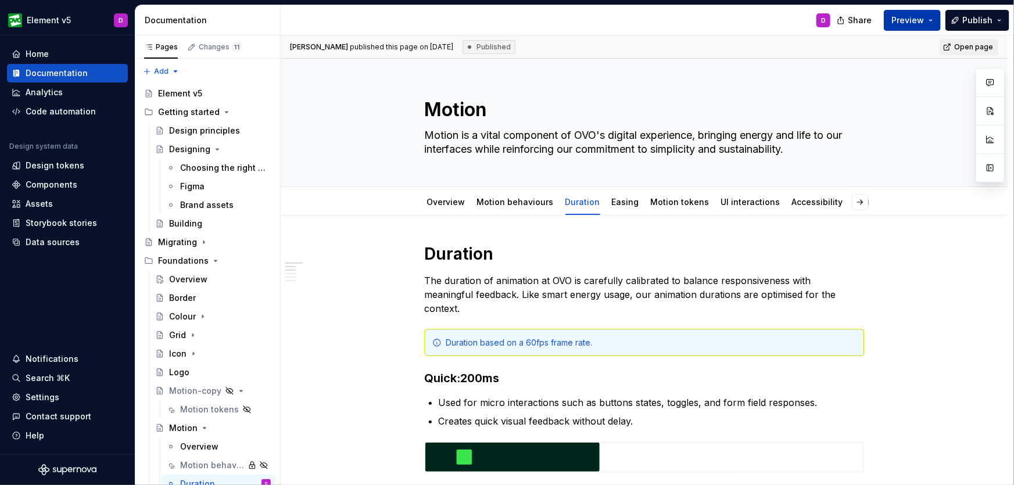
click at [936, 17] on button "Preview" at bounding box center [912, 20] width 57 height 21
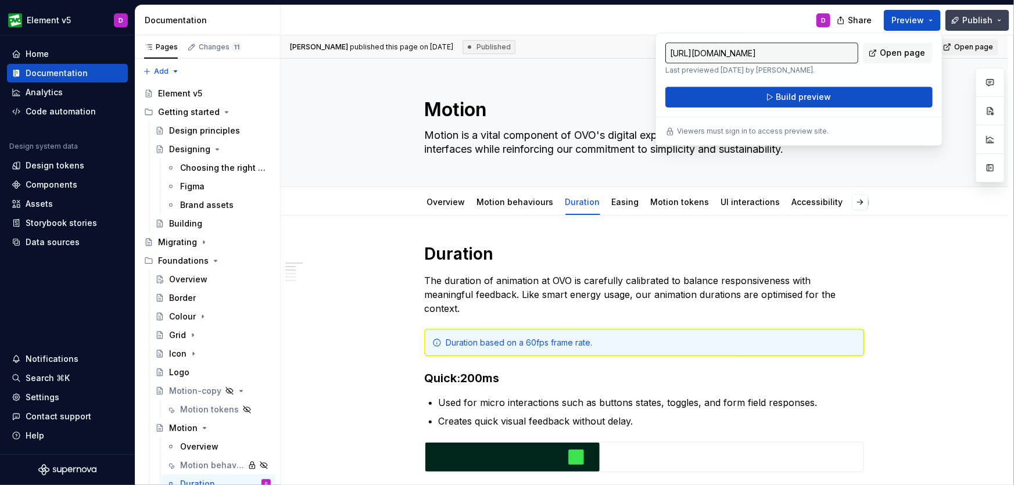
click at [999, 17] on button "Publish" at bounding box center [978, 20] width 64 height 21
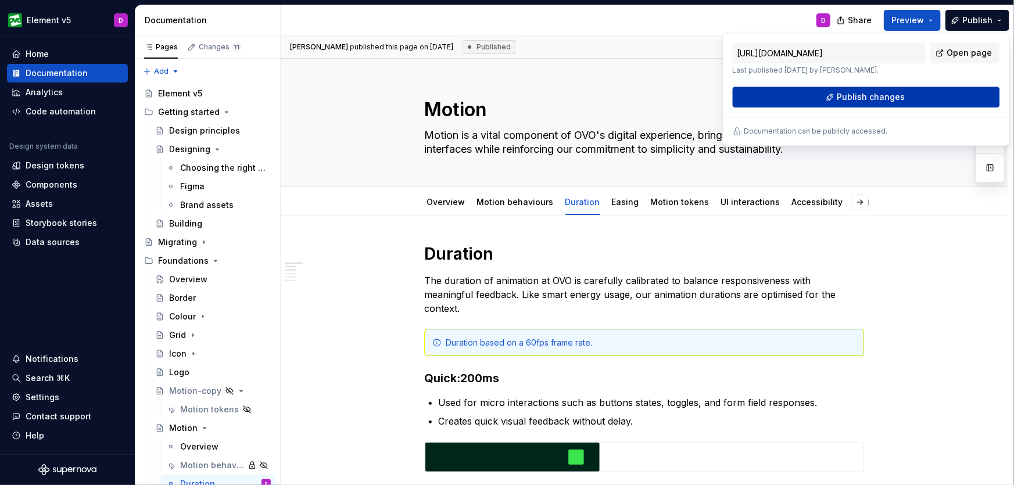
click at [879, 97] on span "Publish changes" at bounding box center [871, 97] width 68 height 12
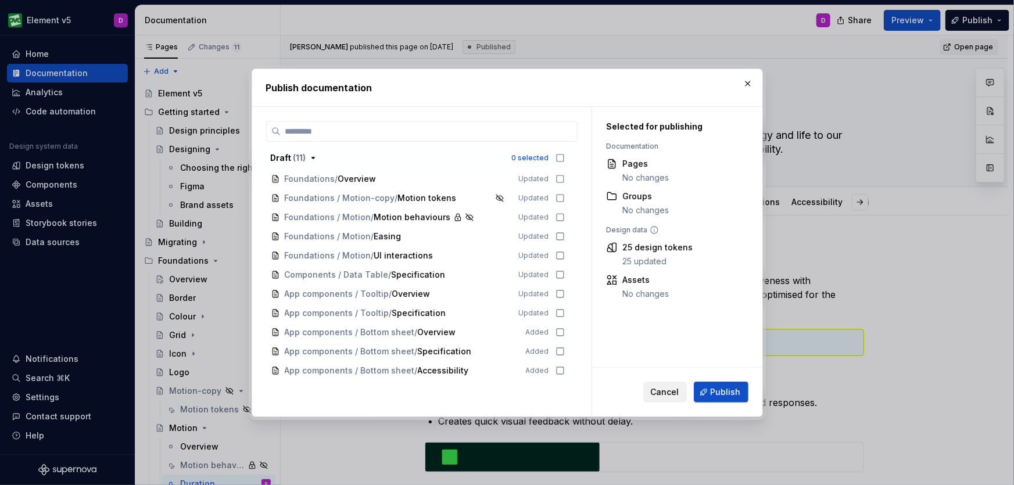
click at [659, 393] on span "Cancel" at bounding box center [665, 393] width 28 height 12
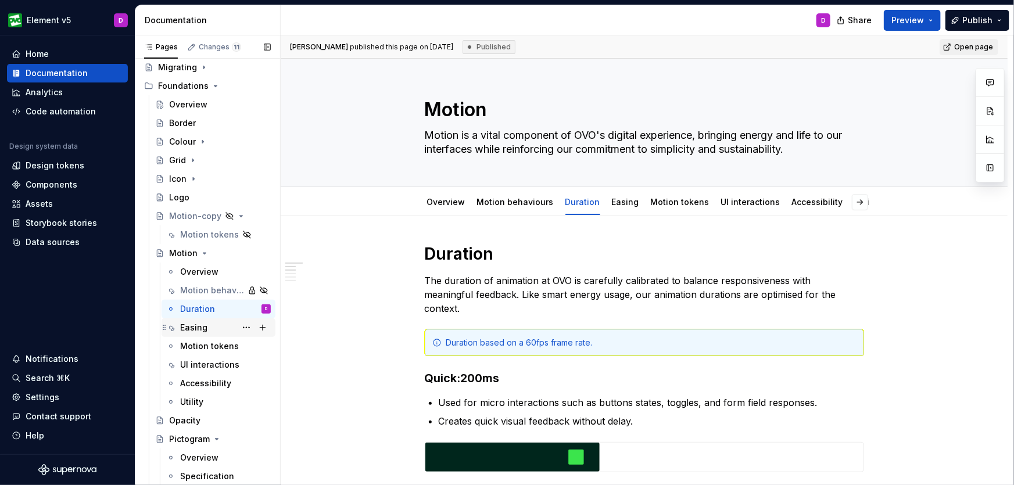
scroll to position [179, 0]
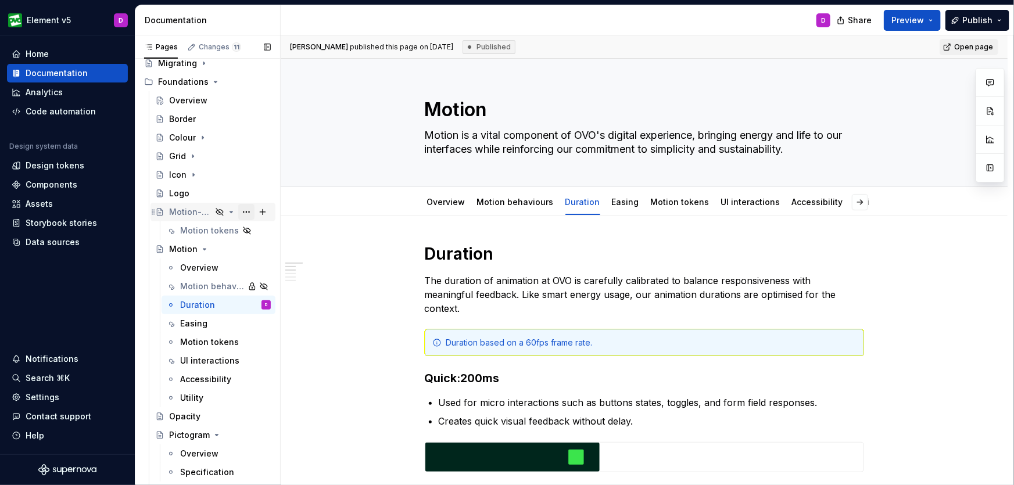
click at [244, 210] on button "Page tree" at bounding box center [246, 212] width 16 height 16
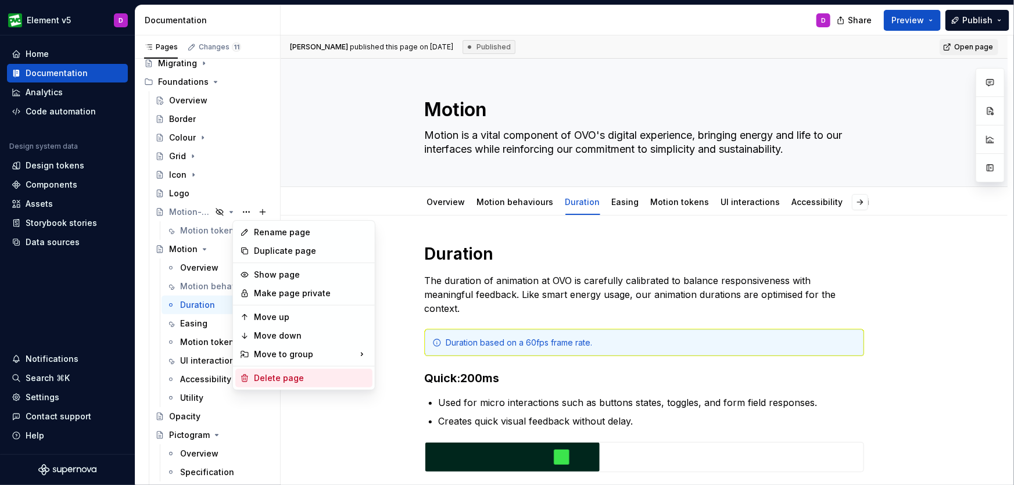
click at [279, 378] on div "Delete page" at bounding box center [311, 379] width 114 height 12
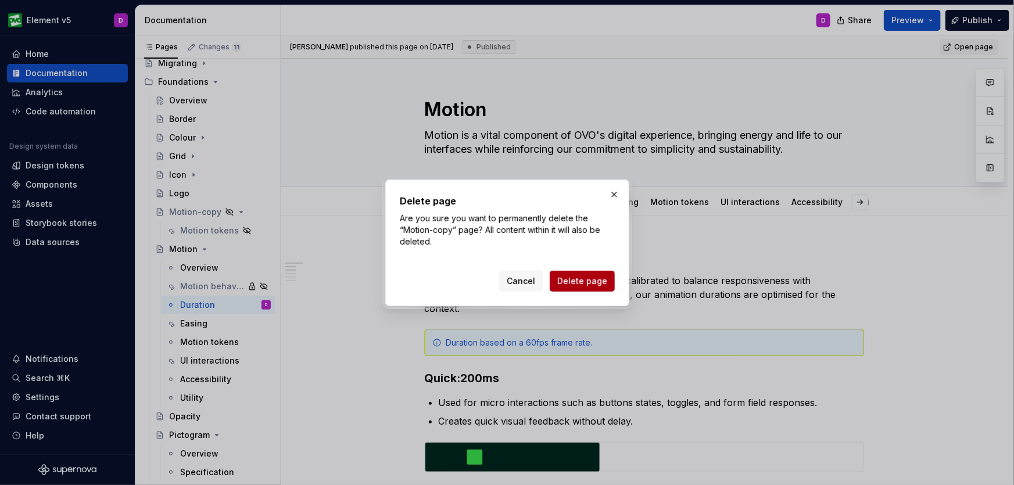
click at [568, 280] on span "Delete page" at bounding box center [583, 282] width 50 height 12
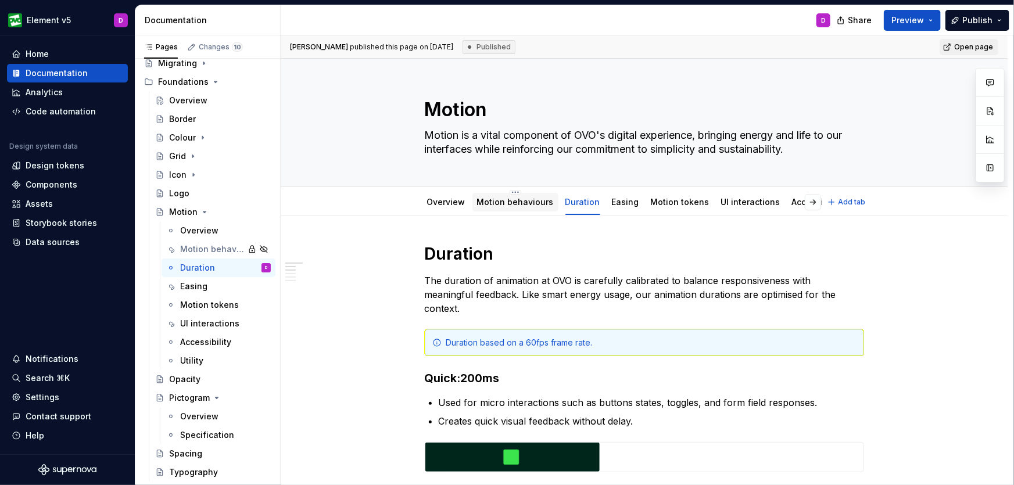
click at [518, 205] on link "Motion behaviours" at bounding box center [515, 202] width 77 height 10
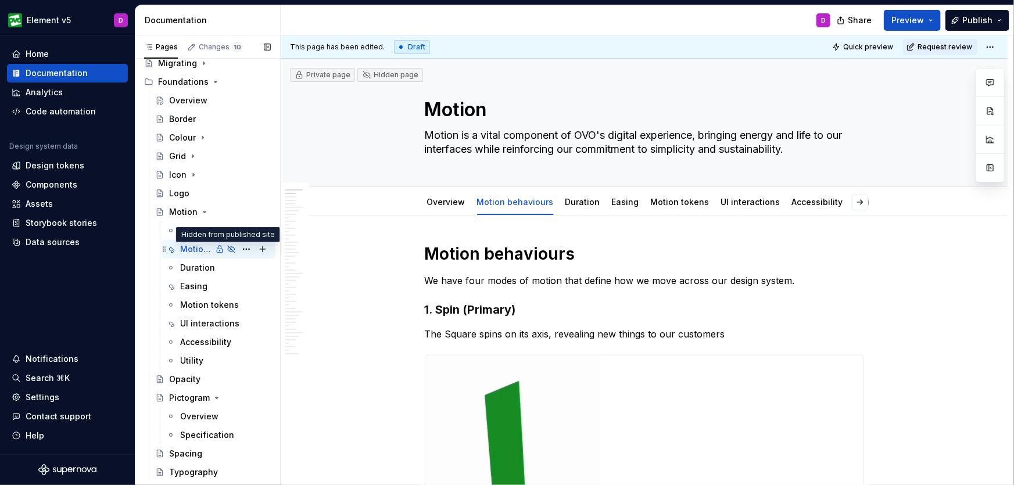
click at [228, 249] on icon "Page tree" at bounding box center [231, 249] width 7 height 7
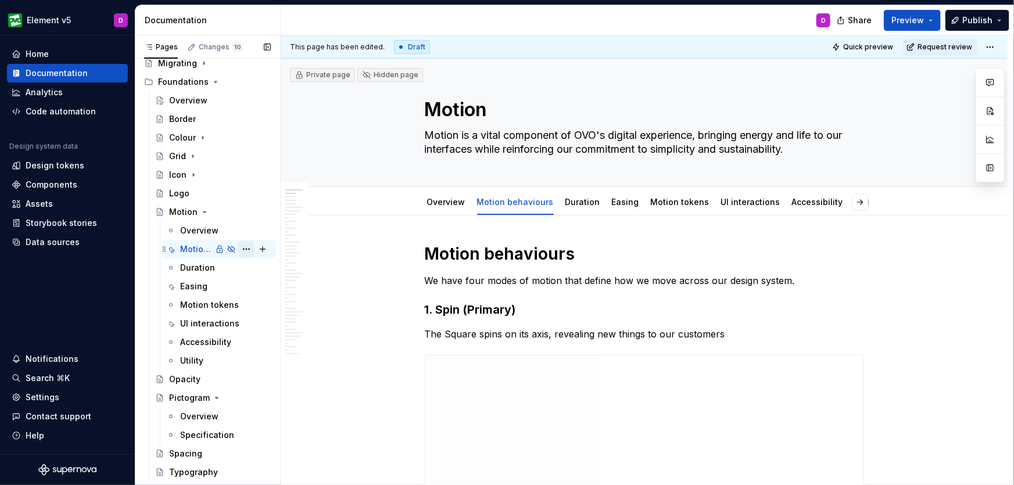
click at [241, 249] on button "Page tree" at bounding box center [246, 249] width 16 height 16
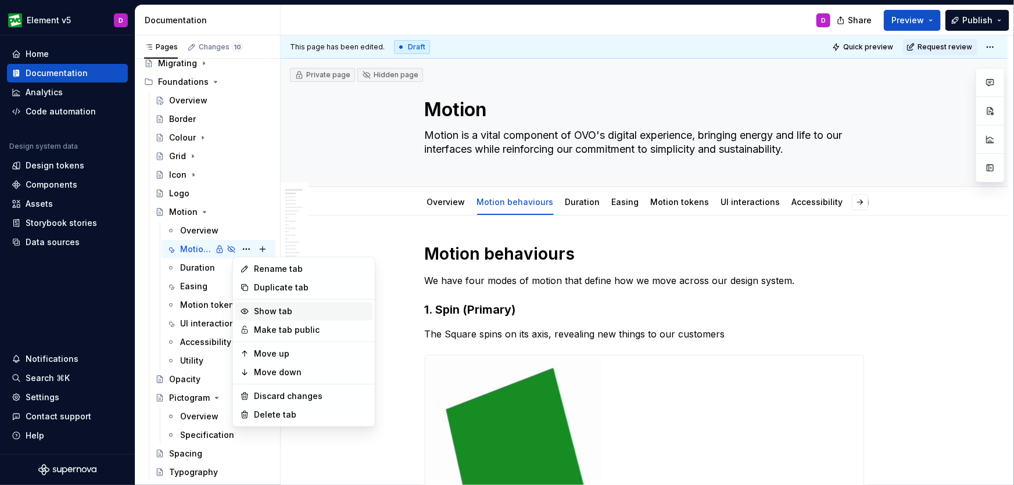
click at [278, 312] on div "Show tab" at bounding box center [311, 312] width 114 height 12
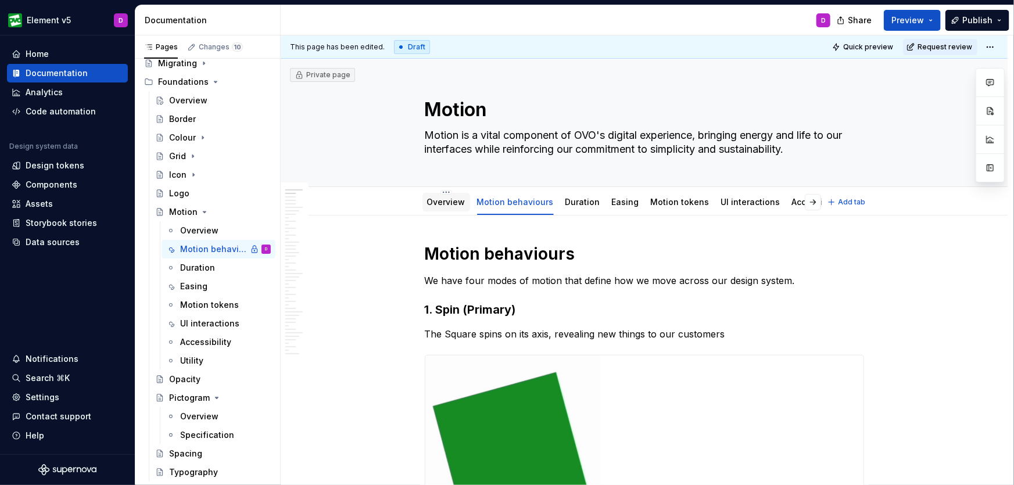
click at [435, 197] on div "Overview" at bounding box center [446, 203] width 38 height 12
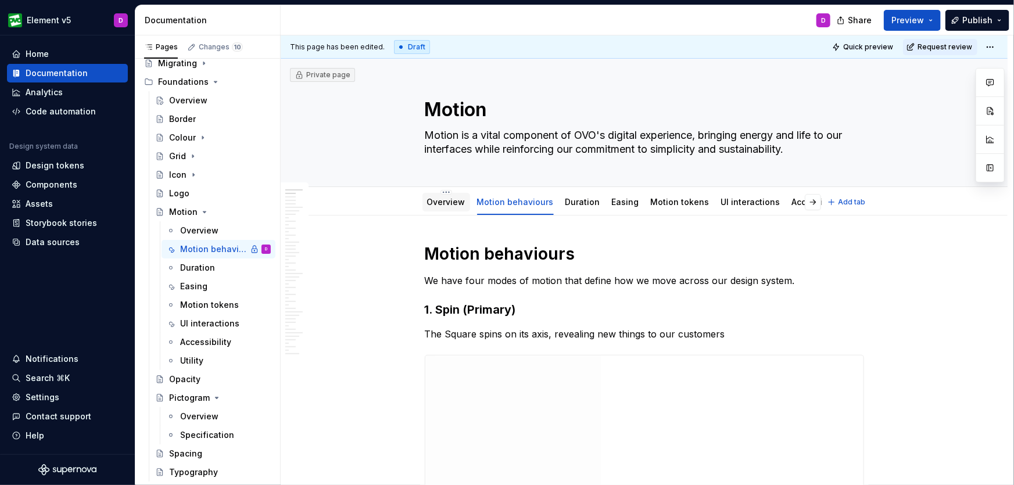
click at [448, 207] on div "Overview" at bounding box center [446, 203] width 38 height 12
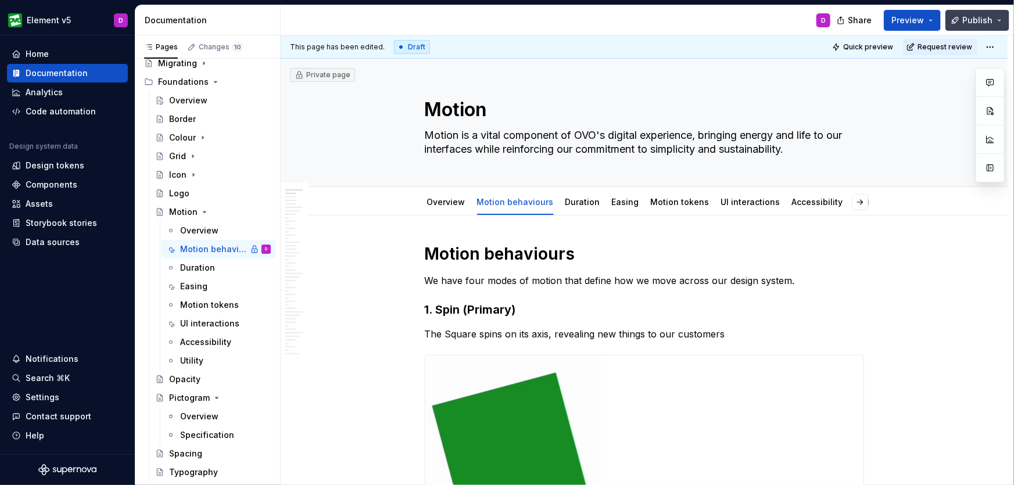
click at [998, 20] on button "Publish" at bounding box center [978, 20] width 64 height 21
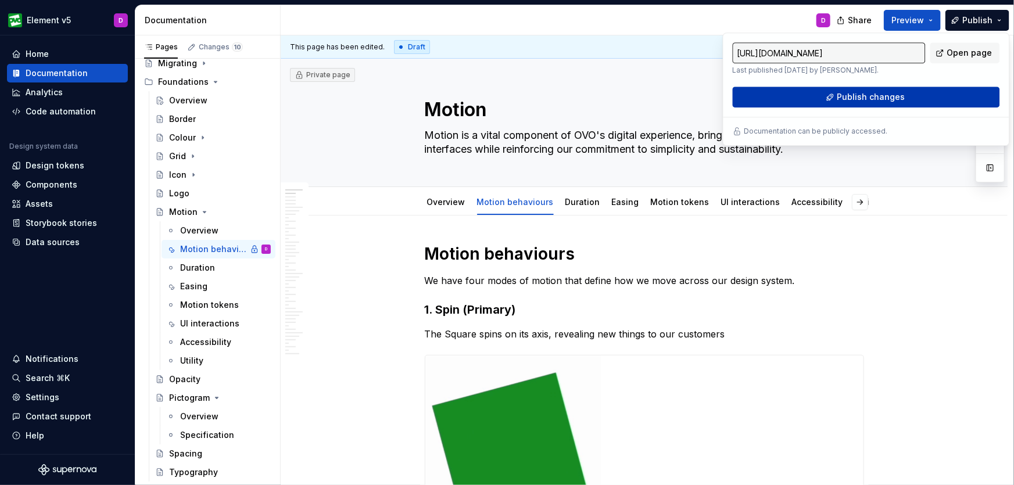
click at [860, 98] on span "Publish changes" at bounding box center [871, 97] width 68 height 12
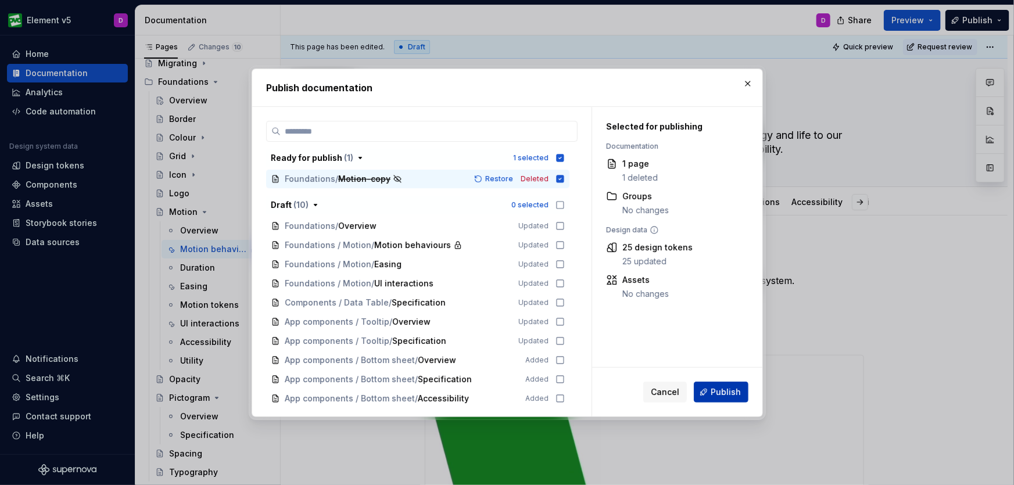
click at [728, 394] on span "Publish" at bounding box center [726, 393] width 30 height 12
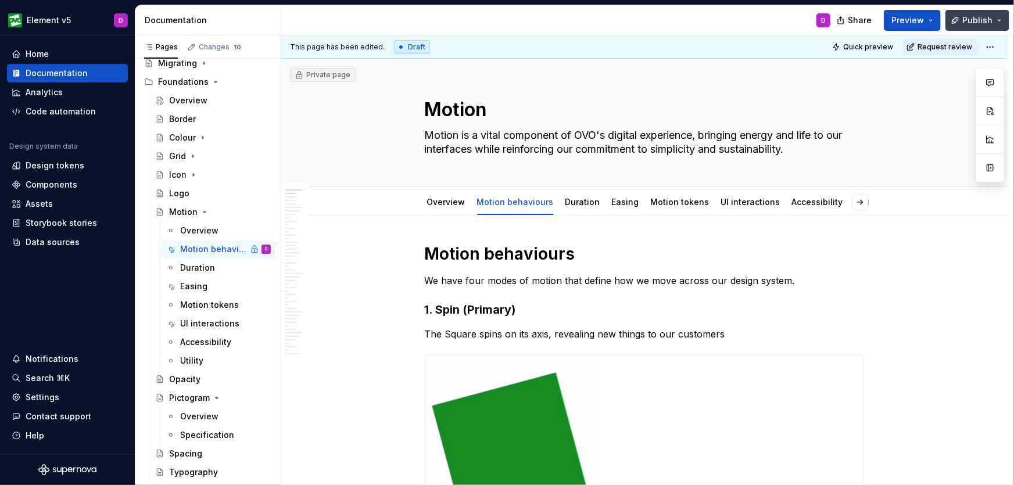
click at [1001, 16] on button "Publish" at bounding box center [978, 20] width 64 height 21
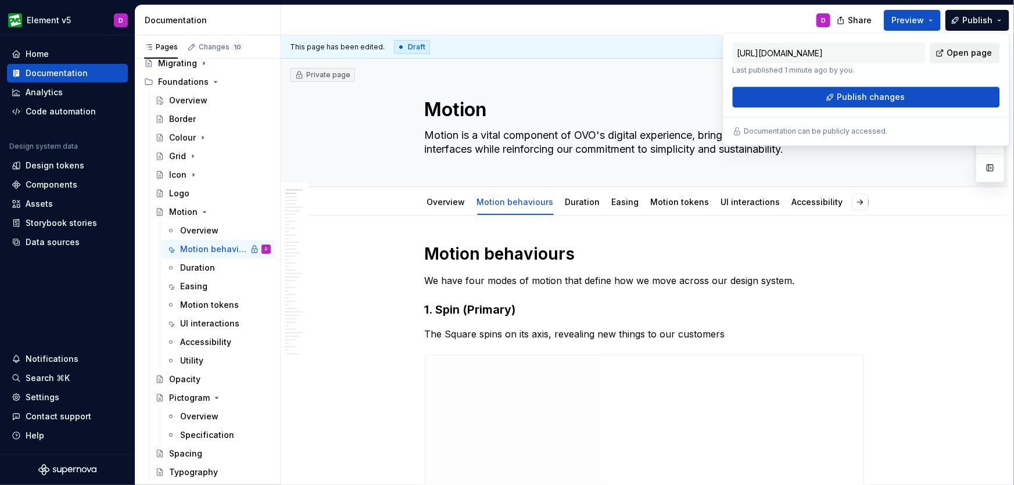
click at [974, 54] on span "Open page" at bounding box center [970, 53] width 45 height 12
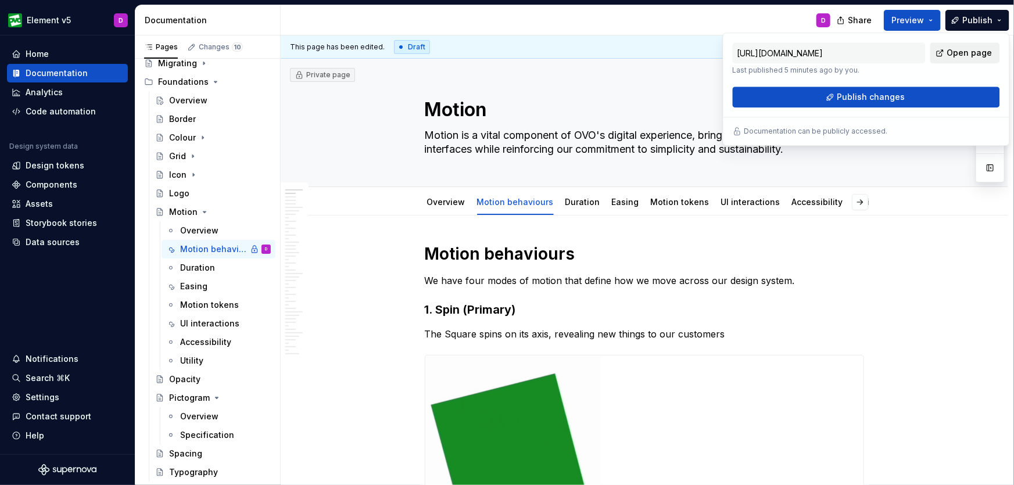
type textarea "*"
